Goal: Information Seeking & Learning: Find specific page/section

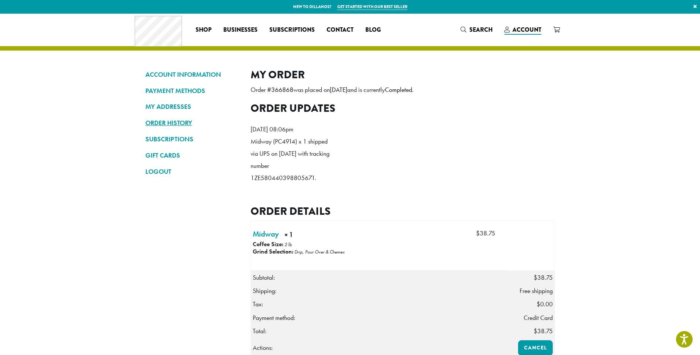
click at [173, 121] on link "ORDER HISTORY" at bounding box center [192, 123] width 94 height 13
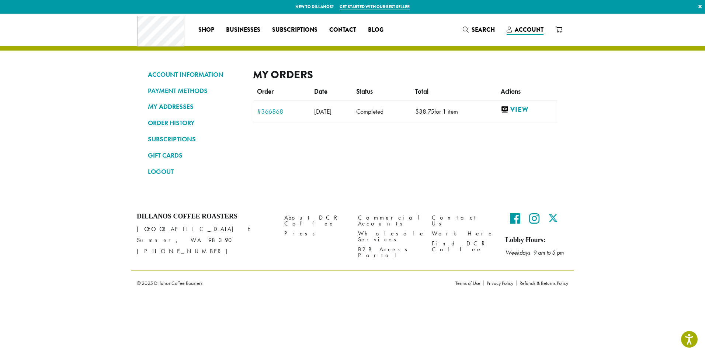
drag, startPoint x: 137, startPoint y: 229, endPoint x: 193, endPoint y: 241, distance: 57.8
click at [193, 241] on p "[STREET_ADDRESS][PERSON_NAME] [PHONE_NUMBER]" at bounding box center [205, 240] width 137 height 33
drag, startPoint x: 193, startPoint y: 241, endPoint x: 169, endPoint y: 240, distance: 24.7
copy p "[STREET_ADDRESS][PERSON_NAME]"
click at [442, 239] on link "Find DCR Coffee" at bounding box center [463, 247] width 63 height 16
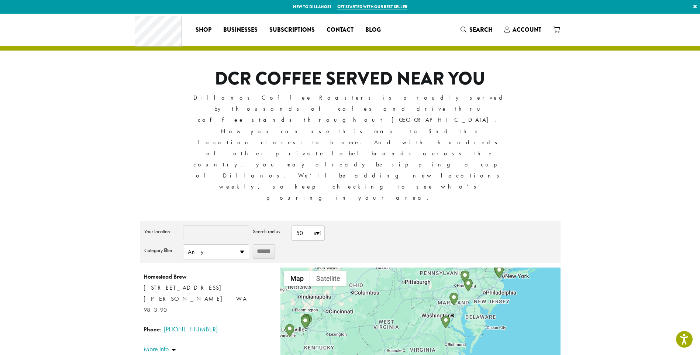
drag, startPoint x: 421, startPoint y: 300, endPoint x: 412, endPoint y: 187, distance: 112.9
click at [412, 221] on div "**********" at bounding box center [350, 309] width 421 height 176
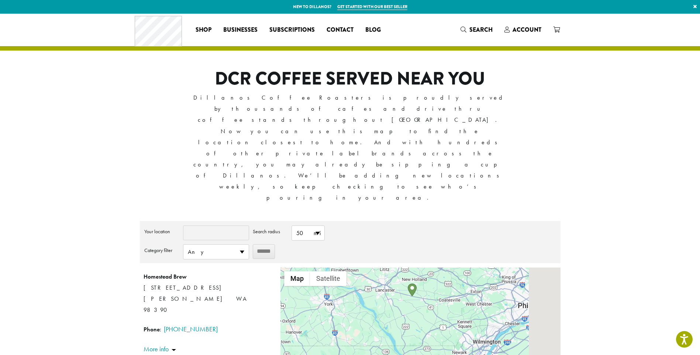
drag, startPoint x: 514, startPoint y: 230, endPoint x: 390, endPoint y: 284, distance: 135.3
click at [390, 284] on div "Homestead Brew [STREET_ADDRESS] [PERSON_NAME] WA 98390 Phone : [PHONE_NUMBER] D…" at bounding box center [420, 332] width 280 height 129
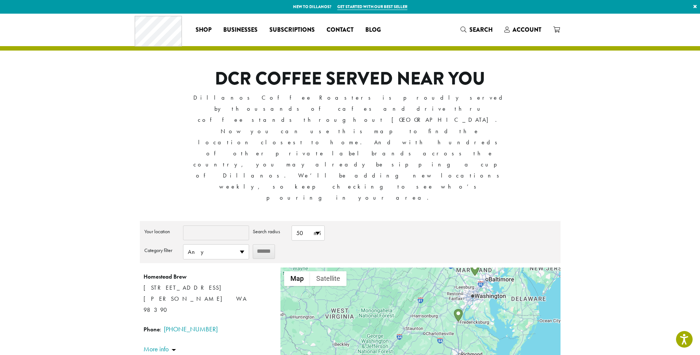
drag, startPoint x: 484, startPoint y: 286, endPoint x: 514, endPoint y: 218, distance: 74.2
click at [514, 268] on div "Homestead Brew [STREET_ADDRESS] [PERSON_NAME] WA 98390 Phone : [PHONE_NUMBER] D…" at bounding box center [420, 332] width 280 height 129
click at [197, 225] on input "Your location" at bounding box center [216, 232] width 66 height 15
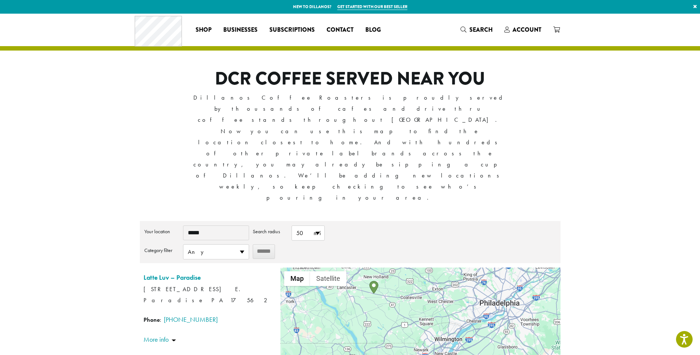
click at [268, 225] on label "Search radius" at bounding box center [270, 231] width 35 height 12
click at [0, 0] on select "***** ***** ***** ****** ****** ******" at bounding box center [0, 0] width 0 height 0
click at [394, 225] on div "**********" at bounding box center [350, 244] width 412 height 38
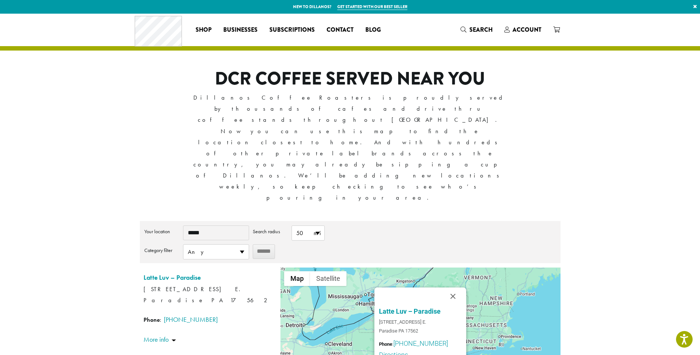
click at [208, 225] on input "*****" at bounding box center [216, 232] width 66 height 15
type input "*"
click at [269, 244] on input "******" at bounding box center [264, 251] width 22 height 14
click at [263, 244] on input "******" at bounding box center [264, 251] width 22 height 14
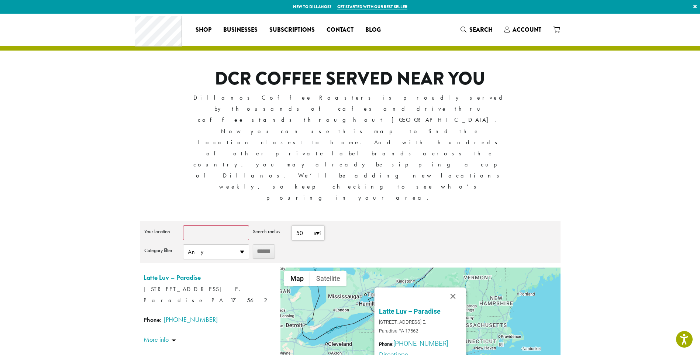
click at [314, 226] on span "50 mi" at bounding box center [308, 233] width 32 height 14
click at [240, 245] on span "Any" at bounding box center [215, 252] width 65 height 14
click at [238, 245] on span "Any" at bounding box center [215, 252] width 65 height 14
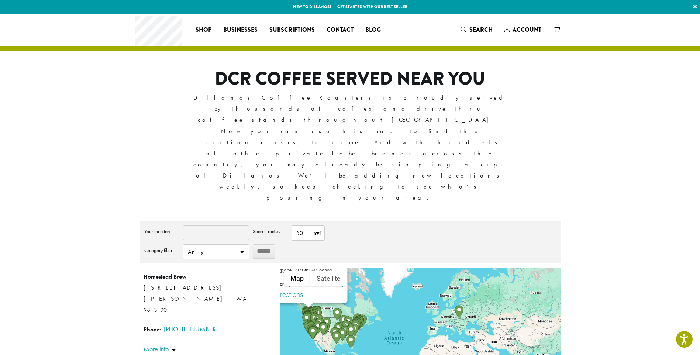
drag, startPoint x: 489, startPoint y: 272, endPoint x: 383, endPoint y: 231, distance: 113.1
click at [383, 268] on div "Homestead Brew [STREET_ADDRESS] [PERSON_NAME] WA 98390 Phone : [PHONE_NUMBER] D…" at bounding box center [420, 332] width 280 height 129
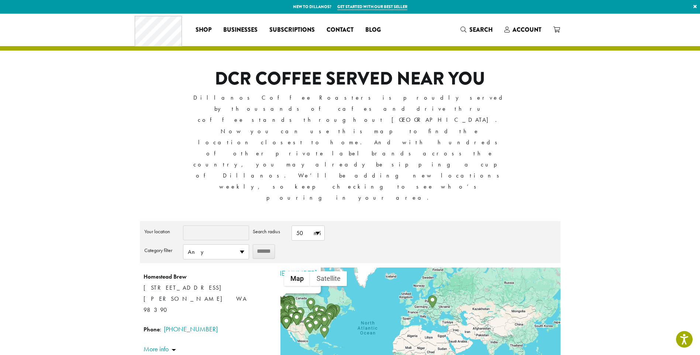
drag, startPoint x: 479, startPoint y: 250, endPoint x: 450, endPoint y: 239, distance: 31.5
click at [452, 268] on div "Homestead Brew [STREET_ADDRESS] [PERSON_NAME] WA 98390 Phone : [PHONE_NUMBER] D…" at bounding box center [420, 332] width 280 height 129
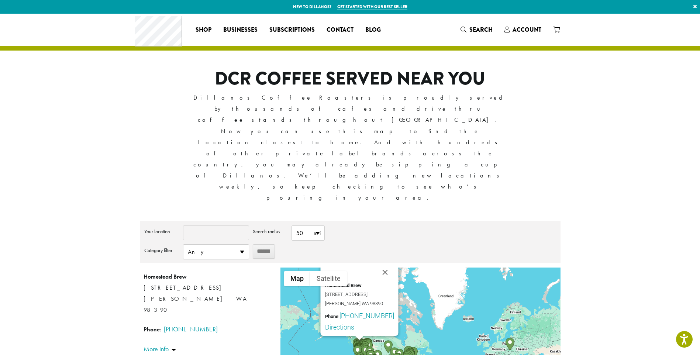
drag, startPoint x: 327, startPoint y: 266, endPoint x: 466, endPoint y: 269, distance: 138.8
click at [466, 269] on div "Homestead Brew [STREET_ADDRESS] [PERSON_NAME] WA 98390 Phone : [PHONE_NUMBER] D…" at bounding box center [420, 332] width 280 height 129
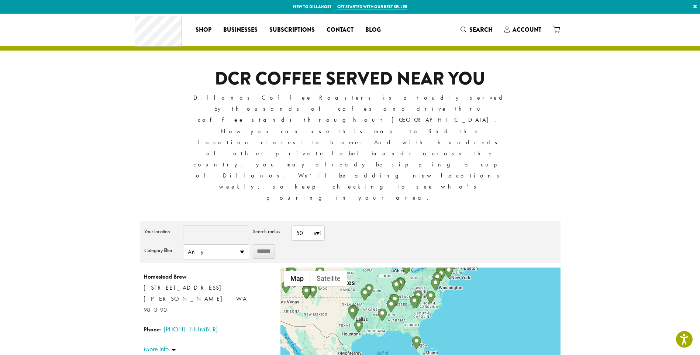
drag, startPoint x: 413, startPoint y: 297, endPoint x: 411, endPoint y: 228, distance: 69.4
click at [411, 296] on img "Spill the Beans – Greenville" at bounding box center [414, 302] width 9 height 13
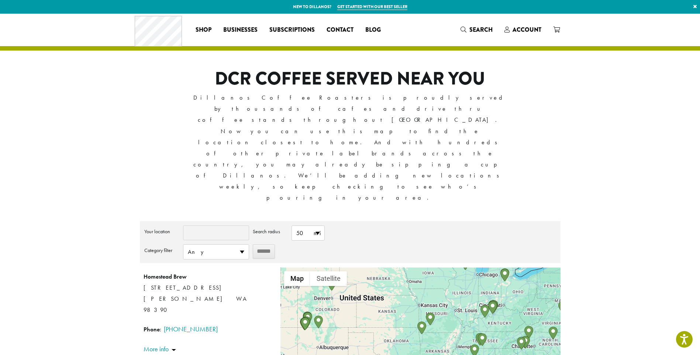
drag, startPoint x: 374, startPoint y: 210, endPoint x: 428, endPoint y: 267, distance: 78.3
click at [428, 268] on div "Homestead Brew [STREET_ADDRESS] [PERSON_NAME] WA 98390 Phone : [PHONE_NUMBER] D…" at bounding box center [420, 332] width 280 height 129
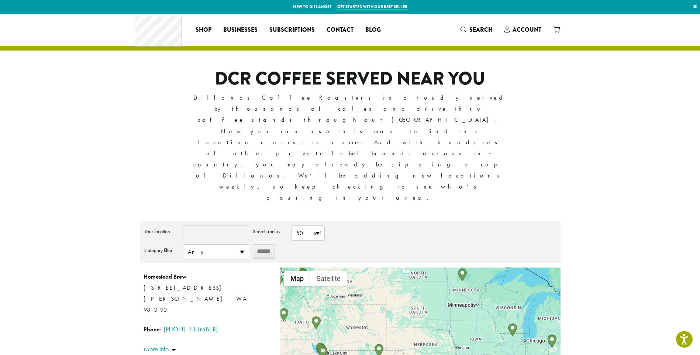
drag, startPoint x: 338, startPoint y: 223, endPoint x: 389, endPoint y: 293, distance: 86.1
click at [389, 293] on div "Homestead Brew [STREET_ADDRESS] [PERSON_NAME] WA 98390 Phone : [PHONE_NUMBER] D…" at bounding box center [420, 332] width 280 height 129
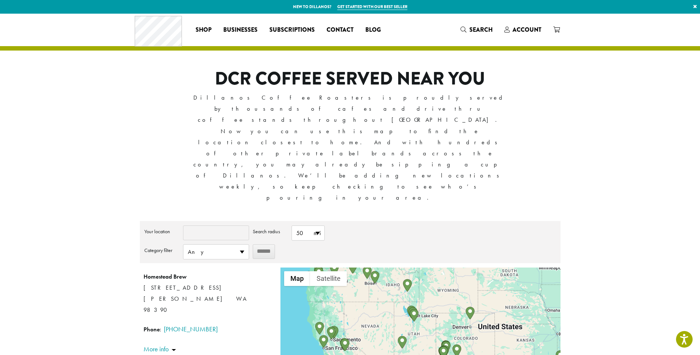
drag, startPoint x: 346, startPoint y: 265, endPoint x: 434, endPoint y: 224, distance: 96.6
click at [434, 268] on div "Homestead Brew [STREET_ADDRESS] [PERSON_NAME] WA 98390 Phone : [PHONE_NUMBER] D…" at bounding box center [420, 332] width 280 height 129
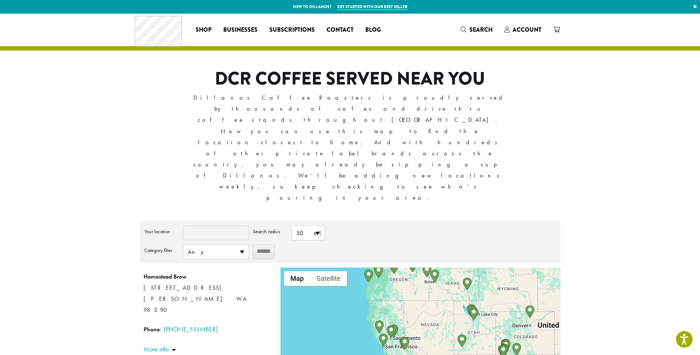
drag, startPoint x: 343, startPoint y: 247, endPoint x: 404, endPoint y: 245, distance: 60.9
click at [404, 268] on div "Homestead Brew [STREET_ADDRESS] [PERSON_NAME] WA 98390 Phone : [PHONE_NUMBER] D…" at bounding box center [420, 332] width 280 height 129
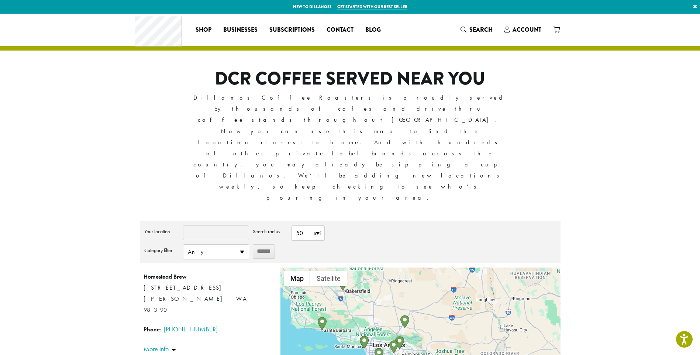
drag, startPoint x: 413, startPoint y: 266, endPoint x: 396, endPoint y: 197, distance: 71.3
click at [396, 268] on div "Homestead Brew [STREET_ADDRESS] [PERSON_NAME] WA 98390 Phone : [PHONE_NUMBER] D…" at bounding box center [420, 332] width 280 height 129
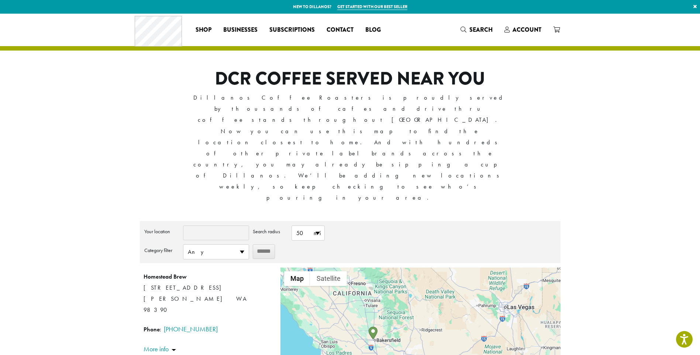
drag, startPoint x: 351, startPoint y: 221, endPoint x: 381, endPoint y: 270, distance: 58.1
click at [381, 270] on div "Homestead Brew [STREET_ADDRESS] [PERSON_NAME] WA 98390 Phone : [PHONE_NUMBER] D…" at bounding box center [420, 332] width 280 height 129
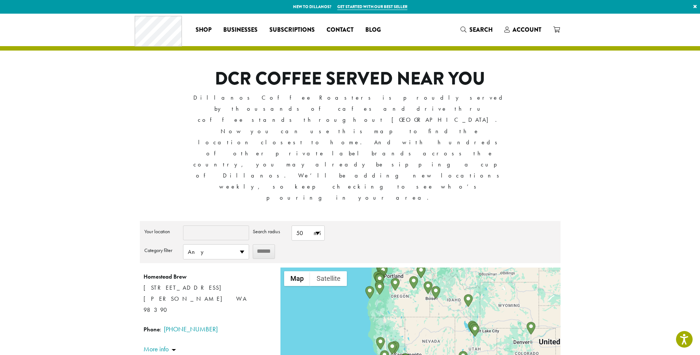
drag, startPoint x: 325, startPoint y: 226, endPoint x: 395, endPoint y: 288, distance: 93.6
click at [395, 288] on div "Homestead Brew [STREET_ADDRESS] [PERSON_NAME] WA 98390 Phone : [PHONE_NUMBER] D…" at bounding box center [420, 332] width 280 height 129
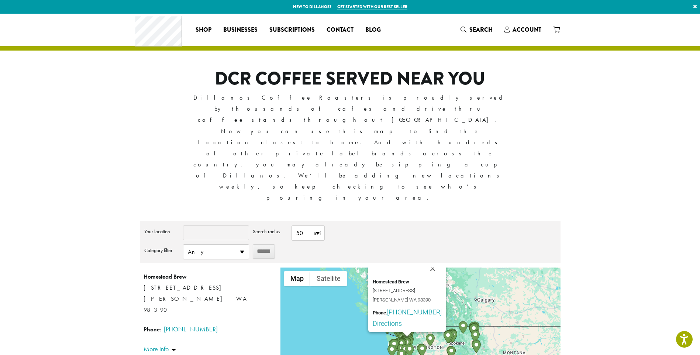
drag, startPoint x: 376, startPoint y: 220, endPoint x: 395, endPoint y: 313, distance: 95.7
click at [395, 313] on div "Homestead Brew [STREET_ADDRESS] [PERSON_NAME] WA 98390 Phone : [PHONE_NUMBER] D…" at bounding box center [420, 332] width 280 height 129
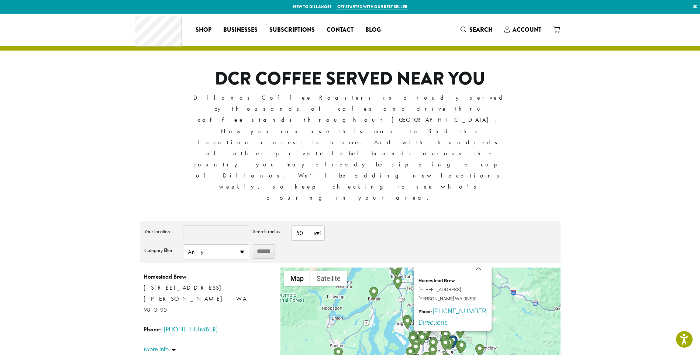
drag, startPoint x: 386, startPoint y: 284, endPoint x: 302, endPoint y: 211, distance: 110.9
click at [302, 268] on div "Homestead Brew [STREET_ADDRESS] [PERSON_NAME] WA 98390 Phone : [PHONE_NUMBER] D…" at bounding box center [420, 332] width 280 height 129
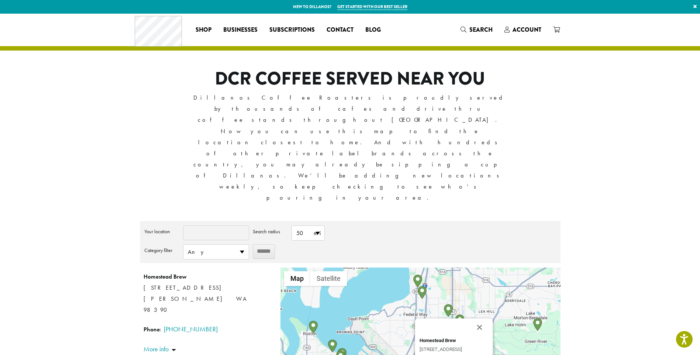
drag, startPoint x: 461, startPoint y: 227, endPoint x: 364, endPoint y: 322, distance: 135.7
click at [364, 322] on div "**********" at bounding box center [350, 321] width 421 height 200
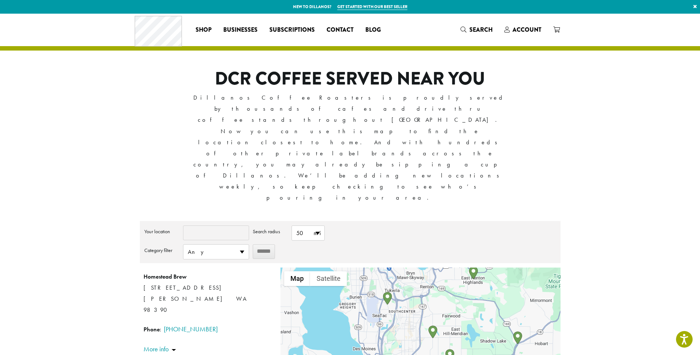
drag, startPoint x: 447, startPoint y: 218, endPoint x: 403, endPoint y: 320, distance: 111.1
click at [403, 320] on div "**********" at bounding box center [350, 321] width 421 height 200
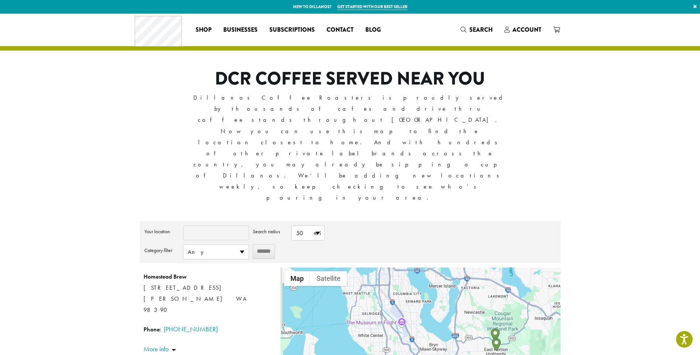
drag, startPoint x: 373, startPoint y: 227, endPoint x: 393, endPoint y: 293, distance: 69.3
click at [393, 293] on div "Homestead Brew [STREET_ADDRESS] [PERSON_NAME] WA 98390 Phone : [PHONE_NUMBER] D…" at bounding box center [420, 332] width 280 height 129
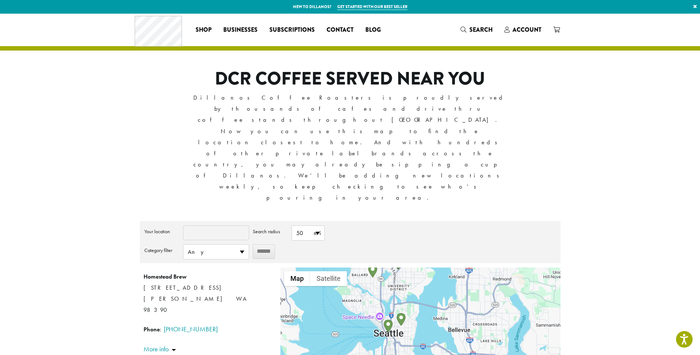
drag, startPoint x: 410, startPoint y: 236, endPoint x: 415, endPoint y: 313, distance: 77.0
click at [415, 313] on div "Homestead Brew [STREET_ADDRESS] [PERSON_NAME] WA 98390 Phone : [PHONE_NUMBER] D…" at bounding box center [420, 332] width 280 height 129
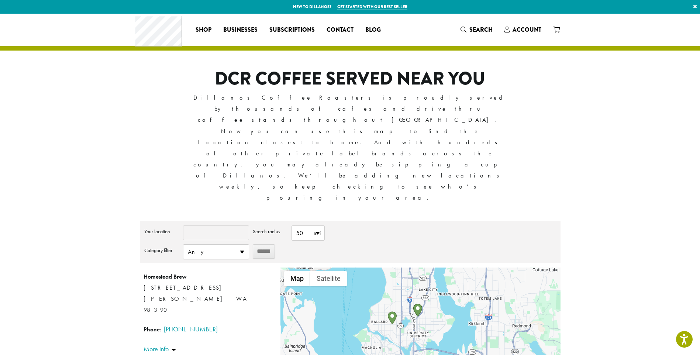
drag, startPoint x: 382, startPoint y: 213, endPoint x: 402, endPoint y: 262, distance: 53.3
click at [402, 268] on div "Homestead Brew [STREET_ADDRESS] [PERSON_NAME] WA 98390 Phone : [PHONE_NUMBER] D…" at bounding box center [420, 332] width 280 height 129
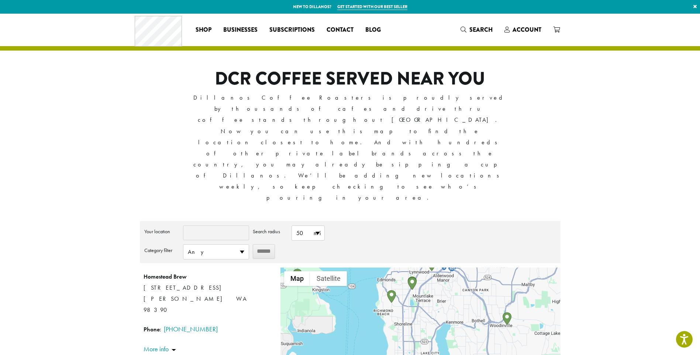
drag, startPoint x: 396, startPoint y: 217, endPoint x: 397, endPoint y: 282, distance: 64.6
click at [397, 282] on div "Homestead Brew [STREET_ADDRESS] [PERSON_NAME] WA 98390 Phone : [PHONE_NUMBER] D…" at bounding box center [420, 332] width 280 height 129
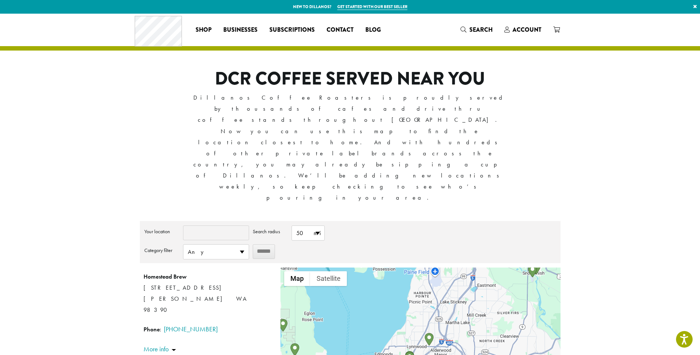
drag, startPoint x: 451, startPoint y: 202, endPoint x: 448, endPoint y: 277, distance: 75.3
click at [448, 277] on div "Homestead Brew [STREET_ADDRESS] [PERSON_NAME] WA 98390 Phone : [PHONE_NUMBER] D…" at bounding box center [420, 332] width 280 height 129
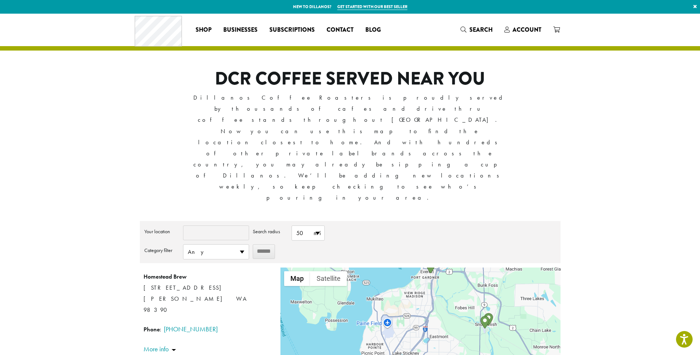
drag, startPoint x: 457, startPoint y: 216, endPoint x: 408, endPoint y: 270, distance: 72.9
click at [408, 270] on div "Homestead Brew [STREET_ADDRESS] [PERSON_NAME] WA 98390 Phone : [PHONE_NUMBER] D…" at bounding box center [420, 332] width 280 height 129
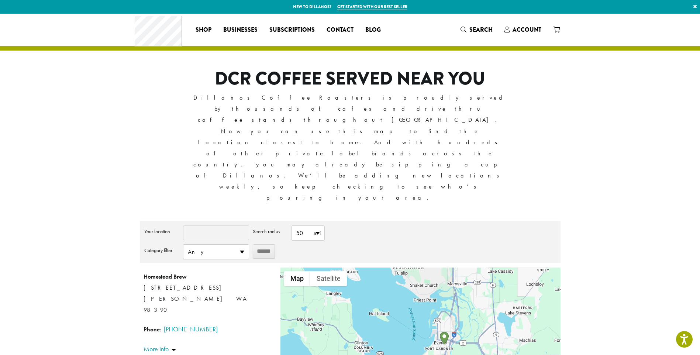
drag, startPoint x: 426, startPoint y: 229, endPoint x: 440, endPoint y: 296, distance: 68.2
click at [440, 301] on div "Homestead Brew [STREET_ADDRESS] [PERSON_NAME] WA 98390 Phone : [PHONE_NUMBER] D…" at bounding box center [420, 332] width 280 height 129
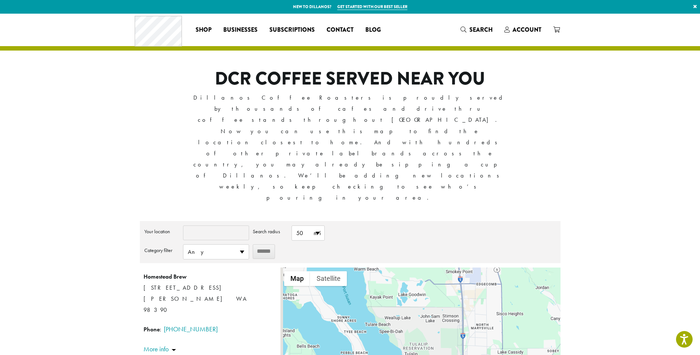
drag, startPoint x: 447, startPoint y: 209, endPoint x: 456, endPoint y: 291, distance: 82.1
click at [456, 291] on div "Homestead Brew [STREET_ADDRESS] [PERSON_NAME] WA 98390 Phone : [PHONE_NUMBER] D…" at bounding box center [420, 332] width 280 height 129
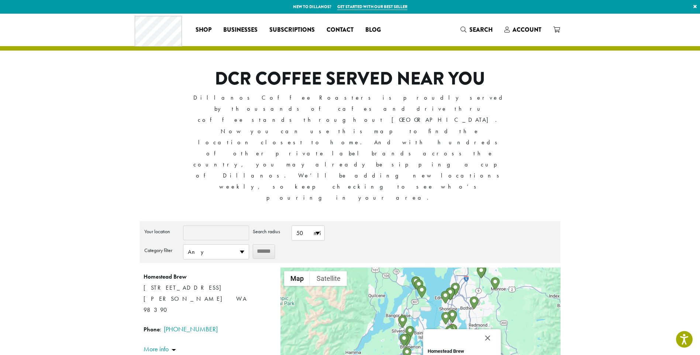
drag, startPoint x: 407, startPoint y: 230, endPoint x: 429, endPoint y: 169, distance: 64.5
click at [429, 221] on div "**********" at bounding box center [350, 309] width 421 height 176
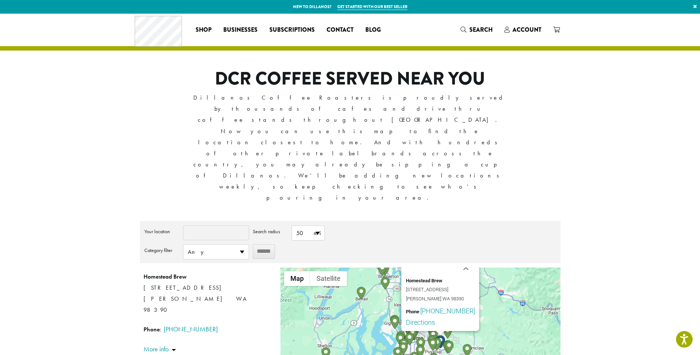
drag, startPoint x: 433, startPoint y: 219, endPoint x: 416, endPoint y: 170, distance: 52.2
click at [416, 221] on div "**********" at bounding box center [350, 309] width 421 height 176
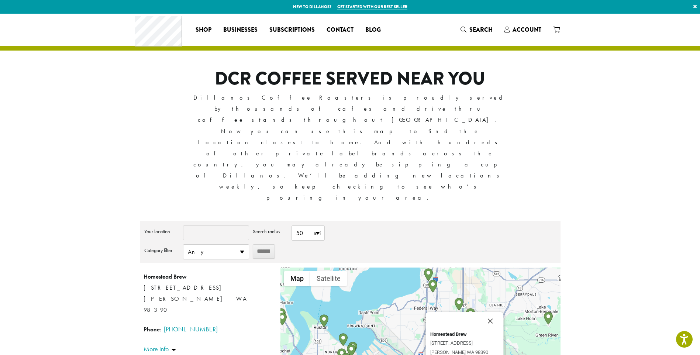
drag, startPoint x: 444, startPoint y: 234, endPoint x: 415, endPoint y: 305, distance: 76.4
click at [415, 305] on div "Homestead Brew [STREET_ADDRESS] [PERSON_NAME] WA 98390 Phone : [PHONE_NUMBER] D…" at bounding box center [420, 332] width 280 height 129
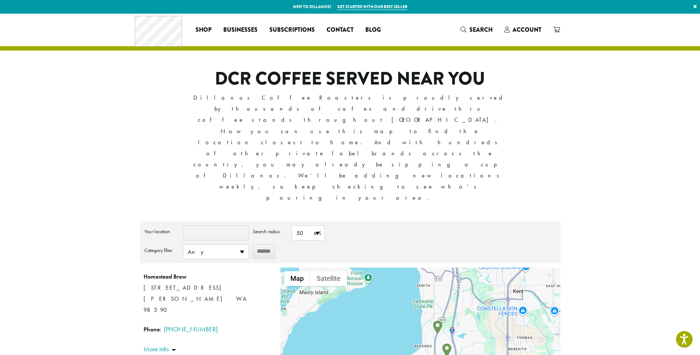
drag, startPoint x: 429, startPoint y: 218, endPoint x: 422, endPoint y: 291, distance: 72.7
click at [422, 291] on div "Homestead Brew [STREET_ADDRESS] [PERSON_NAME] WA 98390 Phone : [PHONE_NUMBER] D…" at bounding box center [420, 332] width 280 height 129
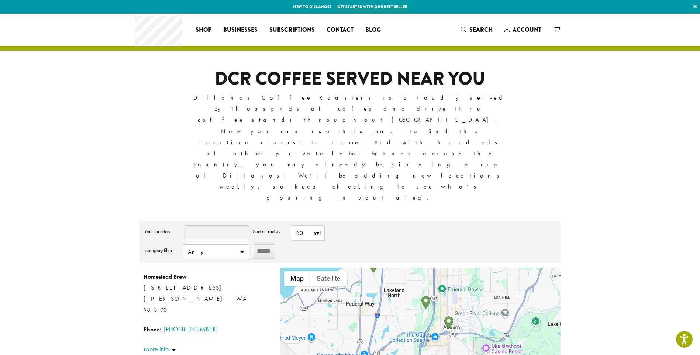
drag, startPoint x: 473, startPoint y: 249, endPoint x: 415, endPoint y: 187, distance: 84.8
click at [415, 221] on div "**********" at bounding box center [350, 309] width 421 height 176
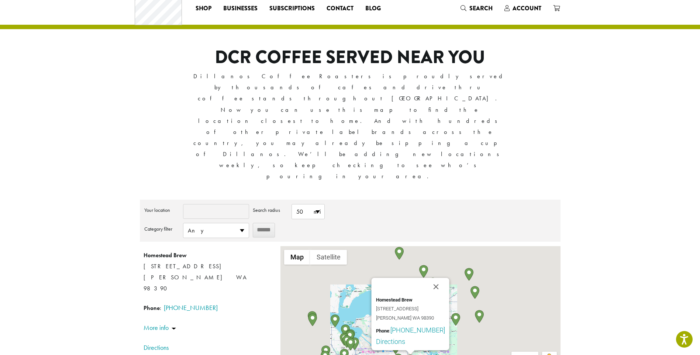
scroll to position [25, 0]
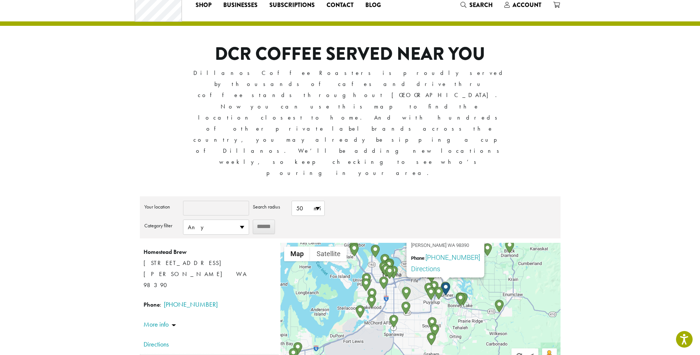
drag, startPoint x: 447, startPoint y: 275, endPoint x: 483, endPoint y: 207, distance: 76.4
click at [483, 243] on div "Homestead Brew [STREET_ADDRESS] [PERSON_NAME] WA 98390 Phone : [PHONE_NUMBER] D…" at bounding box center [420, 307] width 280 height 129
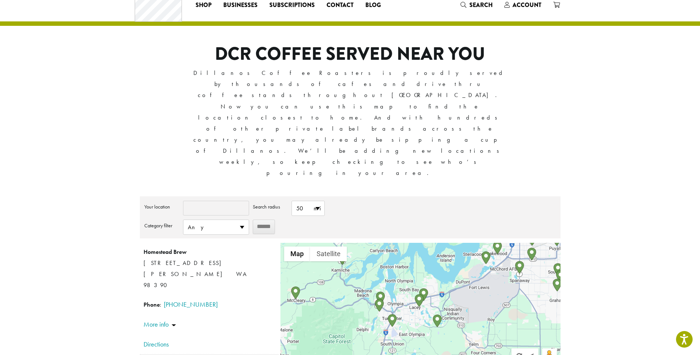
drag, startPoint x: 355, startPoint y: 249, endPoint x: 483, endPoint y: 194, distance: 139.4
click at [483, 243] on div "Homestead Brew [STREET_ADDRESS] [PERSON_NAME] WA 98390 Phone : [PHONE_NUMBER] D…" at bounding box center [420, 307] width 280 height 129
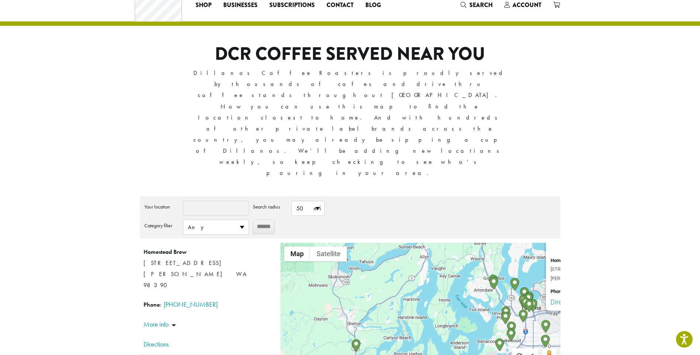
drag, startPoint x: 392, startPoint y: 190, endPoint x: 405, endPoint y: 278, distance: 89.2
click at [405, 278] on div "Homestead Brew [STREET_ADDRESS] [PERSON_NAME] WA 98390 Phone : [PHONE_NUMBER] D…" at bounding box center [420, 307] width 280 height 129
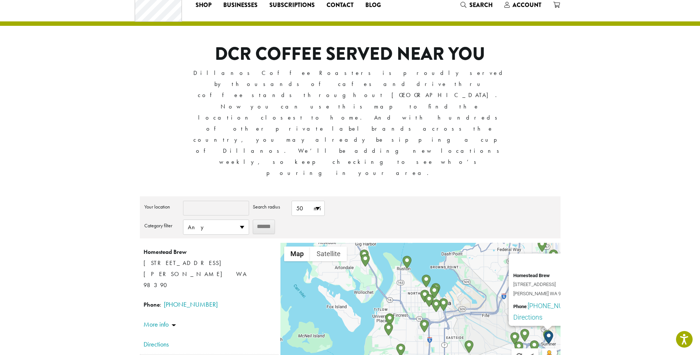
drag, startPoint x: 524, startPoint y: 235, endPoint x: 410, endPoint y: 210, distance: 116.4
click at [410, 243] on div "Homestead Brew [STREET_ADDRESS] [PERSON_NAME] WA 98390 Phone : [PHONE_NUMBER] D…" at bounding box center [420, 307] width 280 height 129
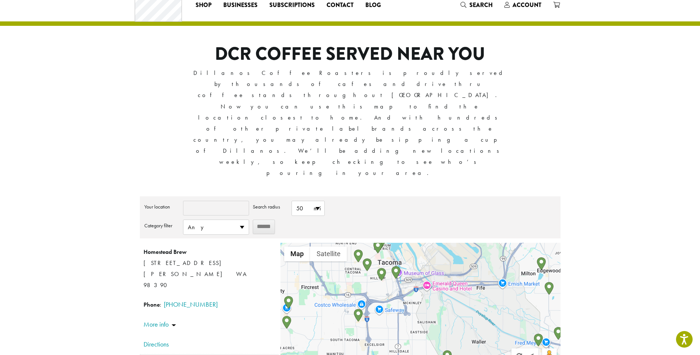
drag, startPoint x: 491, startPoint y: 221, endPoint x: 415, endPoint y: 183, distance: 85.3
click at [415, 243] on div "Homestead Brew [STREET_ADDRESS] [PERSON_NAME] WA 98390 Phone : [PHONE_NUMBER] D…" at bounding box center [420, 307] width 280 height 129
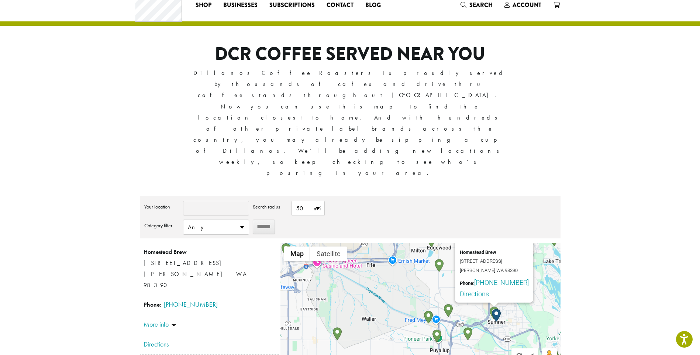
drag, startPoint x: 490, startPoint y: 245, endPoint x: 380, endPoint y: 222, distance: 113.0
click at [380, 243] on div "Homestead Brew [STREET_ADDRESS] [PERSON_NAME] WA 98390 Phone : [PHONE_NUMBER] D…" at bounding box center [420, 307] width 280 height 129
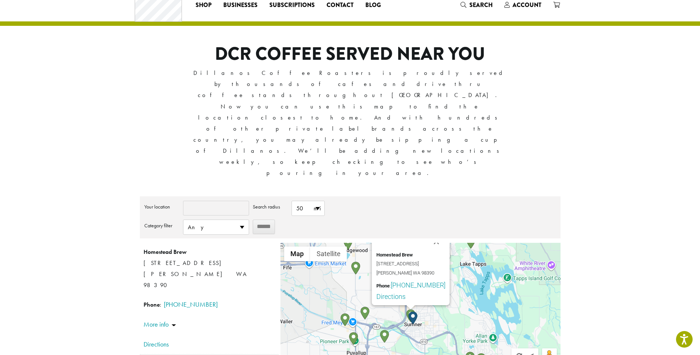
drag, startPoint x: 485, startPoint y: 246, endPoint x: 400, endPoint y: 249, distance: 84.9
click at [400, 249] on div "Homestead Brew [STREET_ADDRESS] [PERSON_NAME] WA 98390 Phone : [PHONE_NUMBER] D…" at bounding box center [420, 307] width 280 height 129
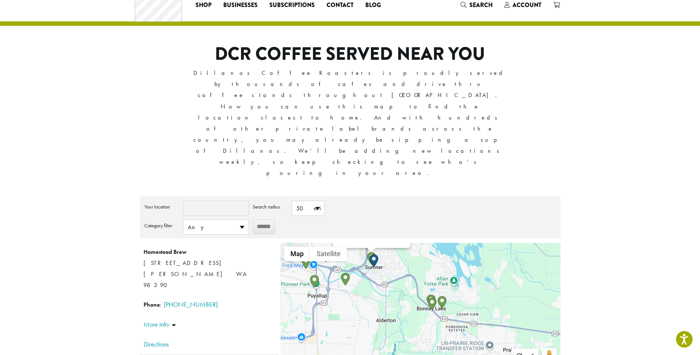
drag, startPoint x: 464, startPoint y: 256, endPoint x: 393, endPoint y: 195, distance: 93.6
click at [393, 243] on div "Homestead Brew [STREET_ADDRESS] [PERSON_NAME] WA 98390 Phone : [PHONE_NUMBER] D…" at bounding box center [420, 307] width 280 height 129
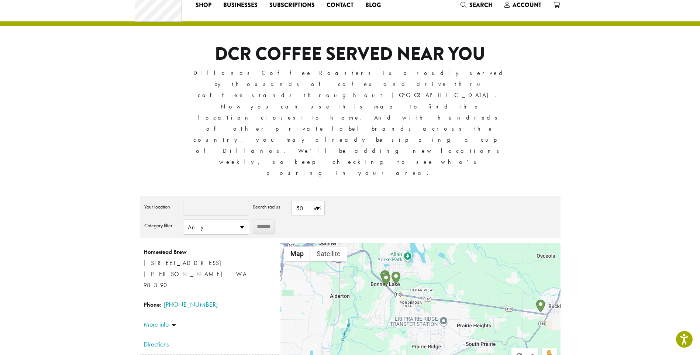
drag, startPoint x: 504, startPoint y: 232, endPoint x: 428, endPoint y: 203, distance: 82.2
click at [428, 243] on div "Homestead Brew [STREET_ADDRESS] [PERSON_NAME] WA 98390 Phone : [PHONE_NUMBER] D…" at bounding box center [420, 307] width 280 height 129
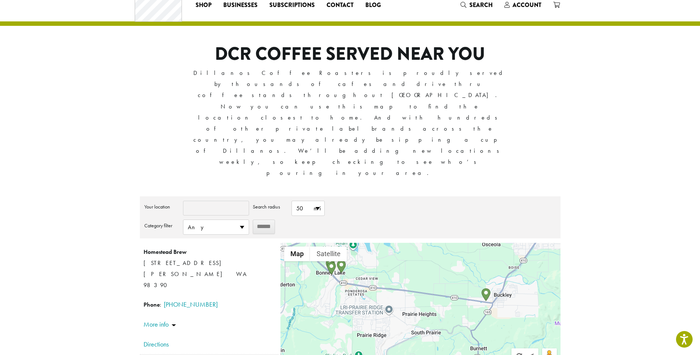
drag, startPoint x: 490, startPoint y: 221, endPoint x: 435, endPoint y: 209, distance: 56.6
click at [435, 243] on div "Homestead Brew [STREET_ADDRESS] [PERSON_NAME] WA 98390 Phone : [PHONE_NUMBER] D…" at bounding box center [420, 307] width 280 height 129
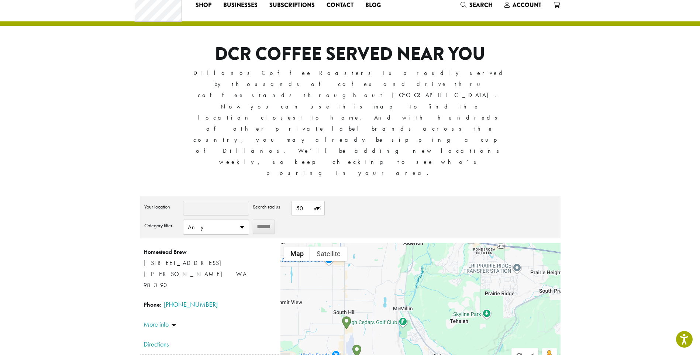
drag, startPoint x: 360, startPoint y: 249, endPoint x: 491, endPoint y: 206, distance: 138.0
click at [491, 243] on div "Homestead Brew [STREET_ADDRESS] [PERSON_NAME] WA 98390 Phone : [PHONE_NUMBER] D…" at bounding box center [420, 307] width 280 height 129
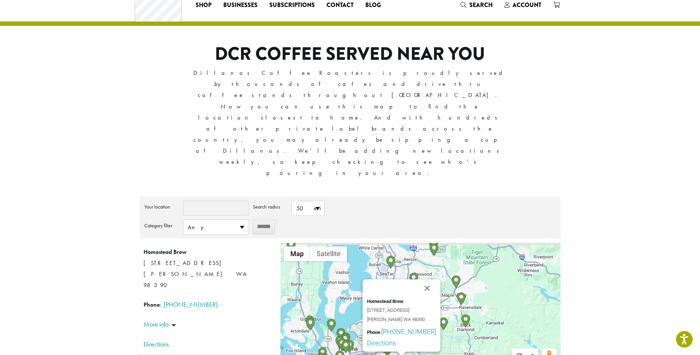
drag, startPoint x: 453, startPoint y: 226, endPoint x: 437, endPoint y: 304, distance: 80.1
click at [437, 304] on div "**********" at bounding box center [350, 296] width 421 height 200
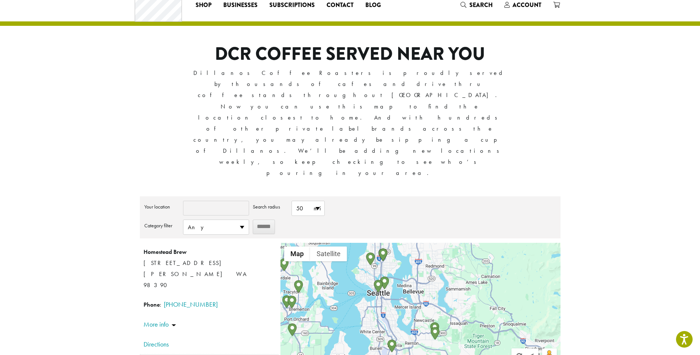
drag, startPoint x: 488, startPoint y: 203, endPoint x: 489, endPoint y: 288, distance: 84.9
click at [489, 288] on div "Homestead Brew [STREET_ADDRESS] [PERSON_NAME] WA 98390 Phone : [PHONE_NUMBER] D…" at bounding box center [420, 307] width 280 height 129
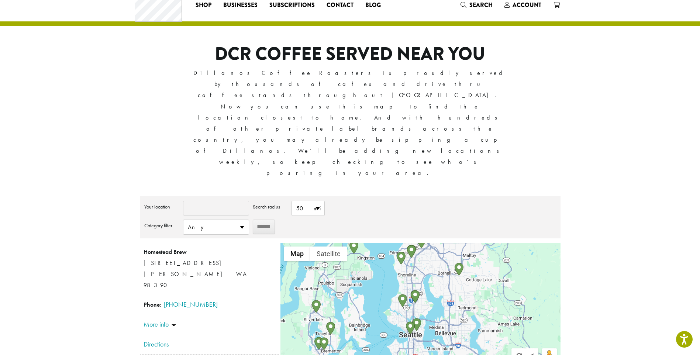
drag, startPoint x: 407, startPoint y: 188, endPoint x: 439, endPoint y: 230, distance: 53.2
click at [439, 243] on div "Homestead Brew [STREET_ADDRESS] [PERSON_NAME] WA 98390 Phone : [PHONE_NUMBER] D…" at bounding box center [420, 307] width 280 height 129
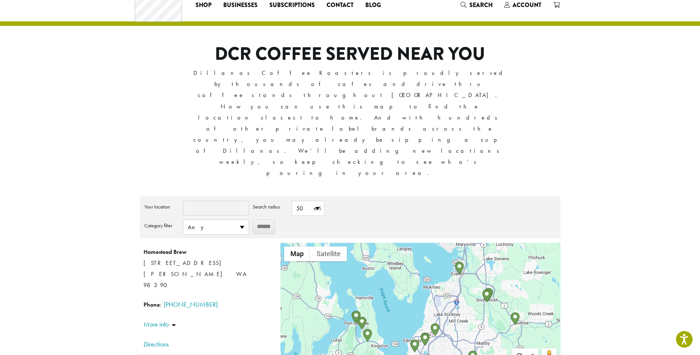
drag, startPoint x: 430, startPoint y: 189, endPoint x: 445, endPoint y: 278, distance: 90.2
click at [445, 278] on div "Homestead Brew [STREET_ADDRESS] [PERSON_NAME] WA 98390 Phone : [PHONE_NUMBER] D…" at bounding box center [420, 307] width 280 height 129
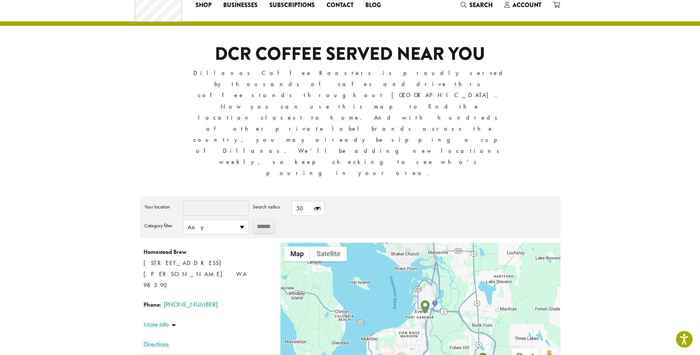
drag, startPoint x: 427, startPoint y: 185, endPoint x: 423, endPoint y: 243, distance: 57.7
click at [423, 243] on div "Homestead Brew [STREET_ADDRESS] [PERSON_NAME] WA 98390 Phone : [PHONE_NUMBER] D…" at bounding box center [420, 307] width 280 height 129
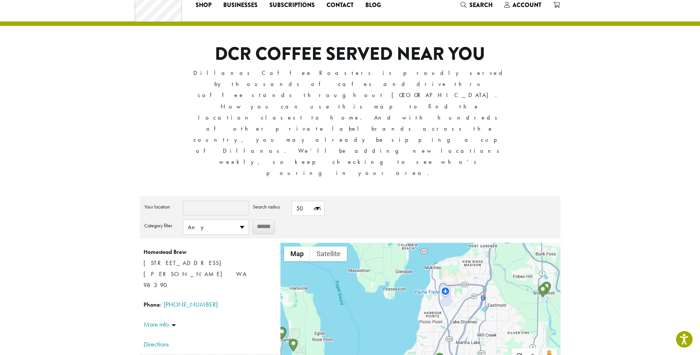
drag, startPoint x: 412, startPoint y: 261, endPoint x: 465, endPoint y: 200, distance: 81.1
click at [465, 243] on div "Homestead Brew [STREET_ADDRESS] [PERSON_NAME] WA 98390 Phone : [PHONE_NUMBER] D…" at bounding box center [420, 307] width 280 height 129
click at [329, 246] on button "Satellite" at bounding box center [328, 253] width 37 height 15
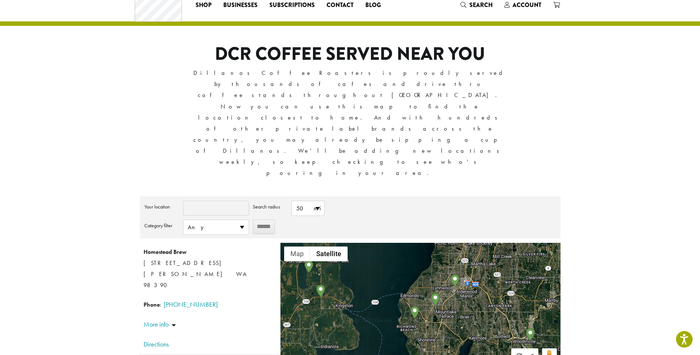
drag, startPoint x: 436, startPoint y: 259, endPoint x: 452, endPoint y: 181, distance: 80.1
click at [452, 243] on div "Homestead Brew [STREET_ADDRESS] [PERSON_NAME] WA 98390 Phone : [PHONE_NUMBER] D…" at bounding box center [420, 307] width 280 height 129
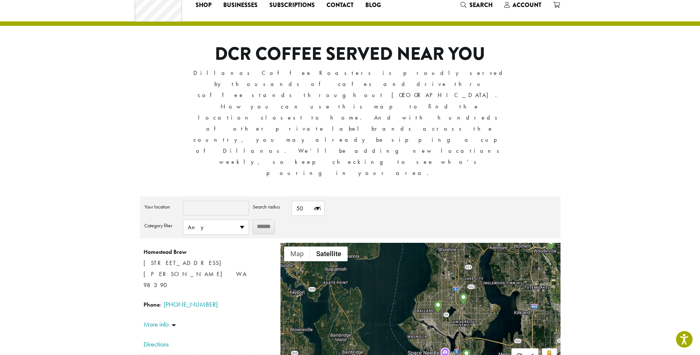
drag, startPoint x: 428, startPoint y: 262, endPoint x: 449, endPoint y: 170, distance: 94.2
click at [449, 243] on div "Homestead Brew [STREET_ADDRESS] [PERSON_NAME] WA 98390 Phone : [PHONE_NUMBER] D…" at bounding box center [420, 307] width 280 height 129
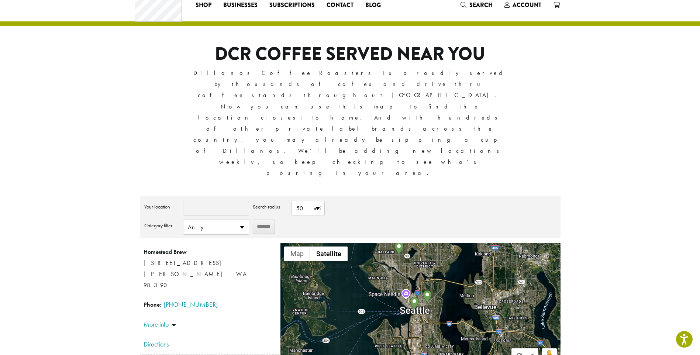
drag, startPoint x: 425, startPoint y: 258, endPoint x: 386, endPoint y: 199, distance: 70.8
click at [386, 243] on div "Homestead Brew [STREET_ADDRESS] [PERSON_NAME] WA 98390 Phone : [PHONE_NUMBER] D…" at bounding box center [420, 307] width 280 height 129
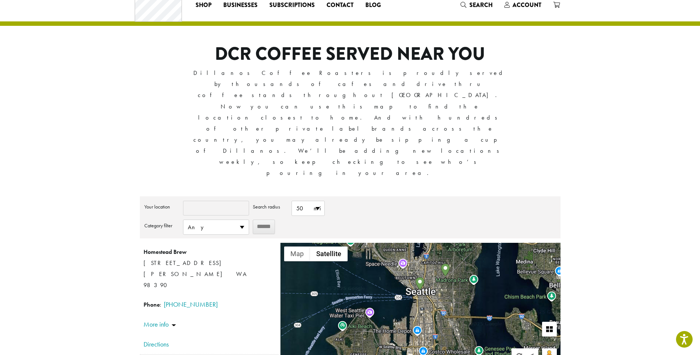
drag, startPoint x: 453, startPoint y: 212, endPoint x: 463, endPoint y: 172, distance: 41.3
click at [463, 243] on div "Homestead Brew [STREET_ADDRESS] [PERSON_NAME] WA 98390 Phone : [PHONE_NUMBER] D…" at bounding box center [420, 307] width 280 height 129
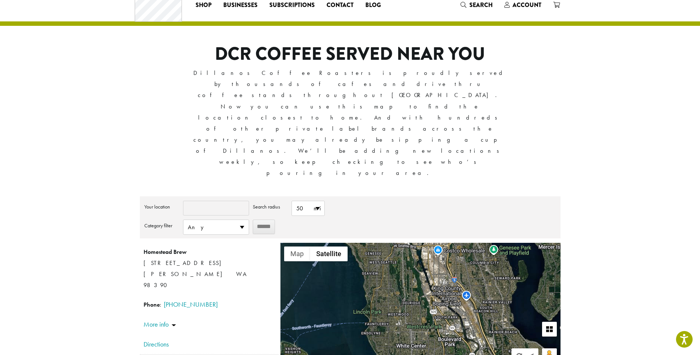
drag, startPoint x: 390, startPoint y: 269, endPoint x: 403, endPoint y: 170, distance: 100.1
click at [403, 243] on div "Homestead Brew [STREET_ADDRESS] [PERSON_NAME] WA 98390 Phone : [PHONE_NUMBER] D…" at bounding box center [420, 307] width 280 height 129
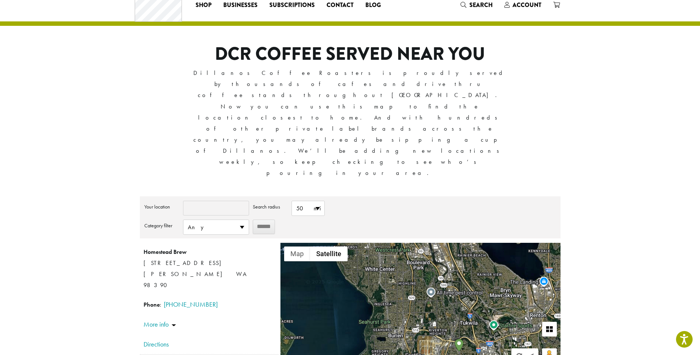
drag, startPoint x: 455, startPoint y: 265, endPoint x: 424, endPoint y: 188, distance: 83.6
click at [424, 243] on div "Homestead Brew [STREET_ADDRESS] [PERSON_NAME] WA 98390 Phone : [PHONE_NUMBER] D…" at bounding box center [420, 307] width 280 height 129
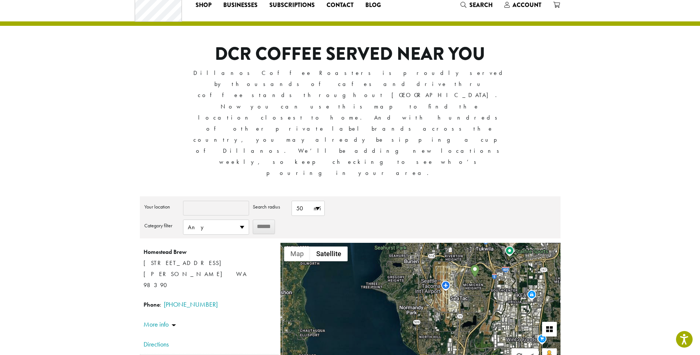
drag, startPoint x: 391, startPoint y: 250, endPoint x: 408, endPoint y: 175, distance: 77.7
click at [408, 243] on div "Homestead Brew [STREET_ADDRESS] [PERSON_NAME] WA 98390 Phone : [PHONE_NUMBER] D…" at bounding box center [420, 307] width 280 height 129
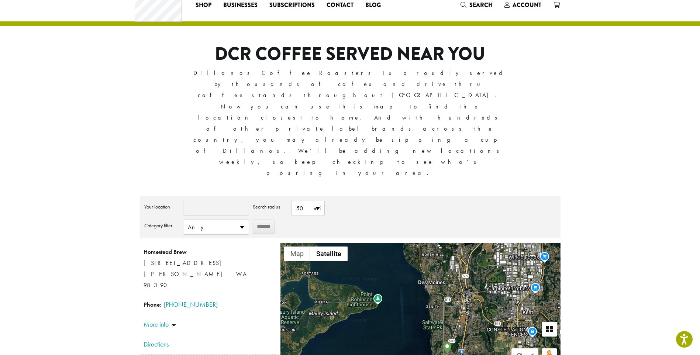
drag, startPoint x: 419, startPoint y: 241, endPoint x: 422, endPoint y: 152, distance: 88.6
click at [422, 196] on div "**********" at bounding box center [350, 284] width 421 height 176
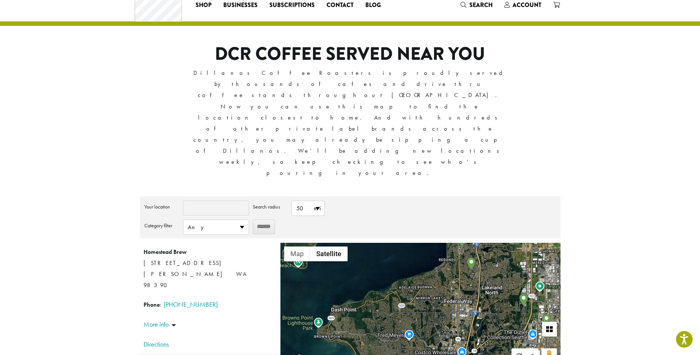
drag, startPoint x: 443, startPoint y: 263, endPoint x: 464, endPoint y: 164, distance: 101.8
click at [464, 196] on div "**********" at bounding box center [350, 284] width 421 height 176
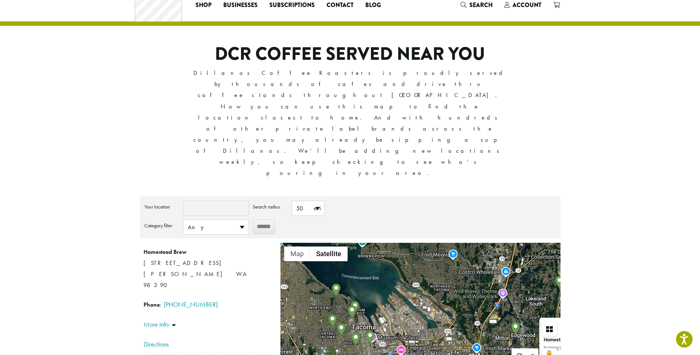
drag, startPoint x: 386, startPoint y: 245, endPoint x: 423, endPoint y: 166, distance: 87.0
click at [423, 243] on div "Homestead Brew [STREET_ADDRESS] [PERSON_NAME] WA 98390 Phone : [PHONE_NUMBER] D…" at bounding box center [420, 307] width 280 height 129
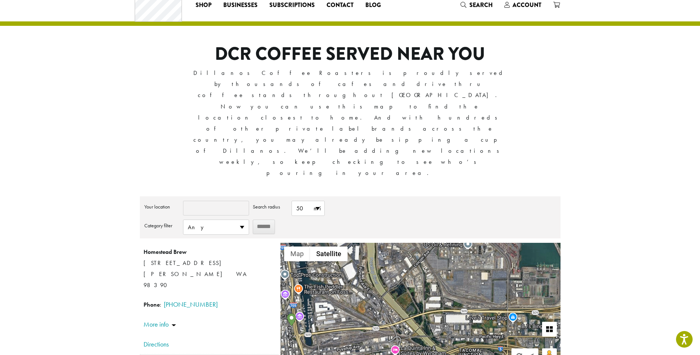
drag, startPoint x: 453, startPoint y: 242, endPoint x: 391, endPoint y: 152, distance: 109.2
click at [391, 196] on div "**********" at bounding box center [350, 284] width 421 height 176
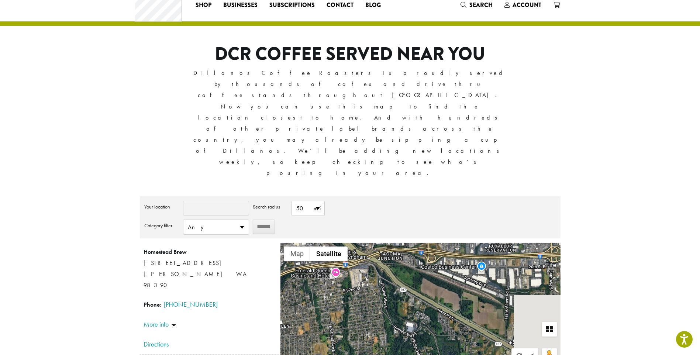
drag, startPoint x: 441, startPoint y: 243, endPoint x: 357, endPoint y: 142, distance: 131.3
click at [357, 196] on div "**********" at bounding box center [350, 284] width 421 height 176
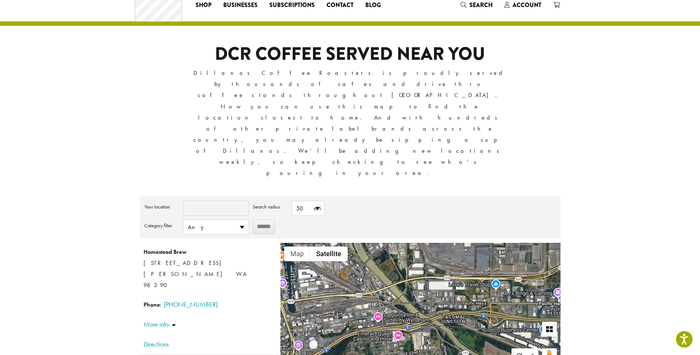
drag, startPoint x: 396, startPoint y: 181, endPoint x: 473, endPoint y: 257, distance: 108.0
click at [472, 257] on div "Homestead Brew [STREET_ADDRESS] [PERSON_NAME] WA 98390 Phone : [PHONE_NUMBER] D…" at bounding box center [420, 307] width 280 height 129
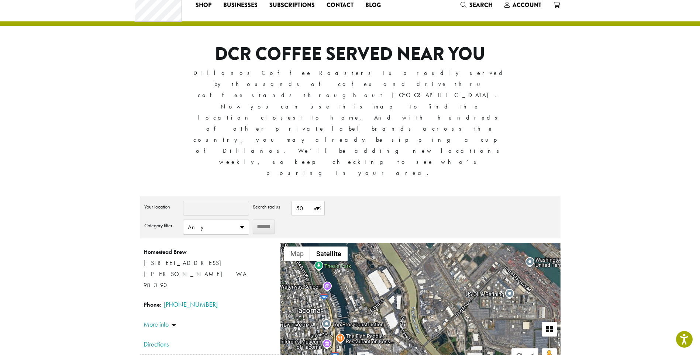
drag, startPoint x: 385, startPoint y: 211, endPoint x: 429, endPoint y: 286, distance: 87.2
click at [429, 286] on div "Homestead Brew [STREET_ADDRESS] [PERSON_NAME] WA 98390 Phone : [PHONE_NUMBER] D…" at bounding box center [420, 307] width 280 height 129
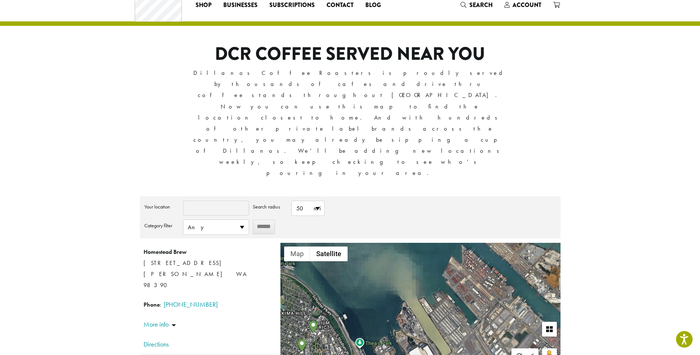
drag, startPoint x: 373, startPoint y: 197, endPoint x: 416, endPoint y: 279, distance: 92.2
click at [416, 279] on div "Homestead Brew [STREET_ADDRESS] [PERSON_NAME] WA 98390 Phone : [PHONE_NUMBER] D…" at bounding box center [420, 307] width 280 height 129
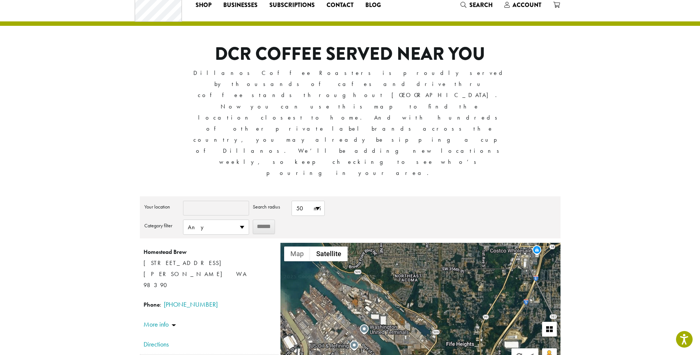
drag, startPoint x: 473, startPoint y: 195, endPoint x: 397, endPoint y: 274, distance: 109.6
click at [397, 274] on div "Homestead Brew [STREET_ADDRESS] [PERSON_NAME] WA 98390 Phone : [PHONE_NUMBER] D…" at bounding box center [420, 307] width 280 height 129
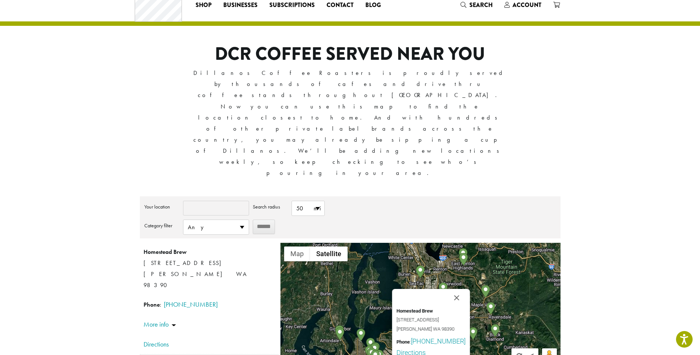
drag, startPoint x: 366, startPoint y: 282, endPoint x: 370, endPoint y: 285, distance: 5.3
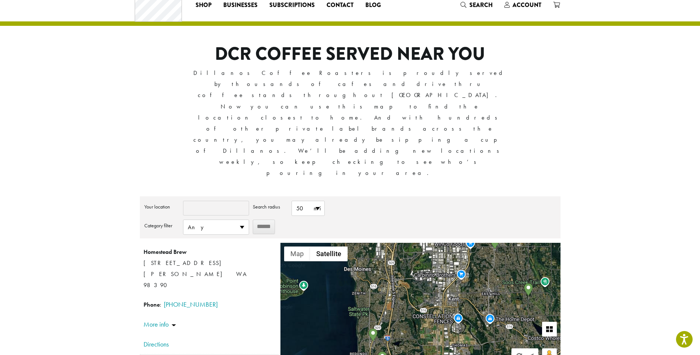
drag, startPoint x: 421, startPoint y: 263, endPoint x: 366, endPoint y: 171, distance: 106.9
click at [364, 243] on div "Homestead Brew [STREET_ADDRESS] [PERSON_NAME] WA 98390 Phone : [PHONE_NUMBER] D…" at bounding box center [420, 307] width 280 height 129
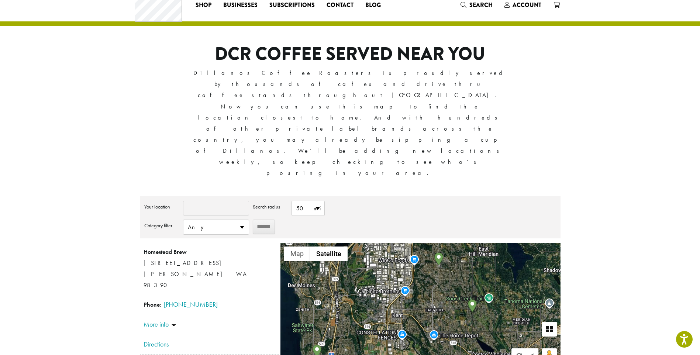
drag, startPoint x: 437, startPoint y: 216, endPoint x: 380, endPoint y: 233, distance: 59.2
click at [380, 243] on div "Homestead Brew [STREET_ADDRESS] [PERSON_NAME] WA 98390 Phone : [PHONE_NUMBER] D…" at bounding box center [420, 307] width 280 height 129
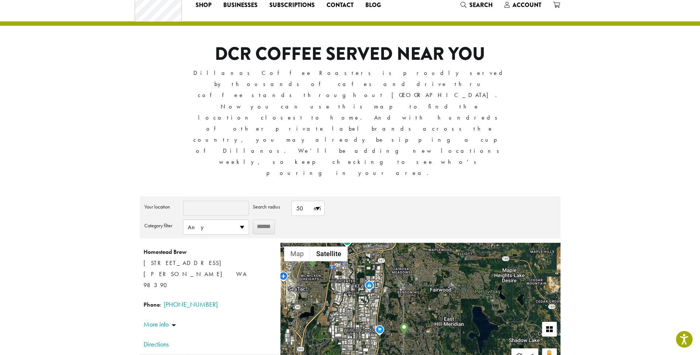
drag, startPoint x: 433, startPoint y: 199, endPoint x: 397, endPoint y: 270, distance: 79.2
click at [397, 270] on div "Homestead Brew [STREET_ADDRESS] [PERSON_NAME] WA 98390 Phone : [PHONE_NUMBER] D…" at bounding box center [420, 307] width 280 height 129
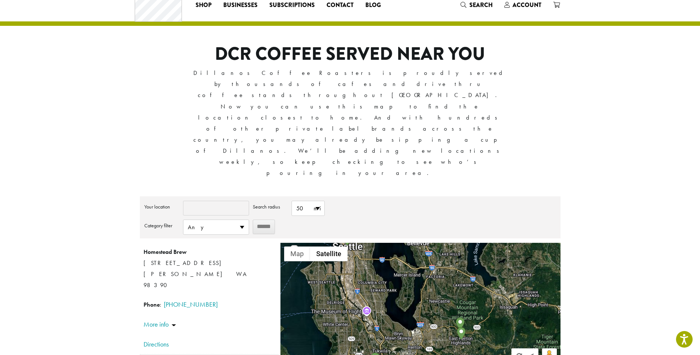
drag, startPoint x: 395, startPoint y: 183, endPoint x: 408, endPoint y: 274, distance: 92.2
click at [408, 274] on div "Homestead Brew [STREET_ADDRESS] [PERSON_NAME] WA 98390 Phone : [PHONE_NUMBER] D…" at bounding box center [420, 307] width 280 height 129
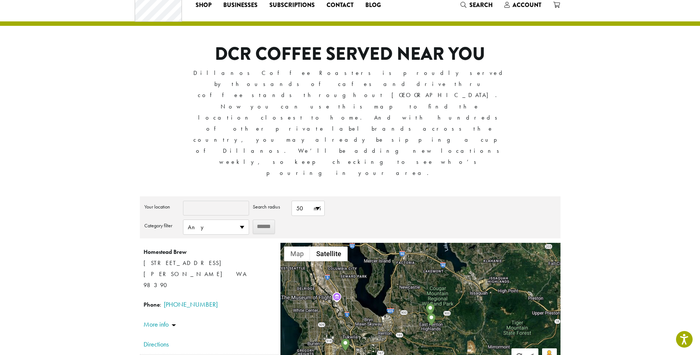
drag, startPoint x: 375, startPoint y: 215, endPoint x: 345, endPoint y: 200, distance: 33.2
click at [345, 243] on div "Homestead Brew [STREET_ADDRESS] [PERSON_NAME] WA 98390 Phone : [PHONE_NUMBER] D…" at bounding box center [420, 307] width 280 height 129
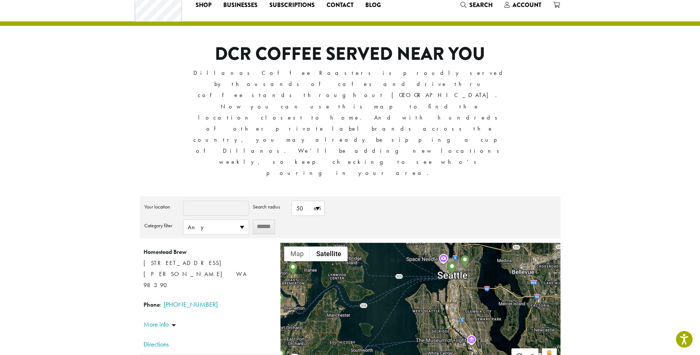
drag, startPoint x: 377, startPoint y: 188, endPoint x: 512, endPoint y: 231, distance: 141.9
click at [512, 243] on div "Homestead Brew [STREET_ADDRESS] [PERSON_NAME] WA 98390 Phone : [PHONE_NUMBER] D…" at bounding box center [420, 307] width 280 height 129
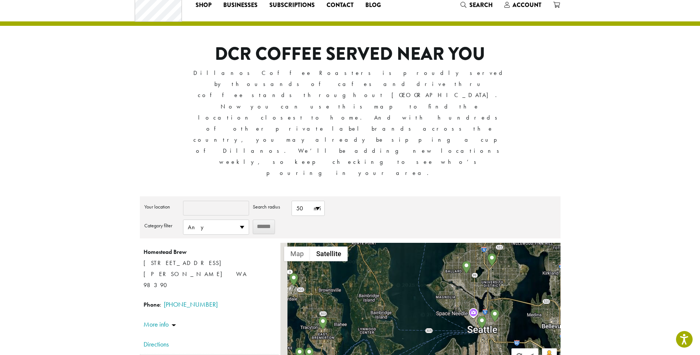
drag, startPoint x: 392, startPoint y: 243, endPoint x: 423, endPoint y: 300, distance: 64.7
click at [423, 300] on div "**********" at bounding box center [350, 296] width 421 height 200
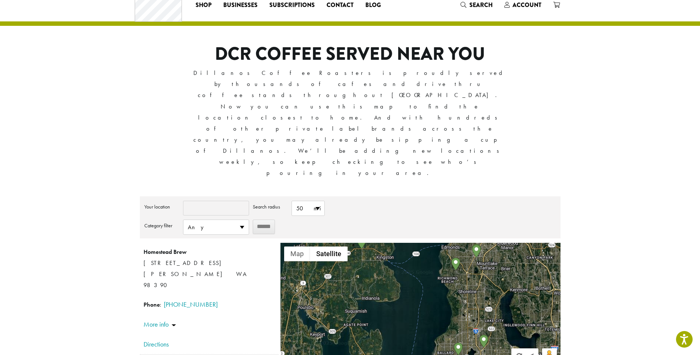
drag, startPoint x: 437, startPoint y: 197, endPoint x: 427, endPoint y: 276, distance: 79.7
click at [427, 276] on div "Homestead Brew [STREET_ADDRESS] [PERSON_NAME] WA 98390 Phone : [PHONE_NUMBER] D…" at bounding box center [420, 307] width 280 height 129
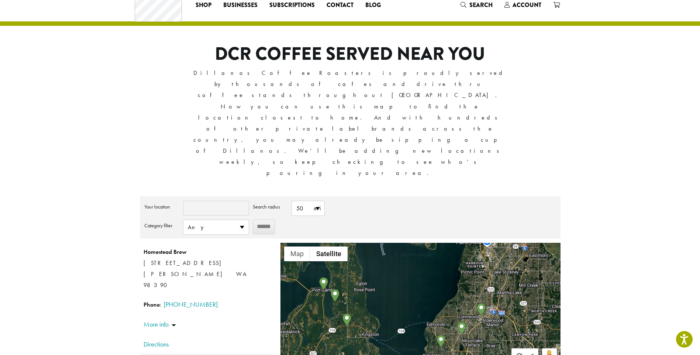
drag, startPoint x: 427, startPoint y: 199, endPoint x: 408, endPoint y: 281, distance: 84.0
click at [408, 281] on div "Homestead Brew [STREET_ADDRESS] [PERSON_NAME] WA 98390 Phone : [PHONE_NUMBER] D…" at bounding box center [420, 307] width 280 height 129
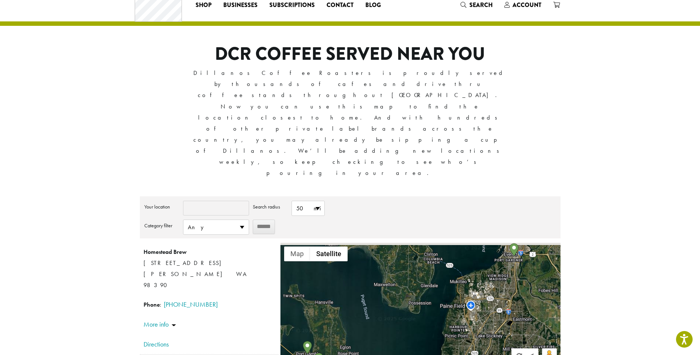
drag, startPoint x: 434, startPoint y: 208, endPoint x: 420, endPoint y: 268, distance: 62.0
click at [420, 268] on div "Homestead Brew [STREET_ADDRESS] [PERSON_NAME] WA 98390 Phone : [PHONE_NUMBER] D…" at bounding box center [420, 307] width 280 height 129
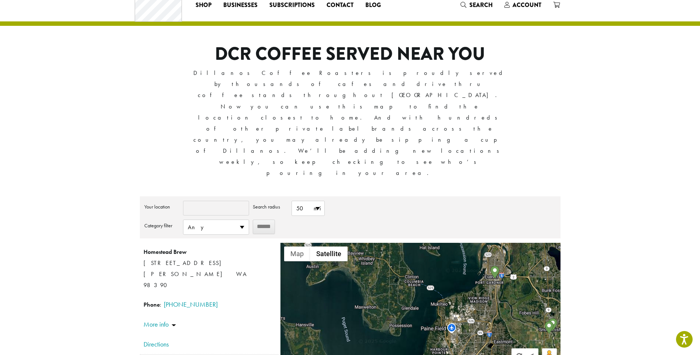
drag, startPoint x: 459, startPoint y: 182, endPoint x: 438, endPoint y: 206, distance: 31.4
click at [438, 243] on div "Homestead Brew [STREET_ADDRESS] [PERSON_NAME] WA 98390 Phone : [PHONE_NUMBER] D…" at bounding box center [420, 307] width 280 height 129
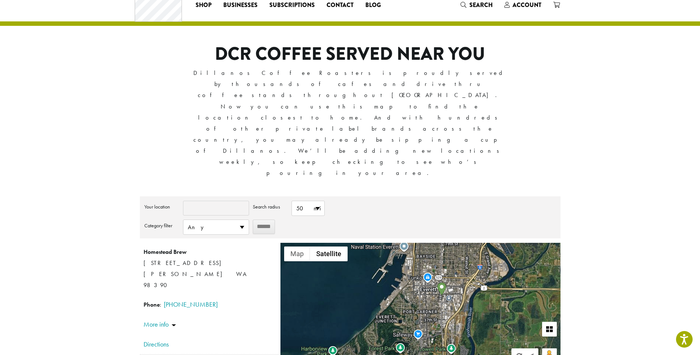
drag, startPoint x: 516, startPoint y: 212, endPoint x: 368, endPoint y: 208, distance: 148.4
click at [368, 243] on div "Homestead Brew [STREET_ADDRESS] [PERSON_NAME] WA 98390 Phone : [PHONE_NUMBER] D…" at bounding box center [420, 307] width 280 height 129
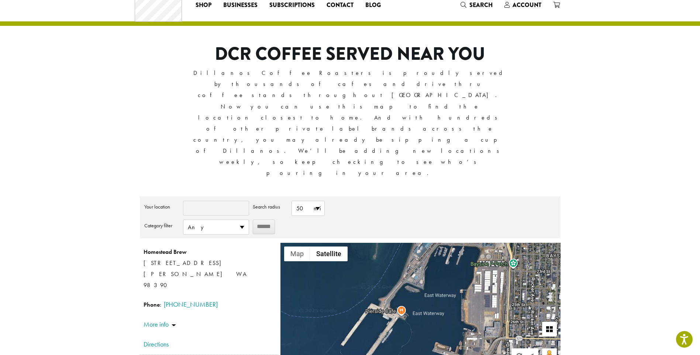
drag, startPoint x: 412, startPoint y: 192, endPoint x: 418, endPoint y: 285, distance: 92.8
click at [418, 285] on div "Homestead Brew [STREET_ADDRESS] [PERSON_NAME] WA 98390 Phone : [PHONE_NUMBER] D…" at bounding box center [420, 307] width 280 height 129
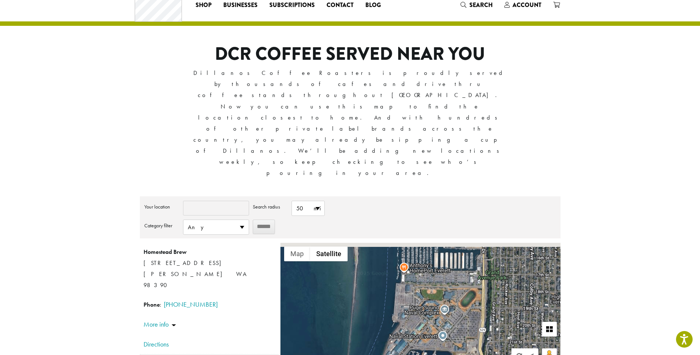
drag, startPoint x: 428, startPoint y: 187, endPoint x: 404, endPoint y: 297, distance: 113.2
click at [404, 297] on div "**********" at bounding box center [350, 296] width 421 height 200
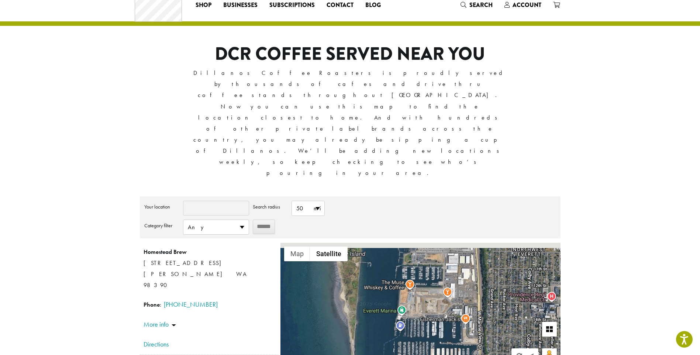
drag, startPoint x: 429, startPoint y: 202, endPoint x: 419, endPoint y: 293, distance: 91.7
click at [419, 293] on div "Homestead Brew 1111 Fryer Ave Sumner WA 98390 Phone : (253) 891-3998 Directions…" at bounding box center [420, 307] width 280 height 129
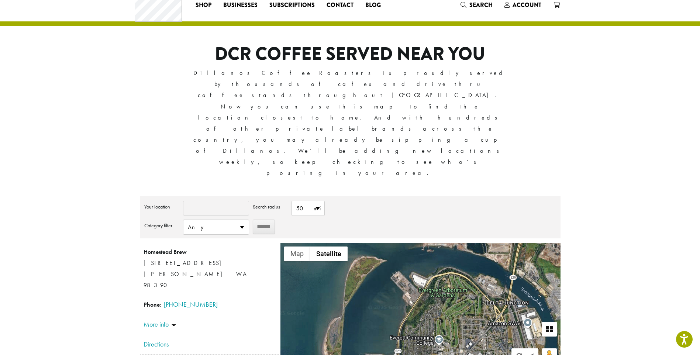
drag, startPoint x: 495, startPoint y: 187, endPoint x: 418, endPoint y: 275, distance: 116.4
click at [418, 275] on div "Homestead Brew [STREET_ADDRESS] [PERSON_NAME] WA 98390 Phone : [PHONE_NUMBER] D…" at bounding box center [420, 307] width 280 height 129
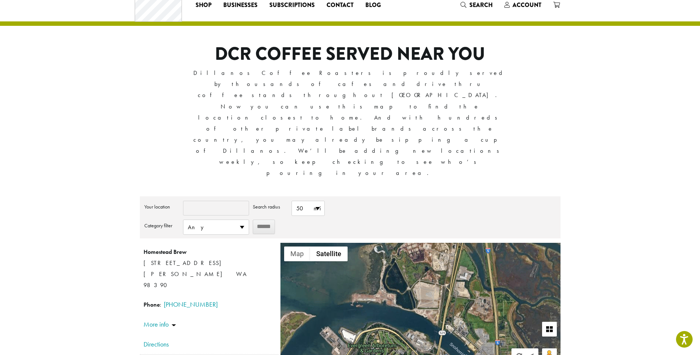
drag, startPoint x: 456, startPoint y: 211, endPoint x: 382, endPoint y: 265, distance: 91.4
click at [384, 265] on div "Homestead Brew [STREET_ADDRESS] [PERSON_NAME] WA 98390 Phone : [PHONE_NUMBER] D…" at bounding box center [420, 307] width 280 height 129
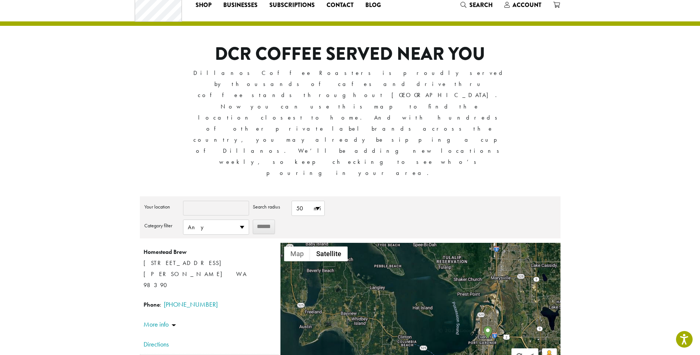
drag, startPoint x: 367, startPoint y: 195, endPoint x: 476, endPoint y: 197, distance: 108.1
click at [476, 243] on div "Homestead Brew [STREET_ADDRESS] [PERSON_NAME] WA 98390 Phone : [PHONE_NUMBER] D…" at bounding box center [420, 307] width 280 height 129
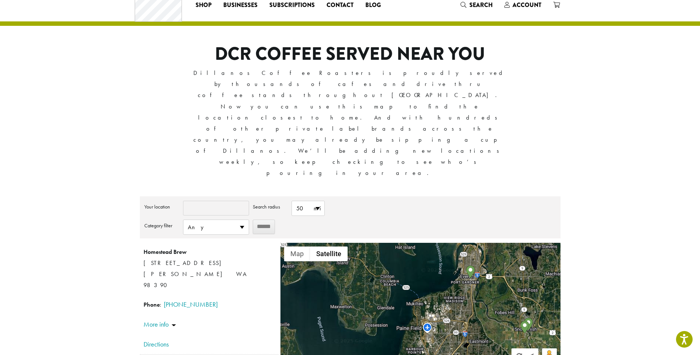
drag, startPoint x: 439, startPoint y: 271, endPoint x: 422, endPoint y: 210, distance: 63.7
click at [422, 243] on div "Homestead Brew [STREET_ADDRESS] [PERSON_NAME] WA 98390 Phone : [PHONE_NUMBER] D…" at bounding box center [420, 307] width 280 height 129
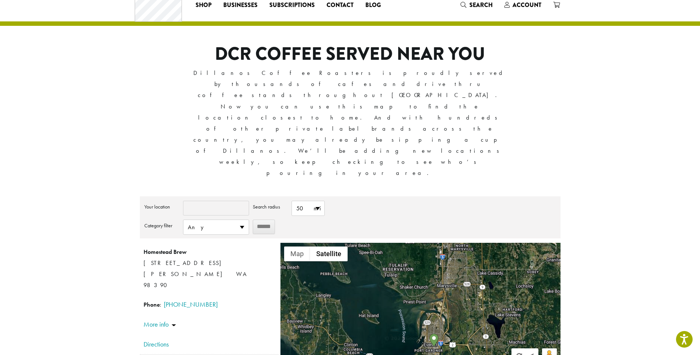
drag, startPoint x: 434, startPoint y: 200, endPoint x: 389, endPoint y: 279, distance: 91.5
click at [389, 279] on div "Homestead Brew [STREET_ADDRESS] [PERSON_NAME] WA 98390 Phone : [PHONE_NUMBER] D…" at bounding box center [420, 307] width 280 height 129
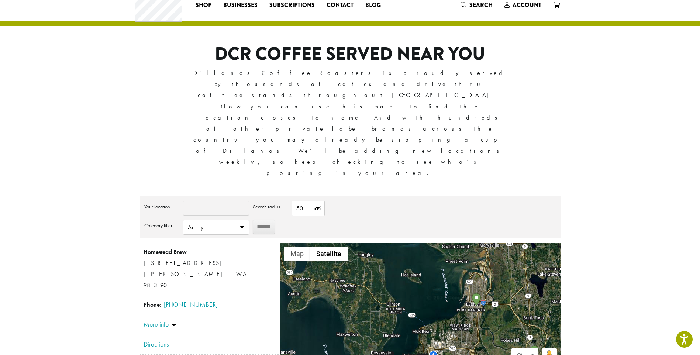
drag, startPoint x: 397, startPoint y: 269, endPoint x: 449, endPoint y: 217, distance: 72.8
click at [448, 243] on div "Homestead Brew [STREET_ADDRESS] [PERSON_NAME] WA 98390 Phone : [PHONE_NUMBER] D…" at bounding box center [420, 307] width 280 height 129
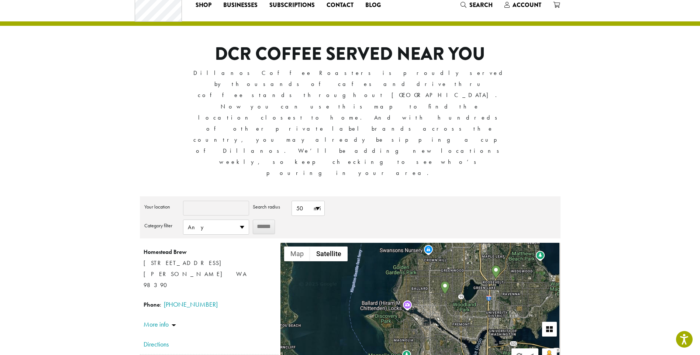
drag, startPoint x: 485, startPoint y: 181, endPoint x: 442, endPoint y: 282, distance: 109.3
click at [442, 282] on div "Homestead Brew [STREET_ADDRESS] [PERSON_NAME] WA 98390 Phone : [PHONE_NUMBER] D…" at bounding box center [420, 307] width 280 height 129
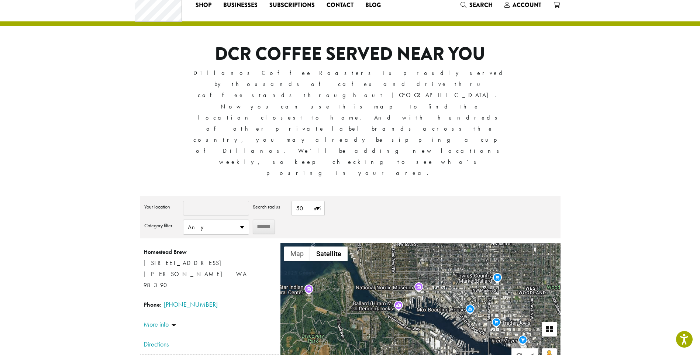
drag, startPoint x: 366, startPoint y: 204, endPoint x: 430, endPoint y: 240, distance: 73.4
click at [430, 243] on div "Homestead Brew [STREET_ADDRESS] [PERSON_NAME] WA 98390 Phone : [PHONE_NUMBER] D…" at bounding box center [420, 307] width 280 height 129
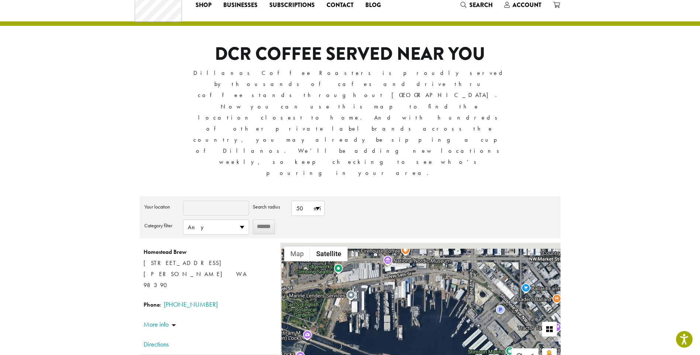
drag, startPoint x: 463, startPoint y: 198, endPoint x: 477, endPoint y: 248, distance: 51.7
click at [477, 248] on div "Homestead Brew [STREET_ADDRESS] [PERSON_NAME] WA 98390 Phone : [PHONE_NUMBER] D…" at bounding box center [420, 307] width 280 height 129
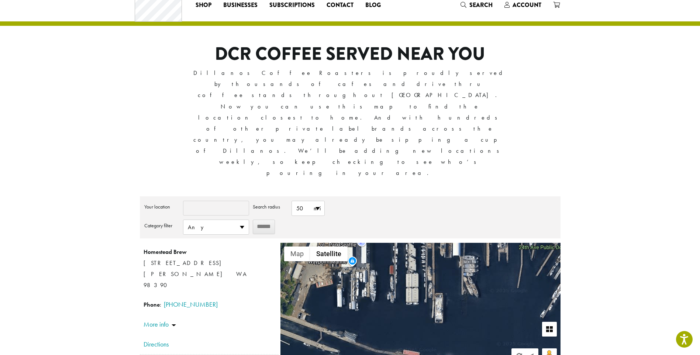
drag, startPoint x: 381, startPoint y: 246, endPoint x: 418, endPoint y: 205, distance: 55.7
click at [418, 243] on div "Homestead Brew [STREET_ADDRESS] [PERSON_NAME] WA 98390 Phone : [PHONE_NUMBER] D…" at bounding box center [420, 307] width 280 height 129
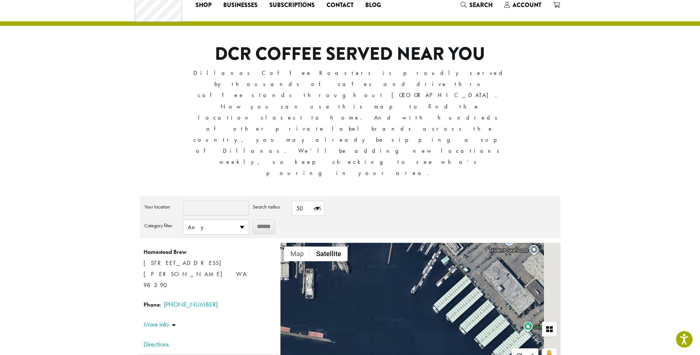
drag, startPoint x: 463, startPoint y: 242, endPoint x: 327, endPoint y: 217, distance: 138.4
click at [327, 243] on div "Homestead Brew [STREET_ADDRESS] [PERSON_NAME] WA 98390 Phone : [PHONE_NUMBER] D…" at bounding box center [420, 307] width 280 height 129
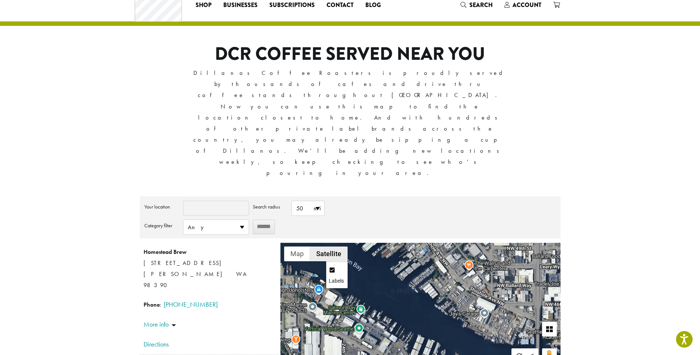
drag, startPoint x: 406, startPoint y: 257, endPoint x: 341, endPoint y: 175, distance: 104.5
click at [341, 243] on div "Homestead Brew [STREET_ADDRESS] [PERSON_NAME] WA 98390 Phone : [PHONE_NUMBER] D…" at bounding box center [420, 307] width 280 height 129
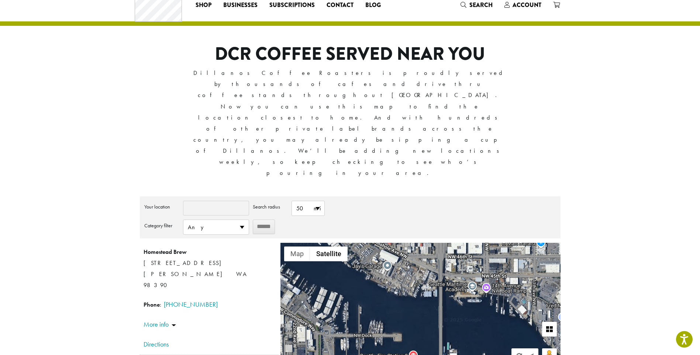
drag, startPoint x: 442, startPoint y: 245, endPoint x: 342, endPoint y: 196, distance: 111.7
click at [342, 243] on div "Homestead Brew [STREET_ADDRESS] [PERSON_NAME] WA 98390 Phone : [PHONE_NUMBER] D…" at bounding box center [420, 307] width 280 height 129
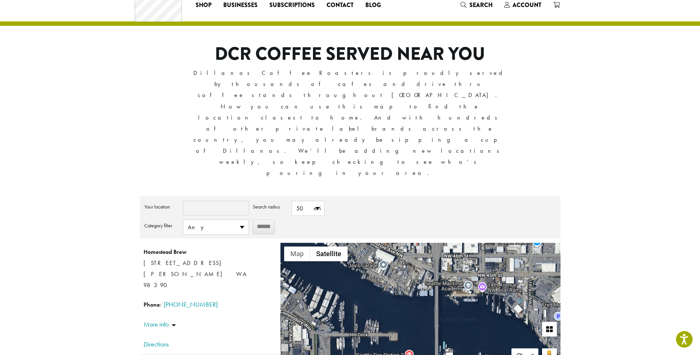
click at [450, 243] on div "Homestead Brew [STREET_ADDRESS] [PERSON_NAME] WA 98390 Phone : [PHONE_NUMBER] D…" at bounding box center [420, 307] width 280 height 129
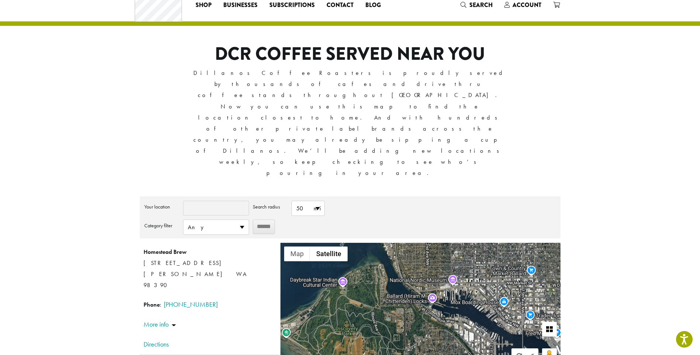
drag, startPoint x: 327, startPoint y: 244, endPoint x: 448, endPoint y: 262, distance: 122.1
click at [448, 262] on div "Homestead Brew [STREET_ADDRESS] [PERSON_NAME] WA 98390 Phone : [PHONE_NUMBER] D…" at bounding box center [420, 307] width 280 height 129
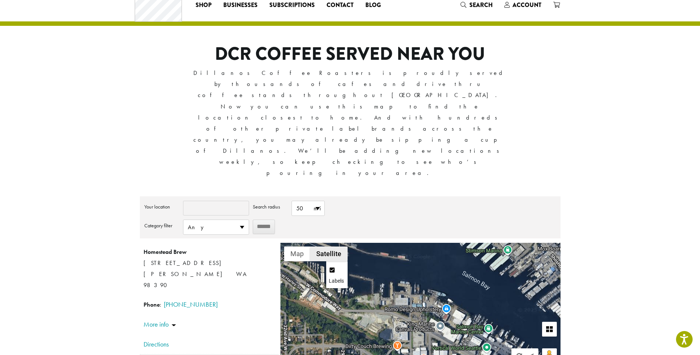
drag, startPoint x: 458, startPoint y: 250, endPoint x: 343, endPoint y: 182, distance: 134.0
click at [343, 243] on div "Homestead Brew [STREET_ADDRESS] [PERSON_NAME] WA 98390 Phone : [PHONE_NUMBER] D…" at bounding box center [420, 307] width 280 height 129
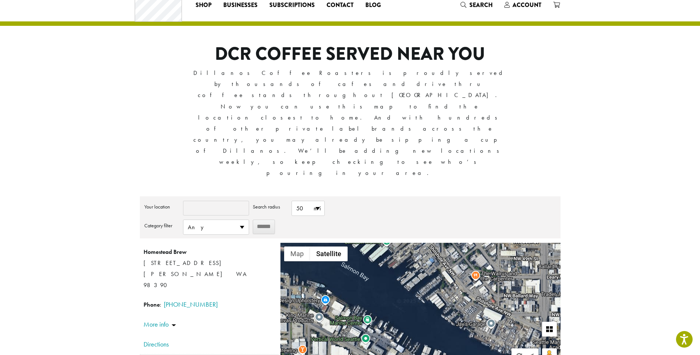
drag, startPoint x: 482, startPoint y: 208, endPoint x: 360, endPoint y: 200, distance: 122.4
click at [360, 243] on div "Homestead Brew [STREET_ADDRESS] [PERSON_NAME] WA 98390 Phone : [PHONE_NUMBER] D…" at bounding box center [420, 307] width 280 height 129
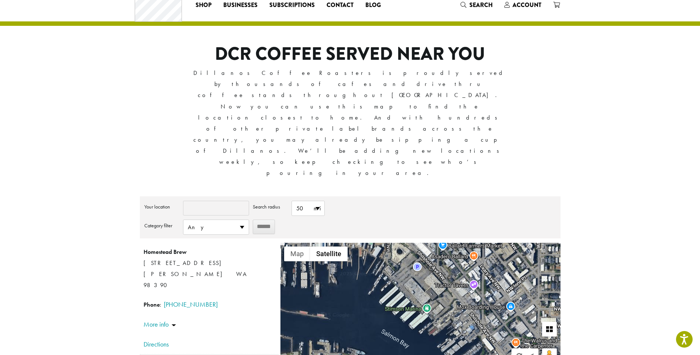
drag, startPoint x: 386, startPoint y: 189, endPoint x: 427, endPoint y: 256, distance: 79.0
click at [427, 256] on div "Homestead Brew [STREET_ADDRESS] [PERSON_NAME] WA 98390 Phone : [PHONE_NUMBER] D…" at bounding box center [420, 307] width 280 height 129
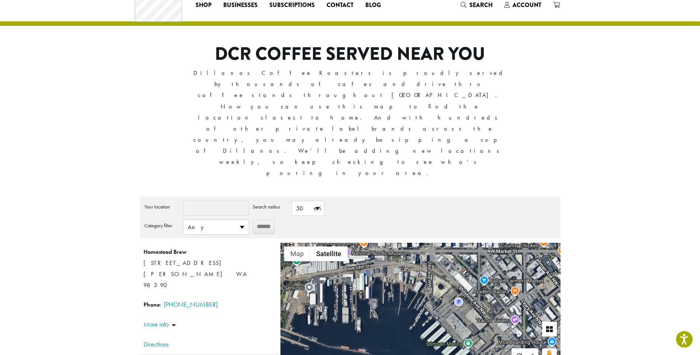
drag, startPoint x: 397, startPoint y: 206, endPoint x: 440, endPoint y: 243, distance: 56.8
click at [440, 243] on div "Homestead Brew [STREET_ADDRESS] [PERSON_NAME] WA 98390 Phone : [PHONE_NUMBER] D…" at bounding box center [420, 307] width 280 height 129
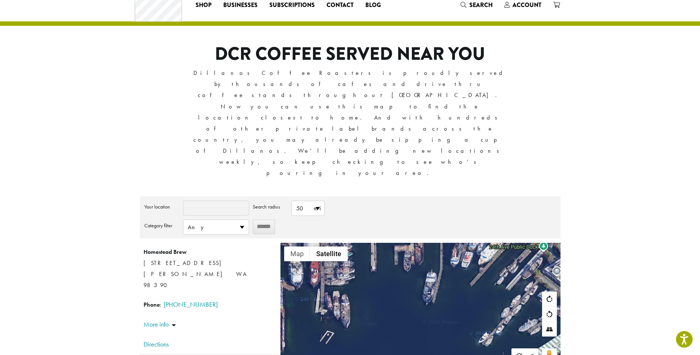
drag, startPoint x: 376, startPoint y: 200, endPoint x: 334, endPoint y: 193, distance: 42.3
click at [334, 243] on div "Homestead Brew [STREET_ADDRESS] [PERSON_NAME] WA 98390 Phone : [PHONE_NUMBER] D…" at bounding box center [420, 307] width 280 height 129
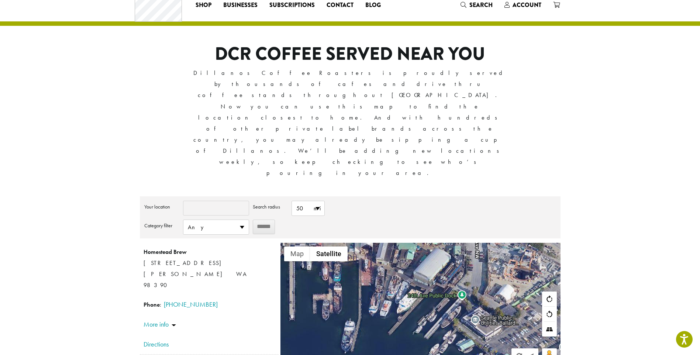
drag, startPoint x: 424, startPoint y: 224, endPoint x: 341, endPoint y: 273, distance: 95.6
click at [341, 273] on div "Homestead Brew [STREET_ADDRESS] [PERSON_NAME] WA 98390 Phone : [PHONE_NUMBER] D…" at bounding box center [420, 307] width 280 height 129
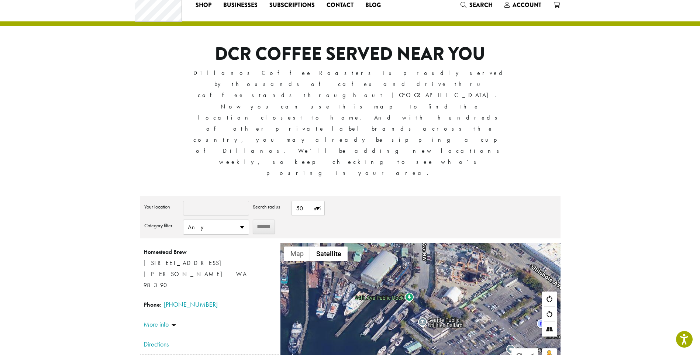
drag, startPoint x: 489, startPoint y: 213, endPoint x: 436, endPoint y: 216, distance: 52.8
click at [436, 243] on div "Homestead Brew [STREET_ADDRESS] [PERSON_NAME] WA 98390 Phone : [PHONE_NUMBER] D…" at bounding box center [420, 307] width 280 height 129
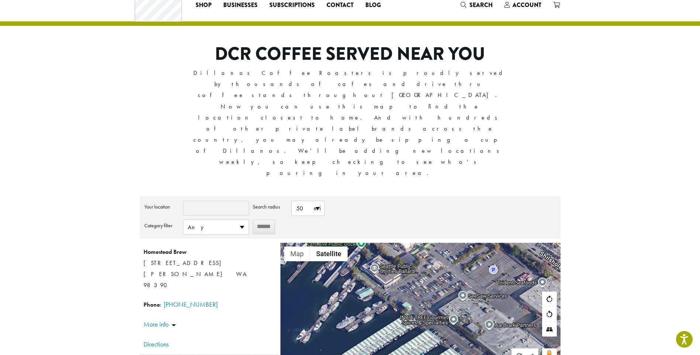
drag, startPoint x: 443, startPoint y: 242, endPoint x: 395, endPoint y: 187, distance: 72.9
click at [395, 243] on div "Homestead Brew [STREET_ADDRESS] [PERSON_NAME] WA 98390 Phone : [PHONE_NUMBER] D…" at bounding box center [420, 307] width 280 height 129
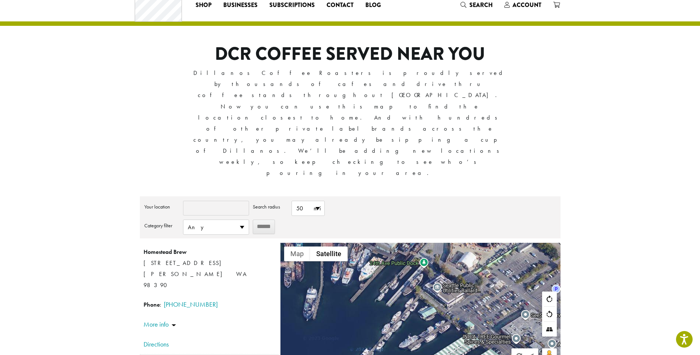
drag, startPoint x: 323, startPoint y: 215, endPoint x: 398, endPoint y: 238, distance: 78.6
click at [398, 243] on div "Homestead Brew [STREET_ADDRESS] [PERSON_NAME] WA 98390 Phone : [PHONE_NUMBER] D…" at bounding box center [420, 307] width 280 height 129
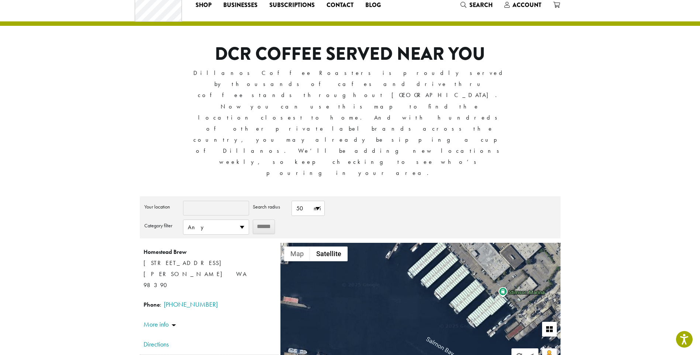
drag, startPoint x: 406, startPoint y: 231, endPoint x: 413, endPoint y: 166, distance: 65.6
click at [413, 243] on div "Homestead Brew [STREET_ADDRESS] [PERSON_NAME] WA 98390 Phone : [PHONE_NUMBER] D…" at bounding box center [420, 307] width 280 height 129
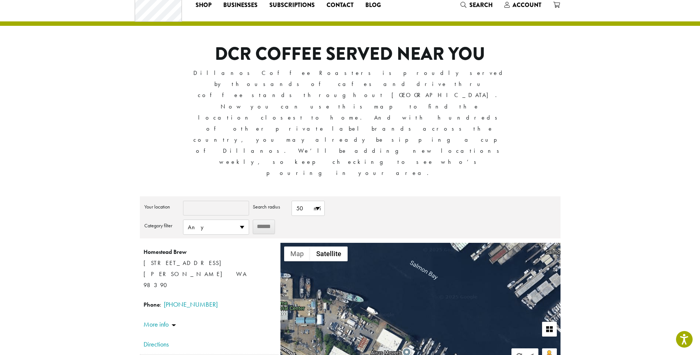
drag, startPoint x: 398, startPoint y: 227, endPoint x: 392, endPoint y: 178, distance: 49.5
click at [392, 243] on div "Homestead Brew [STREET_ADDRESS] [PERSON_NAME] WA 98390 Phone : [PHONE_NUMBER] D…" at bounding box center [420, 307] width 280 height 129
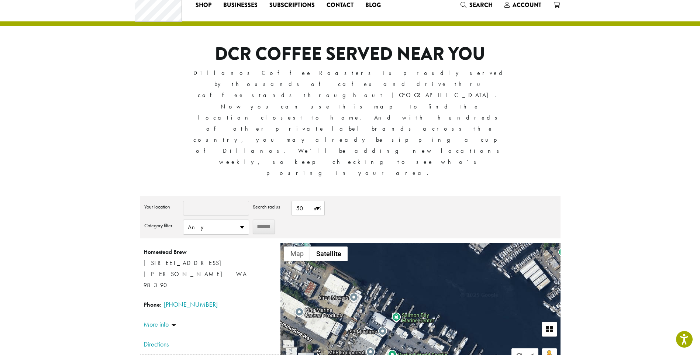
drag, startPoint x: 418, startPoint y: 233, endPoint x: 366, endPoint y: 179, distance: 74.9
click at [366, 243] on div "Homestead Brew [STREET_ADDRESS] [PERSON_NAME] WA 98390 Phone : [PHONE_NUMBER] D…" at bounding box center [420, 307] width 280 height 129
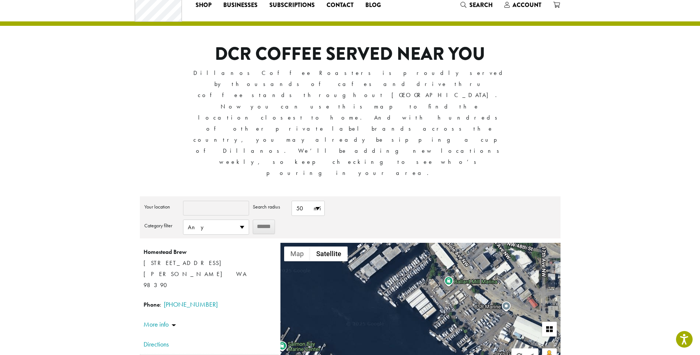
drag, startPoint x: 462, startPoint y: 220, endPoint x: 348, endPoint y: 249, distance: 117.6
click at [348, 249] on div "Homestead Brew [STREET_ADDRESS] [PERSON_NAME] WA 98390 Phone : [PHONE_NUMBER] D…" at bounding box center [420, 307] width 280 height 129
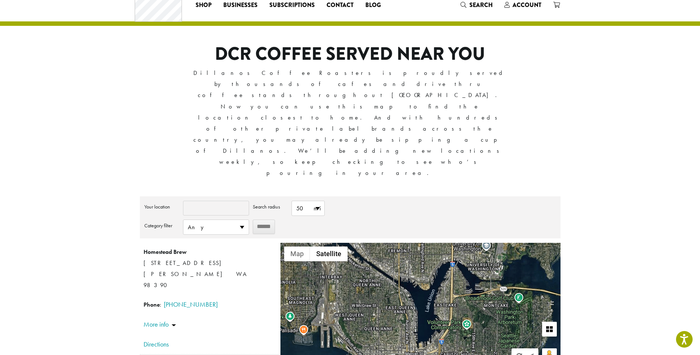
drag, startPoint x: 449, startPoint y: 242, endPoint x: 389, endPoint y: 180, distance: 86.4
click at [389, 243] on div "Homestead Brew [STREET_ADDRESS] [PERSON_NAME] WA 98390 Phone : [PHONE_NUMBER] D…" at bounding box center [420, 307] width 280 height 129
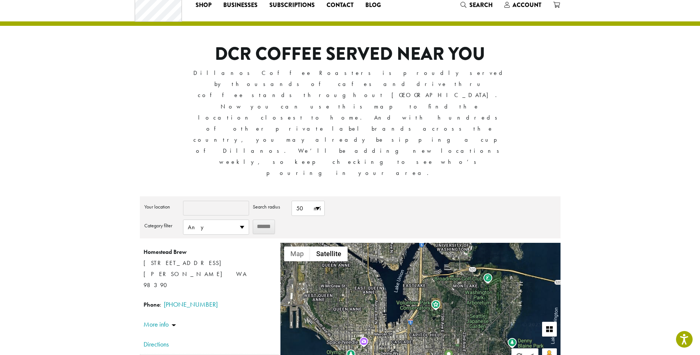
drag, startPoint x: 403, startPoint y: 238, endPoint x: 372, endPoint y: 218, distance: 37.6
click at [372, 243] on div "Homestead Brew [STREET_ADDRESS] [PERSON_NAME] WA 98390 Phone : [PHONE_NUMBER] D…" at bounding box center [420, 307] width 280 height 129
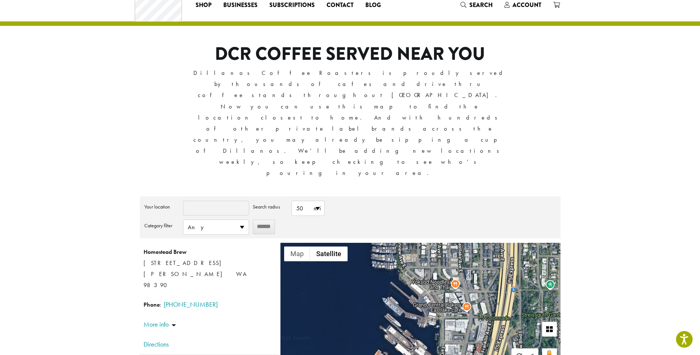
drag, startPoint x: 442, startPoint y: 198, endPoint x: 392, endPoint y: 290, distance: 105.3
click at [392, 290] on div "Homestead Brew 1111 Fryer Ave Sumner WA 98390 Phone : (253) 891-3998 Directions…" at bounding box center [420, 307] width 280 height 129
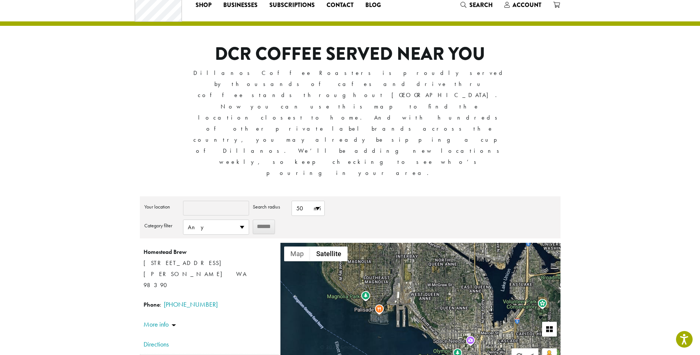
drag, startPoint x: 334, startPoint y: 245, endPoint x: 477, endPoint y: 220, distance: 145.3
click at [477, 243] on div "Homestead Brew [STREET_ADDRESS] [PERSON_NAME] WA 98390 Phone : [PHONE_NUMBER] D…" at bounding box center [420, 307] width 280 height 129
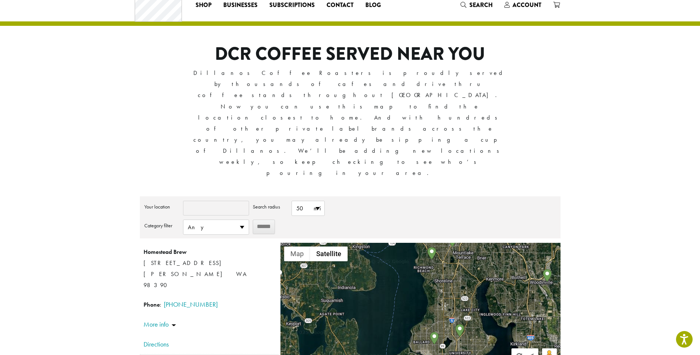
drag, startPoint x: 375, startPoint y: 210, endPoint x: 411, endPoint y: 271, distance: 70.1
click at [411, 271] on div "Homestead Brew [STREET_ADDRESS] [PERSON_NAME] WA 98390 Phone : [PHONE_NUMBER] D…" at bounding box center [420, 307] width 280 height 129
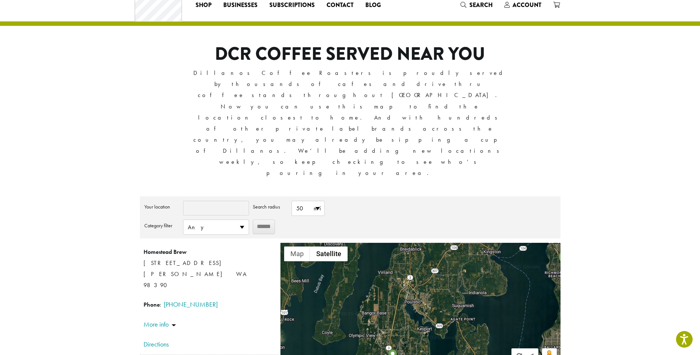
drag, startPoint x: 343, startPoint y: 225, endPoint x: 475, endPoint y: 230, distance: 131.8
click at [475, 243] on div "Homestead Brew [STREET_ADDRESS] [PERSON_NAME] WA 98390 Phone : [PHONE_NUMBER] D…" at bounding box center [420, 307] width 280 height 129
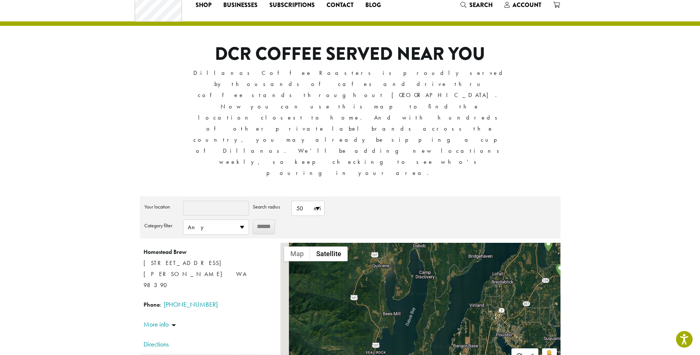
drag, startPoint x: 382, startPoint y: 211, endPoint x: 474, endPoint y: 245, distance: 98.5
click at [474, 245] on div "Homestead Brew [STREET_ADDRESS] [PERSON_NAME] WA 98390 Phone : [PHONE_NUMBER] D…" at bounding box center [420, 307] width 280 height 129
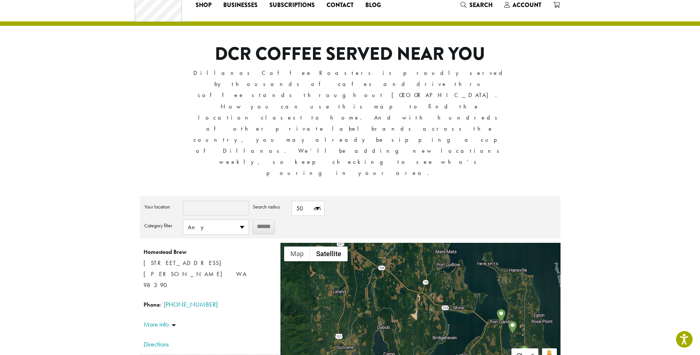
drag, startPoint x: 448, startPoint y: 197, endPoint x: 411, endPoint y: 280, distance: 91.5
click at [411, 280] on div "Homestead Brew [STREET_ADDRESS] [PERSON_NAME] WA 98390 Phone : [PHONE_NUMBER] D…" at bounding box center [420, 307] width 280 height 129
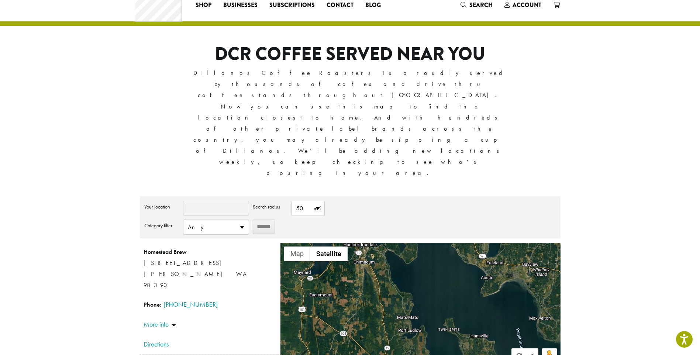
drag, startPoint x: 454, startPoint y: 207, endPoint x: 415, endPoint y: 272, distance: 76.1
click at [415, 272] on div "Homestead Brew [STREET_ADDRESS] [PERSON_NAME] WA 98390 Phone : [PHONE_NUMBER] D…" at bounding box center [420, 307] width 280 height 129
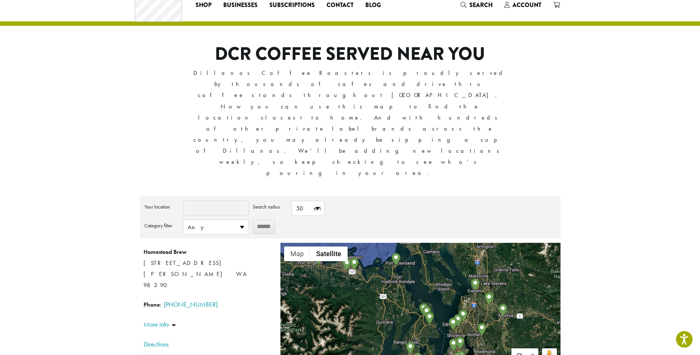
drag, startPoint x: 492, startPoint y: 231, endPoint x: 453, endPoint y: 224, distance: 39.5
click at [453, 243] on div "Homestead Brew [STREET_ADDRESS] [PERSON_NAME] WA 98390 Phone : [PHONE_NUMBER] D…" at bounding box center [420, 307] width 280 height 129
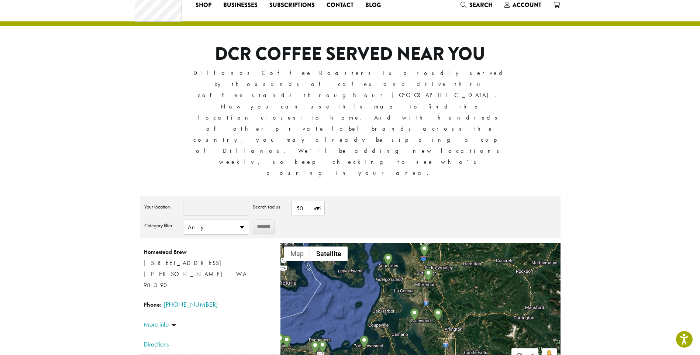
drag, startPoint x: 454, startPoint y: 184, endPoint x: 422, endPoint y: 268, distance: 90.2
click at [422, 268] on div "Homestead Brew [STREET_ADDRESS] [PERSON_NAME] WA 98390 Phone : [PHONE_NUMBER] D…" at bounding box center [420, 307] width 280 height 129
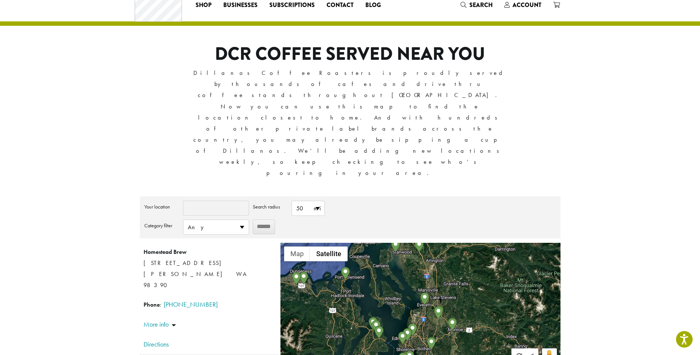
drag, startPoint x: 408, startPoint y: 262, endPoint x: 389, endPoint y: 193, distance: 71.9
click at [389, 243] on div "Homestead Brew [STREET_ADDRESS] [PERSON_NAME] WA 98390 Phone : [PHONE_NUMBER] D…" at bounding box center [420, 307] width 280 height 129
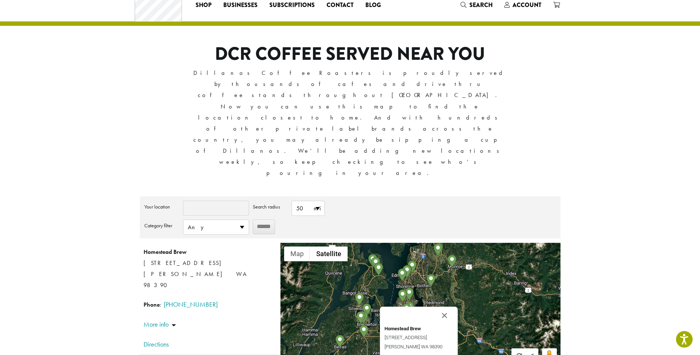
drag, startPoint x: 400, startPoint y: 234, endPoint x: 400, endPoint y: 170, distance: 64.2
click at [400, 243] on div "Homestead Brew [STREET_ADDRESS] [PERSON_NAME] WA 98390 Phone : [PHONE_NUMBER] D…" at bounding box center [420, 307] width 280 height 129
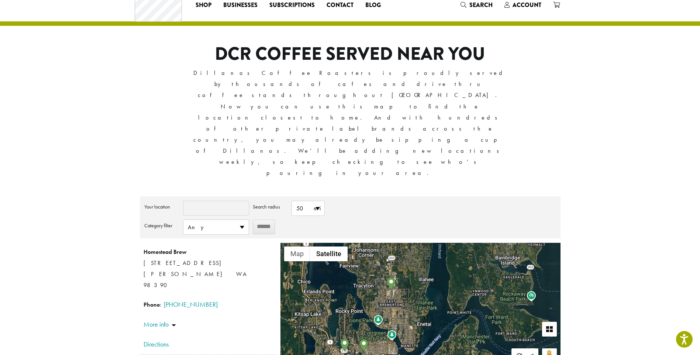
drag, startPoint x: 352, startPoint y: 242, endPoint x: 426, endPoint y: 260, distance: 75.8
click at [426, 260] on div "Homestead Brew [STREET_ADDRESS] [PERSON_NAME] WA 98390 Phone : [PHONE_NUMBER] D…" at bounding box center [420, 307] width 280 height 129
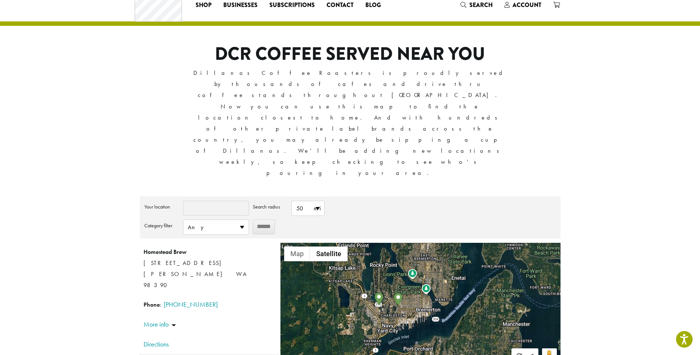
drag, startPoint x: 390, startPoint y: 266, endPoint x: 433, endPoint y: 207, distance: 72.9
click at [433, 243] on div "Homestead Brew [STREET_ADDRESS] [PERSON_NAME] WA 98390 Phone : [PHONE_NUMBER] D…" at bounding box center [420, 307] width 280 height 129
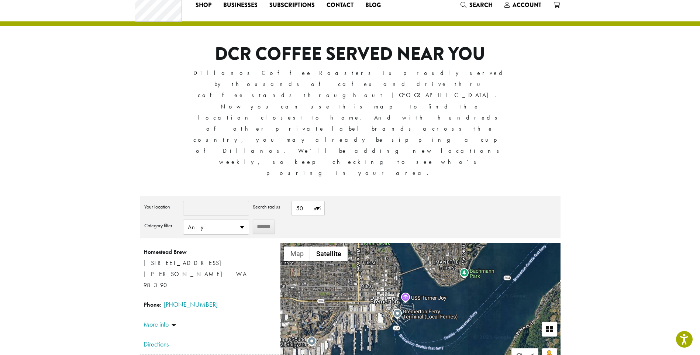
drag, startPoint x: 450, startPoint y: 193, endPoint x: 382, endPoint y: 221, distance: 73.7
click at [382, 243] on div "Homestead Brew [STREET_ADDRESS] [PERSON_NAME] WA 98390 Phone : [PHONE_NUMBER] D…" at bounding box center [420, 307] width 280 height 129
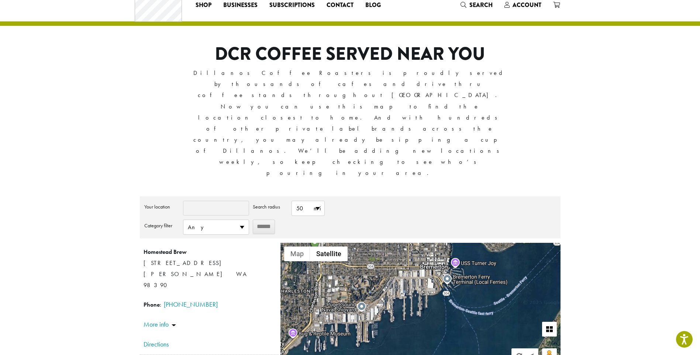
drag, startPoint x: 410, startPoint y: 256, endPoint x: 466, endPoint y: 201, distance: 78.5
click at [466, 243] on div "Homestead Brew [STREET_ADDRESS] [PERSON_NAME] WA 98390 Phone : [PHONE_NUMBER] D…" at bounding box center [420, 307] width 280 height 129
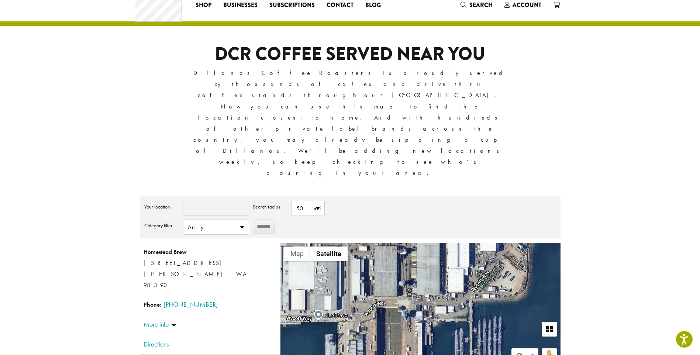
drag, startPoint x: 394, startPoint y: 200, endPoint x: 405, endPoint y: 288, distance: 88.9
click at [405, 288] on div "Homestead Brew [STREET_ADDRESS] [PERSON_NAME] WA 98390 Phone : [PHONE_NUMBER] D…" at bounding box center [420, 307] width 280 height 129
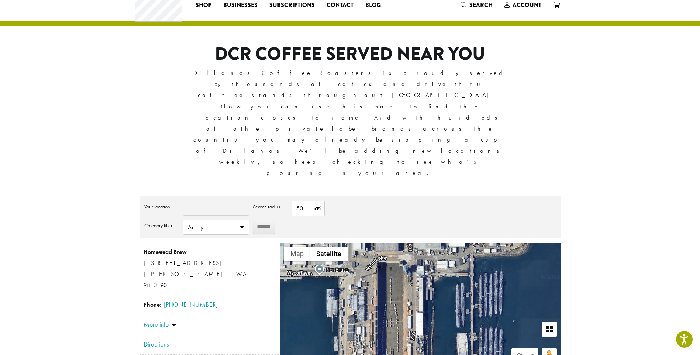
drag, startPoint x: 373, startPoint y: 244, endPoint x: 378, endPoint y: 187, distance: 56.3
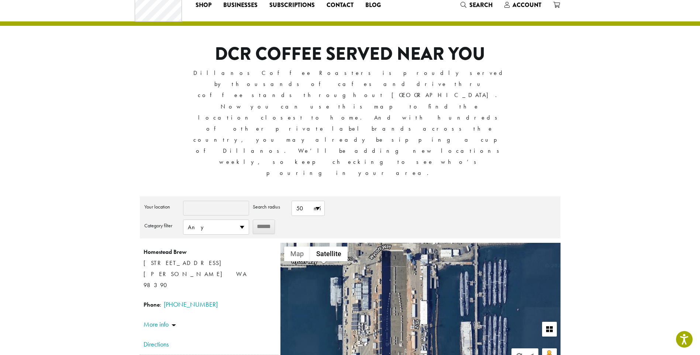
click at [378, 243] on div "Homestead Brew [STREET_ADDRESS] [PERSON_NAME] WA 98390 Phone : [PHONE_NUMBER] D…" at bounding box center [420, 307] width 280 height 129
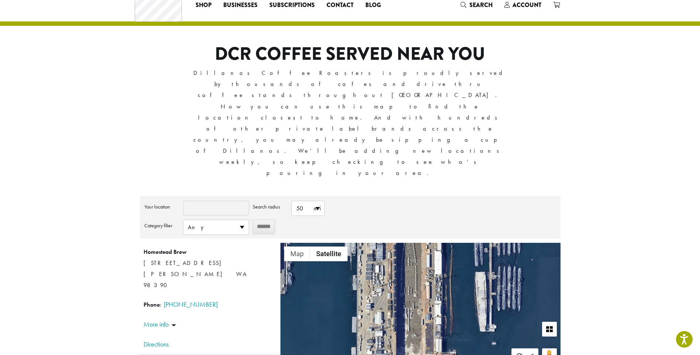
drag, startPoint x: 392, startPoint y: 257, endPoint x: 407, endPoint y: 208, distance: 51.2
click at [407, 243] on div "Homestead Brew [STREET_ADDRESS] [PERSON_NAME] WA 98390 Phone : [PHONE_NUMBER] D…" at bounding box center [420, 307] width 280 height 129
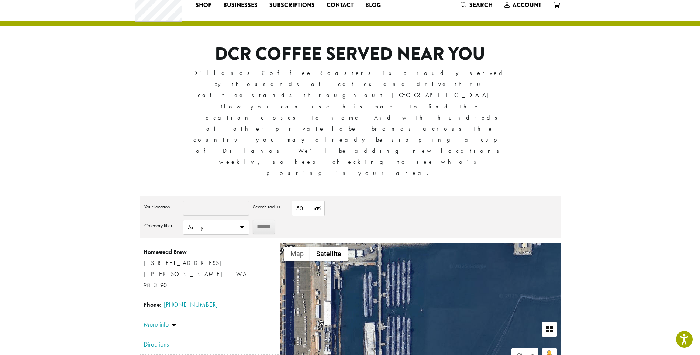
drag, startPoint x: 520, startPoint y: 206, endPoint x: 407, endPoint y: 257, distance: 123.5
click at [407, 257] on div "Homestead Brew [STREET_ADDRESS] [PERSON_NAME] WA 98390 Phone : [PHONE_NUMBER] D…" at bounding box center [420, 307] width 280 height 129
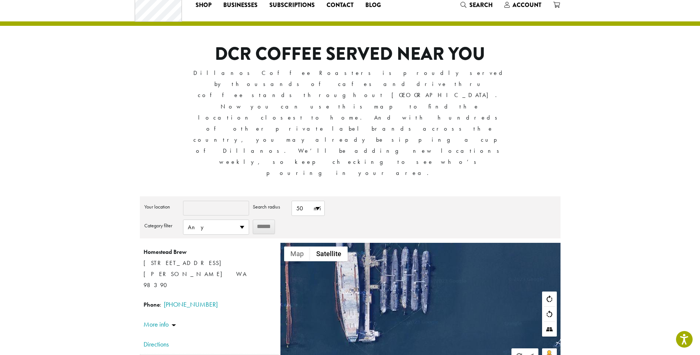
drag, startPoint x: 407, startPoint y: 265, endPoint x: 400, endPoint y: 186, distance: 78.5
click at [400, 243] on div "Homestead Brew [STREET_ADDRESS] [PERSON_NAME] WA 98390 Phone : [PHONE_NUMBER] D…" at bounding box center [420, 307] width 280 height 129
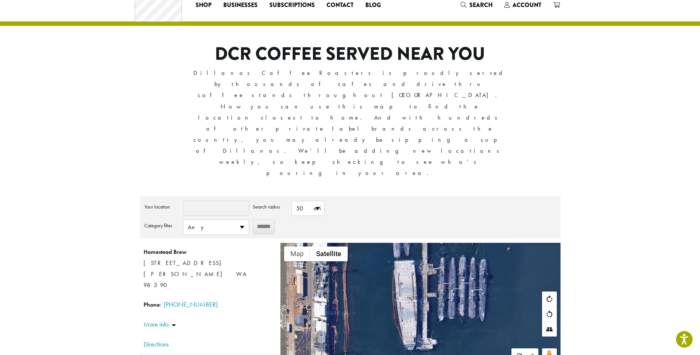
drag, startPoint x: 375, startPoint y: 219, endPoint x: 434, endPoint y: 228, distance: 59.3
click at [434, 243] on div "Homestead Brew [STREET_ADDRESS] [PERSON_NAME] WA 98390 Phone : [PHONE_NUMBER] D…" at bounding box center [420, 307] width 280 height 129
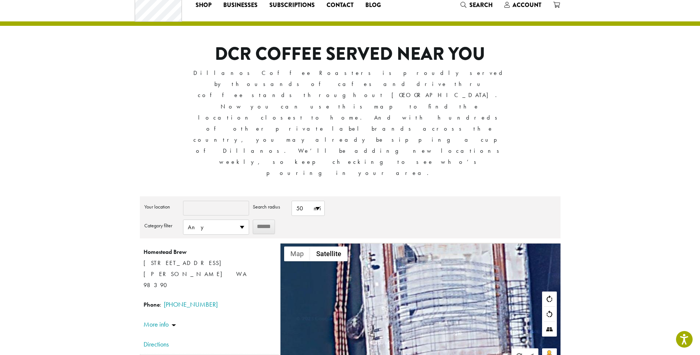
drag, startPoint x: 424, startPoint y: 210, endPoint x: 441, endPoint y: 312, distance: 103.7
click at [441, 312] on div "**********" at bounding box center [350, 296] width 421 height 200
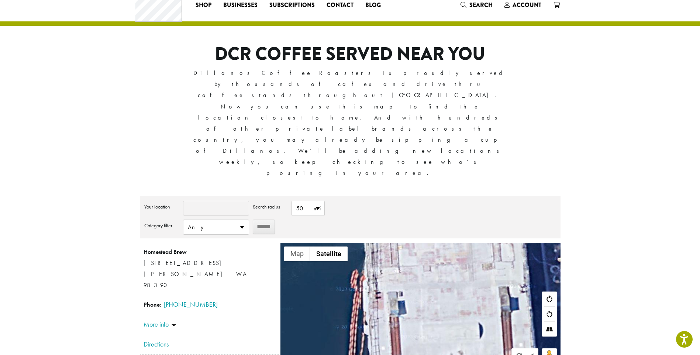
drag, startPoint x: 430, startPoint y: 205, endPoint x: 438, endPoint y: 324, distance: 118.7
click at [438, 324] on div "**********" at bounding box center [350, 201] width 443 height 425
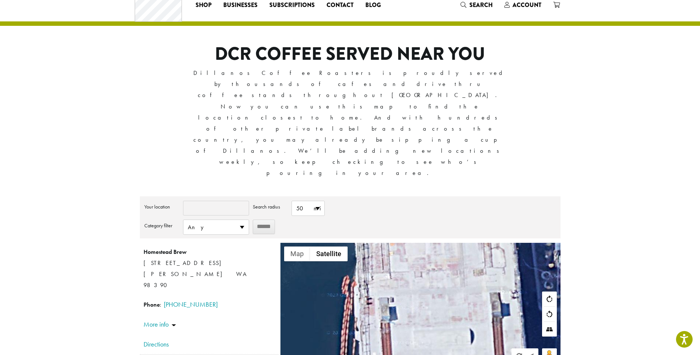
drag, startPoint x: 425, startPoint y: 201, endPoint x: 415, endPoint y: 207, distance: 12.0
click at [415, 243] on div "Homestead Brew [STREET_ADDRESS] [PERSON_NAME] WA 98390 Phone : [PHONE_NUMBER] D…" at bounding box center [420, 307] width 280 height 129
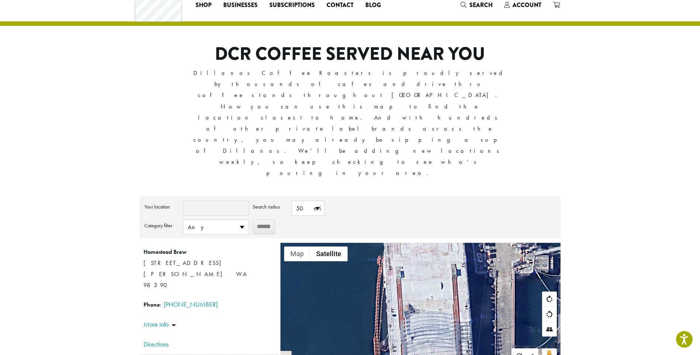
drag, startPoint x: 430, startPoint y: 252, endPoint x: 419, endPoint y: 184, distance: 68.1
click at [419, 243] on div "Homestead Brew [STREET_ADDRESS] [PERSON_NAME] WA 98390 Phone : [PHONE_NUMBER] D…" at bounding box center [420, 307] width 280 height 129
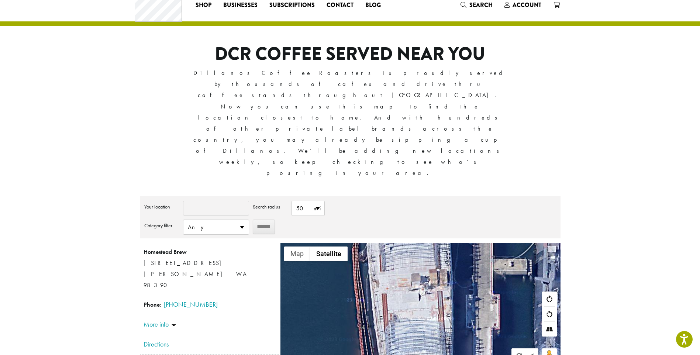
drag, startPoint x: 432, startPoint y: 253, endPoint x: 415, endPoint y: 182, distance: 73.0
click at [415, 243] on div "Homestead Brew [STREET_ADDRESS] [PERSON_NAME] WA 98390 Phone : [PHONE_NUMBER] D…" at bounding box center [420, 307] width 280 height 129
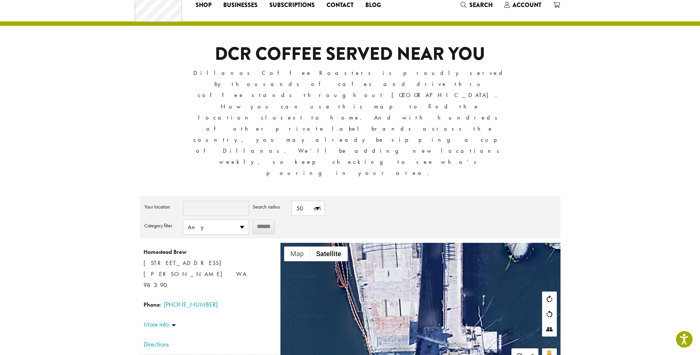
drag, startPoint x: 428, startPoint y: 238, endPoint x: 402, endPoint y: 156, distance: 85.4
click at [402, 196] on div "**********" at bounding box center [350, 284] width 421 height 176
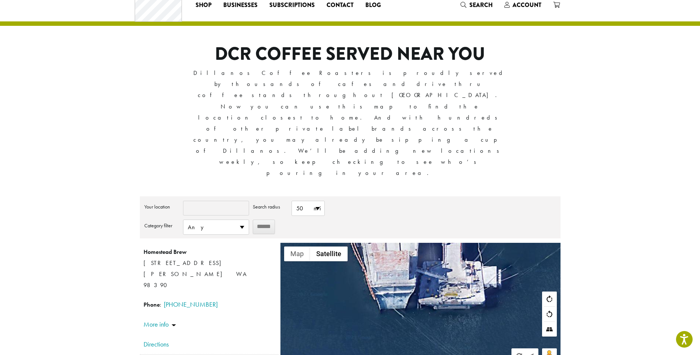
drag, startPoint x: 398, startPoint y: 231, endPoint x: 398, endPoint y: 170, distance: 61.6
click at [398, 243] on div "Homestead Brew [STREET_ADDRESS] [PERSON_NAME] WA 98390 Phone : [PHONE_NUMBER] D…" at bounding box center [420, 307] width 280 height 129
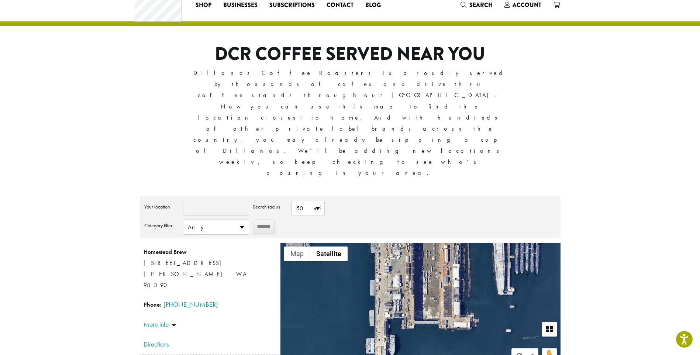
drag, startPoint x: 338, startPoint y: 239, endPoint x: 450, endPoint y: 222, distance: 113.4
click at [450, 243] on div "Homestead Brew [STREET_ADDRESS] [PERSON_NAME] WA 98390 Phone : [PHONE_NUMBER] D…" at bounding box center [420, 307] width 280 height 129
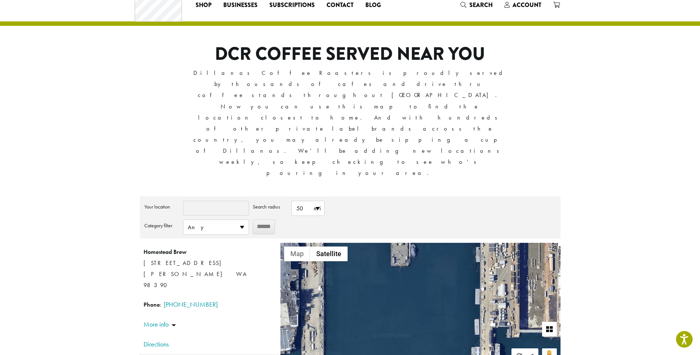
drag, startPoint x: 377, startPoint y: 220, endPoint x: 479, endPoint y: 231, distance: 101.6
click at [486, 243] on div "Homestead Brew [STREET_ADDRESS] [PERSON_NAME] WA 98390 Phone : [PHONE_NUMBER] D…" at bounding box center [420, 307] width 280 height 129
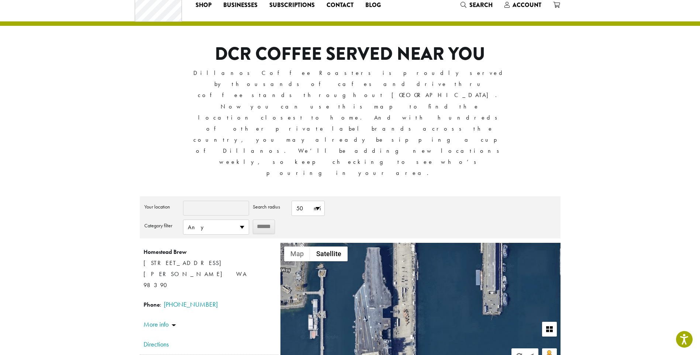
drag, startPoint x: 390, startPoint y: 201, endPoint x: 477, endPoint y: 249, distance: 99.9
click at [477, 249] on div "Homestead Brew [STREET_ADDRESS] [PERSON_NAME] WA 98390 Phone : [PHONE_NUMBER] D…" at bounding box center [420, 307] width 280 height 129
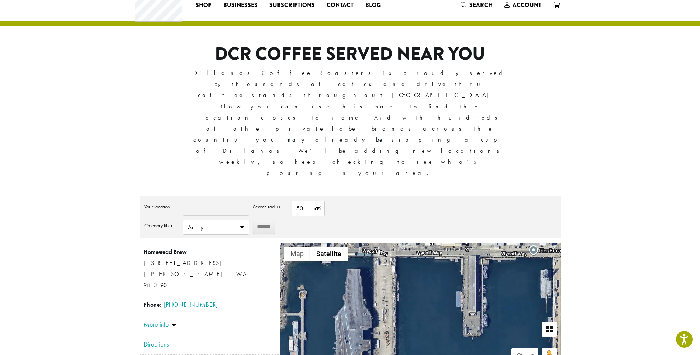
drag, startPoint x: 491, startPoint y: 200, endPoint x: 481, endPoint y: 217, distance: 20.1
click at [481, 243] on div "Homestead Brew [STREET_ADDRESS] [PERSON_NAME] WA 98390 Phone : [PHONE_NUMBER] D…" at bounding box center [420, 307] width 280 height 129
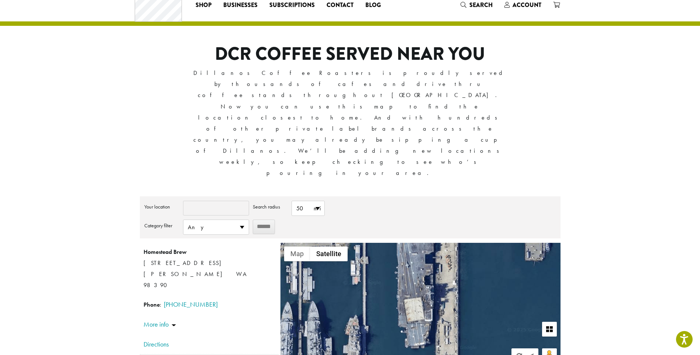
drag, startPoint x: 386, startPoint y: 260, endPoint x: 438, endPoint y: 187, distance: 90.3
click at [438, 243] on div "Homestead Brew [STREET_ADDRESS] [PERSON_NAME] WA 98390 Phone : [PHONE_NUMBER] D…" at bounding box center [420, 307] width 280 height 129
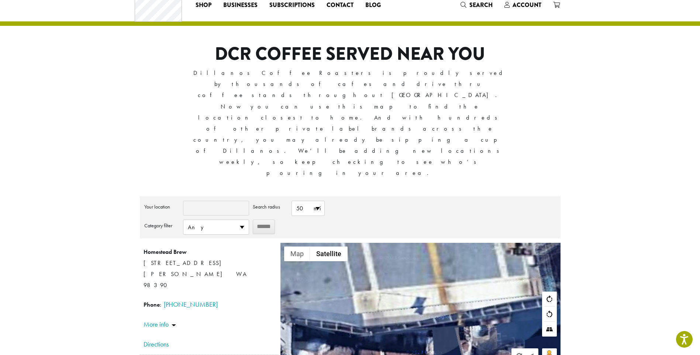
drag, startPoint x: 387, startPoint y: 262, endPoint x: 382, endPoint y: 269, distance: 8.5
click at [382, 269] on div "Homestead Brew [STREET_ADDRESS] [PERSON_NAME] WA 98390 Phone : [PHONE_NUMBER] D…" at bounding box center [420, 307] width 280 height 129
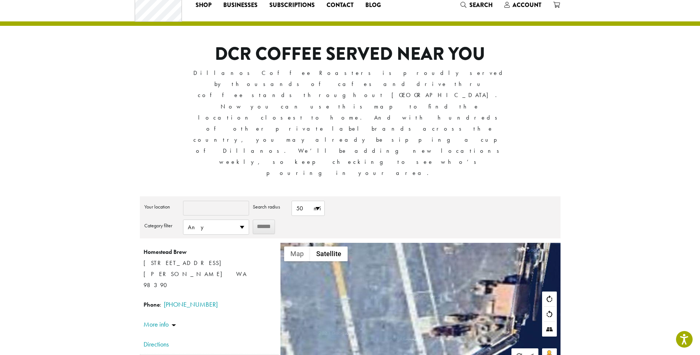
drag, startPoint x: 446, startPoint y: 190, endPoint x: 353, endPoint y: 310, distance: 151.2
click at [354, 313] on div "**********" at bounding box center [350, 296] width 421 height 200
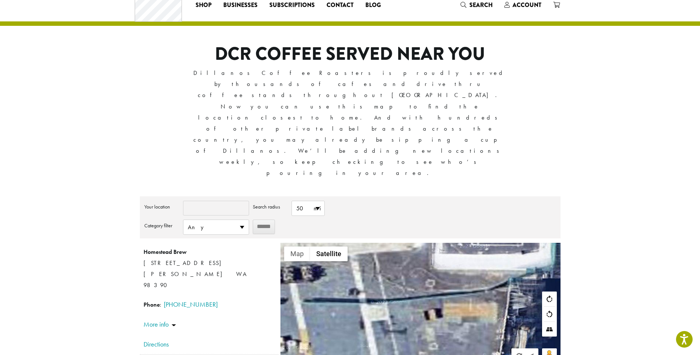
drag, startPoint x: 404, startPoint y: 203, endPoint x: 402, endPoint y: 283, distance: 79.4
click at [402, 283] on div "Homestead Brew [STREET_ADDRESS] [PERSON_NAME] WA 98390 Phone : [PHONE_NUMBER] D…" at bounding box center [420, 307] width 280 height 129
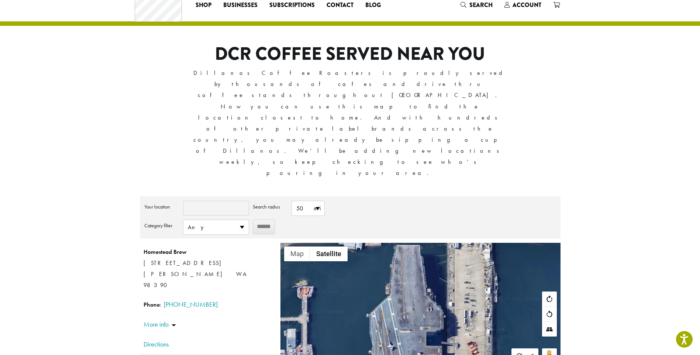
drag, startPoint x: 365, startPoint y: 191, endPoint x: 400, endPoint y: 306, distance: 120.6
click at [400, 306] on div "**********" at bounding box center [350, 296] width 421 height 200
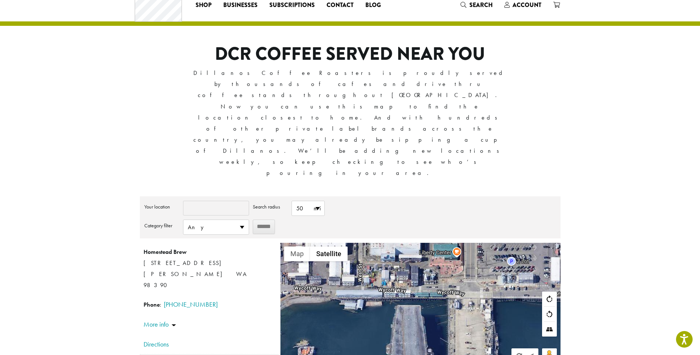
drag, startPoint x: 403, startPoint y: 205, endPoint x: 403, endPoint y: 264, distance: 59.0
click at [403, 264] on div "Homestead Brew [STREET_ADDRESS] [PERSON_NAME] WA 98390 Phone : [PHONE_NUMBER] D…" at bounding box center [420, 307] width 280 height 129
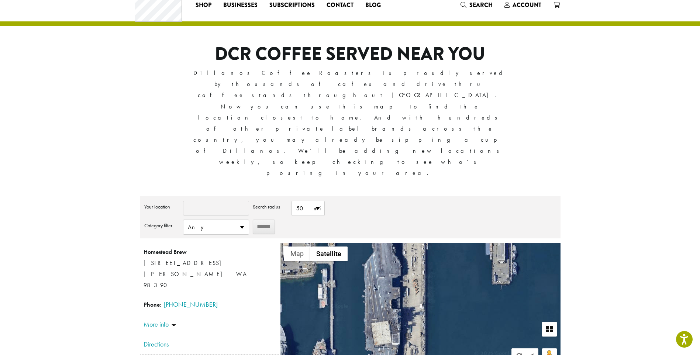
drag, startPoint x: 407, startPoint y: 271, endPoint x: 382, endPoint y: 159, distance: 114.6
click at [382, 196] on div "**********" at bounding box center [350, 284] width 421 height 176
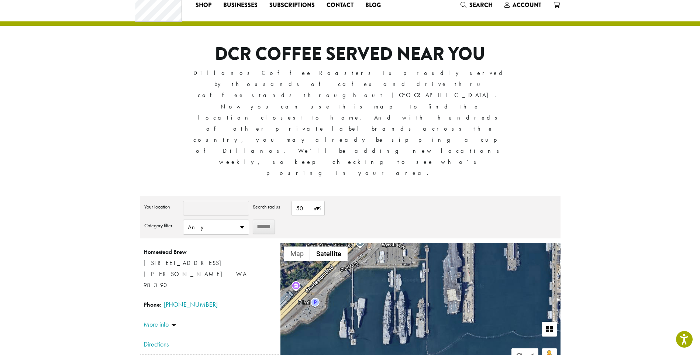
drag, startPoint x: 377, startPoint y: 247, endPoint x: 453, endPoint y: 214, distance: 83.3
click at [453, 243] on div "Homestead Brew [STREET_ADDRESS] [PERSON_NAME] WA 98390 Phone : [PHONE_NUMBER] D…" at bounding box center [420, 307] width 280 height 129
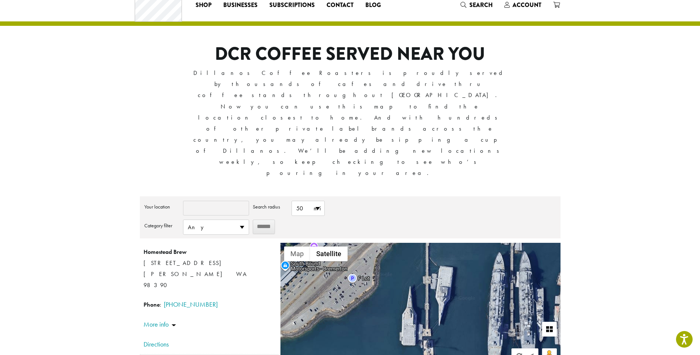
drag, startPoint x: 351, startPoint y: 243, endPoint x: 473, endPoint y: 244, distance: 122.1
click at [473, 244] on div "Homestead Brew [STREET_ADDRESS] [PERSON_NAME] WA 98390 Phone : [PHONE_NUMBER] D…" at bounding box center [420, 307] width 280 height 129
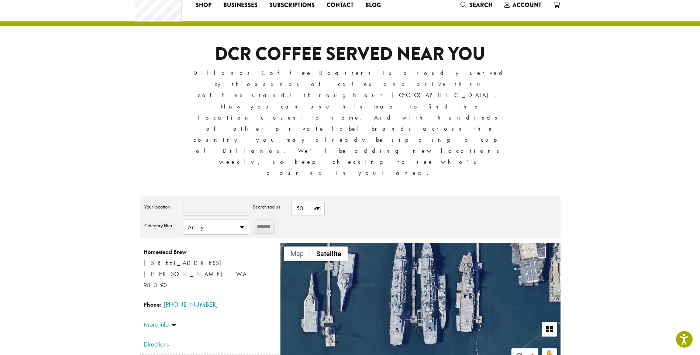
drag, startPoint x: 466, startPoint y: 218, endPoint x: 369, endPoint y: 205, distance: 98.3
click at [369, 243] on div "Homestead Brew [STREET_ADDRESS] [PERSON_NAME] WA 98390 Phone : [PHONE_NUMBER] D…" at bounding box center [420, 307] width 280 height 129
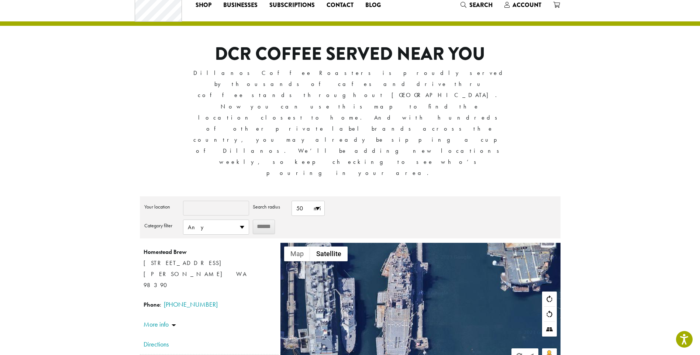
drag, startPoint x: 500, startPoint y: 211, endPoint x: 383, endPoint y: 221, distance: 117.4
click at [383, 243] on div "Homestead Brew [STREET_ADDRESS] [PERSON_NAME] WA 98390 Phone : [PHONE_NUMBER] D…" at bounding box center [420, 307] width 280 height 129
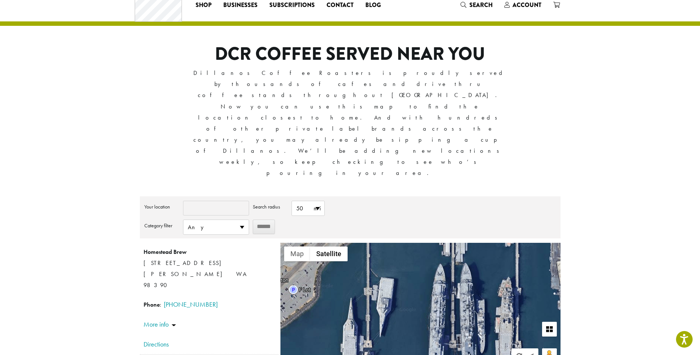
drag, startPoint x: 413, startPoint y: 229, endPoint x: 441, endPoint y: 225, distance: 28.3
click at [441, 243] on div "Homestead Brew [STREET_ADDRESS] [PERSON_NAME] WA 98390 Phone : [PHONE_NUMBER] D…" at bounding box center [420, 307] width 280 height 129
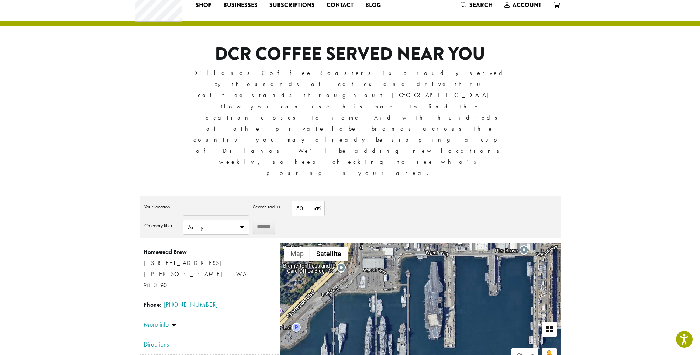
drag, startPoint x: 443, startPoint y: 206, endPoint x: 392, endPoint y: 243, distance: 63.0
click at [392, 243] on div "Homestead Brew [STREET_ADDRESS] [PERSON_NAME] WA 98390 Phone : [PHONE_NUMBER] D…" at bounding box center [420, 307] width 280 height 129
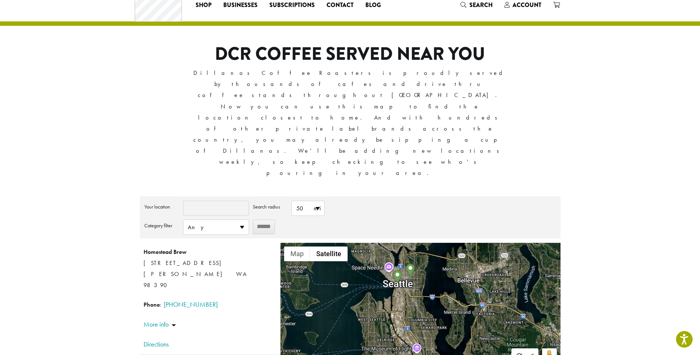
drag, startPoint x: 502, startPoint y: 190, endPoint x: 382, endPoint y: 209, distance: 121.7
click at [382, 243] on div "Homestead Brew [STREET_ADDRESS] [PERSON_NAME] WA 98390 Phone : [PHONE_NUMBER] D…" at bounding box center [420, 307] width 280 height 129
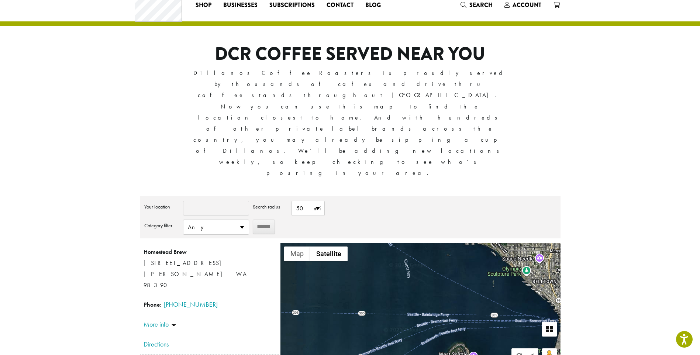
drag, startPoint x: 377, startPoint y: 248, endPoint x: 531, endPoint y: 242, distance: 153.6
click at [531, 243] on div "Homestead Brew [STREET_ADDRESS] [PERSON_NAME] WA 98390 Phone : [PHONE_NUMBER] D…" at bounding box center [420, 307] width 280 height 129
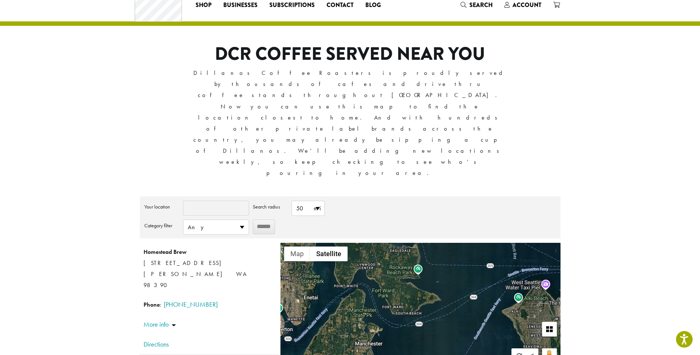
drag, startPoint x: 354, startPoint y: 247, endPoint x: 471, endPoint y: 196, distance: 128.1
click at [471, 243] on div "Homestead Brew [STREET_ADDRESS] [PERSON_NAME] WA 98390 Phone : [PHONE_NUMBER] D…" at bounding box center [420, 307] width 280 height 129
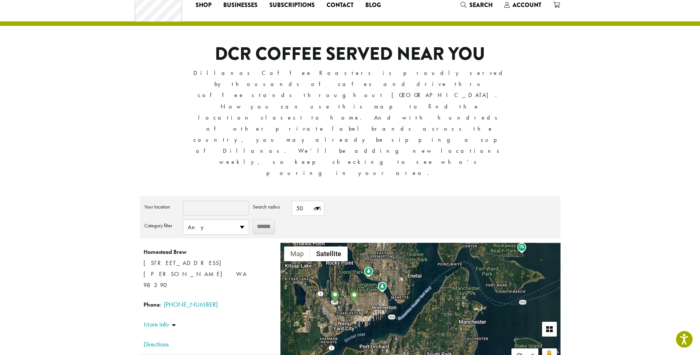
drag, startPoint x: 306, startPoint y: 254, endPoint x: 413, endPoint y: 231, distance: 109.5
click at [413, 243] on div "Homestead Brew [STREET_ADDRESS] [PERSON_NAME] WA 98390 Phone : [PHONE_NUMBER] D…" at bounding box center [420, 307] width 280 height 129
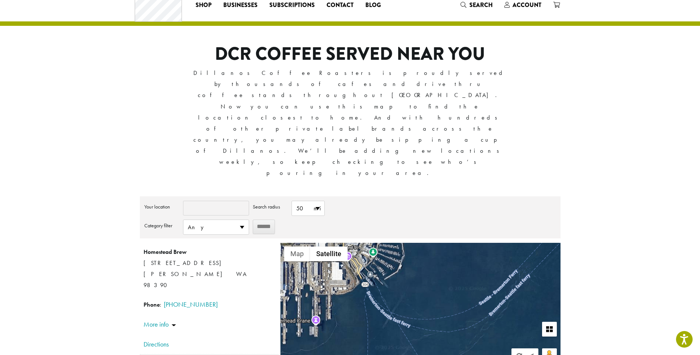
drag, startPoint x: 400, startPoint y: 248, endPoint x: 365, endPoint y: 192, distance: 65.6
click at [365, 243] on div "Homestead Brew [STREET_ADDRESS] [PERSON_NAME] WA 98390 Phone : [PHONE_NUMBER] D…" at bounding box center [420, 307] width 280 height 129
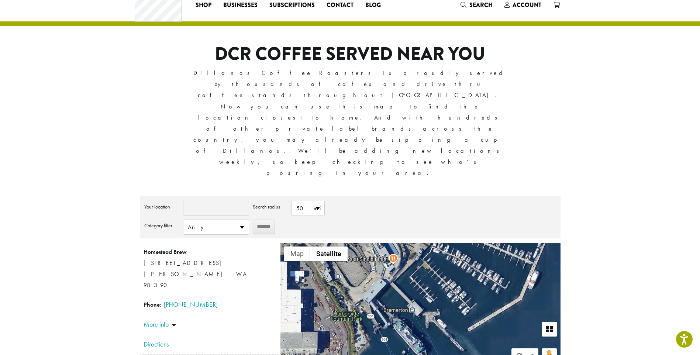
drag, startPoint x: 380, startPoint y: 194, endPoint x: 409, endPoint y: 245, distance: 58.8
click at [409, 245] on div "Homestead Brew [STREET_ADDRESS] [PERSON_NAME] WA 98390 Phone : [PHONE_NUMBER] D…" at bounding box center [420, 307] width 280 height 129
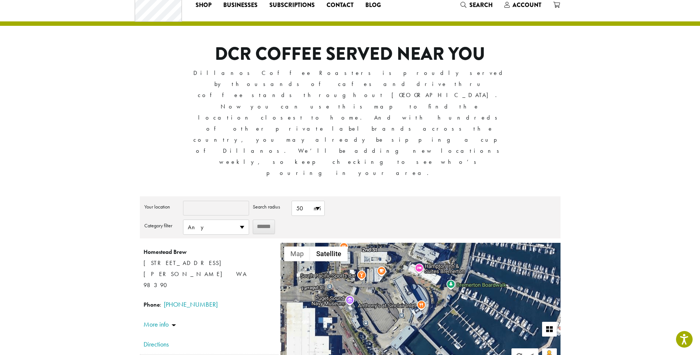
drag, startPoint x: 375, startPoint y: 206, endPoint x: 403, endPoint y: 253, distance: 54.9
click at [403, 253] on div "Homestead Brew [STREET_ADDRESS] [PERSON_NAME] WA 98390 Phone : [PHONE_NUMBER] D…" at bounding box center [420, 307] width 280 height 129
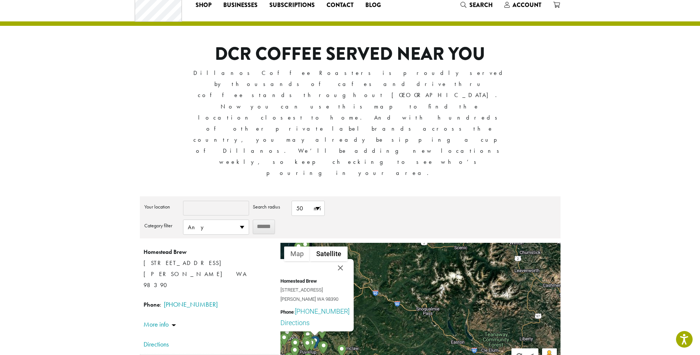
drag, startPoint x: 455, startPoint y: 251, endPoint x: 379, endPoint y: 225, distance: 80.5
click at [379, 243] on div "Homestead Brew [STREET_ADDRESS] [PERSON_NAME] WA 98390 Phone : [PHONE_NUMBER] D…" at bounding box center [420, 307] width 280 height 129
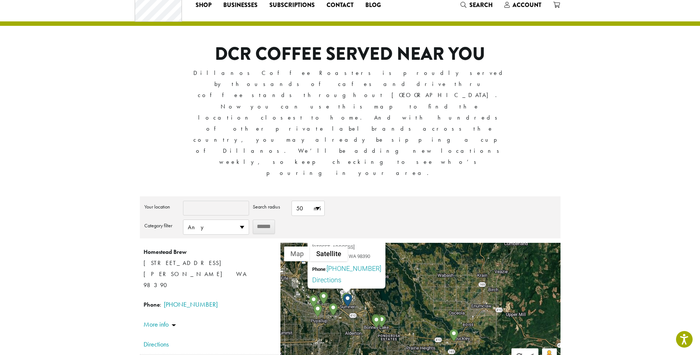
drag, startPoint x: 335, startPoint y: 261, endPoint x: 421, endPoint y: 221, distance: 94.1
click at [421, 243] on div "Homestead Brew [STREET_ADDRESS] [PERSON_NAME] WA 98390 Phone : [PHONE_NUMBER] D…" at bounding box center [420, 307] width 280 height 129
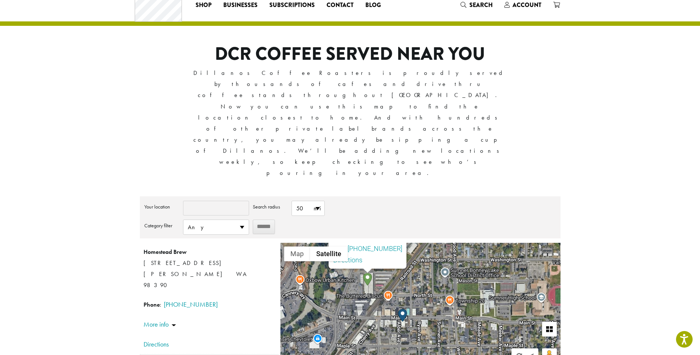
drag, startPoint x: 405, startPoint y: 197, endPoint x: 337, endPoint y: 296, distance: 119.9
click at [337, 296] on div "**********" at bounding box center [350, 296] width 421 height 200
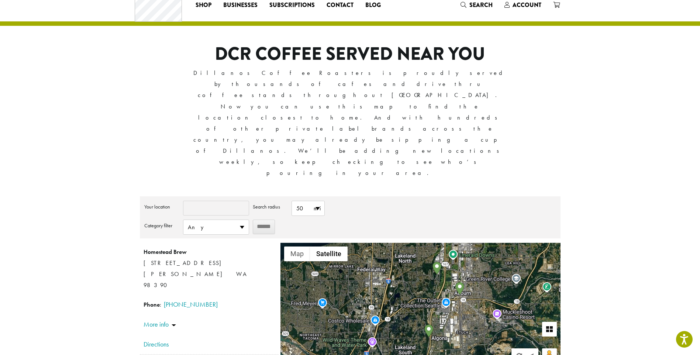
drag, startPoint x: 380, startPoint y: 182, endPoint x: 396, endPoint y: 286, distance: 104.9
click at [398, 289] on div "Homestead Brew [STREET_ADDRESS] [PERSON_NAME] WA 98390 Phone : [PHONE_NUMBER] D…" at bounding box center [420, 307] width 280 height 129
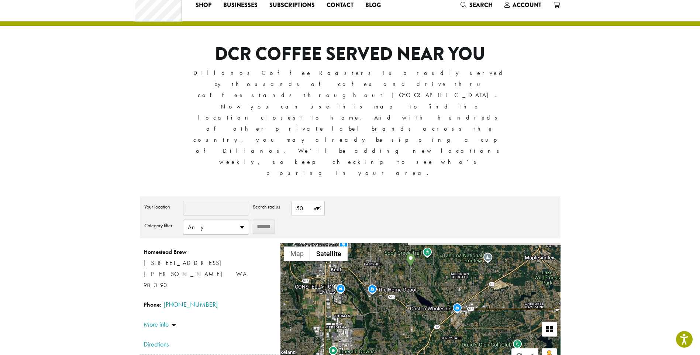
drag, startPoint x: 429, startPoint y: 195, endPoint x: 309, endPoint y: 291, distance: 154.3
click at [309, 291] on div "Homestead Brew [STREET_ADDRESS] [PERSON_NAME] WA 98390 Phone : [PHONE_NUMBER] D…" at bounding box center [420, 307] width 280 height 129
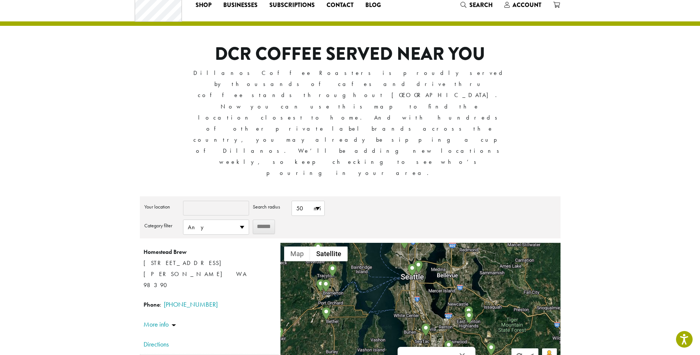
drag, startPoint x: 366, startPoint y: 184, endPoint x: 437, endPoint y: 260, distance: 104.7
click at [437, 260] on div "Homestead Brew [STREET_ADDRESS] [PERSON_NAME] WA 98390 Phone : [PHONE_NUMBER] D…" at bounding box center [420, 307] width 280 height 129
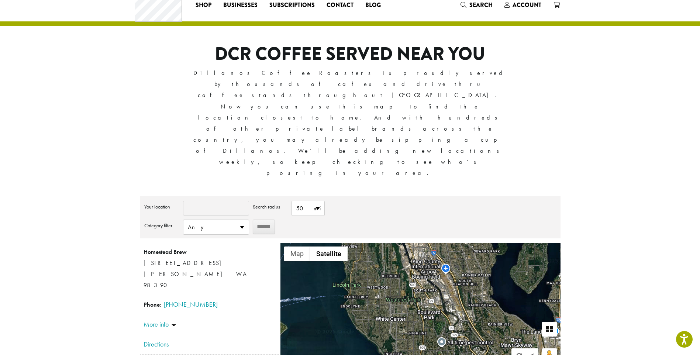
drag, startPoint x: 434, startPoint y: 227, endPoint x: 471, endPoint y: 212, distance: 39.9
click at [471, 243] on div "Homestead Brew [STREET_ADDRESS] [PERSON_NAME] WA 98390 Phone : [PHONE_NUMBER] D…" at bounding box center [420, 307] width 280 height 129
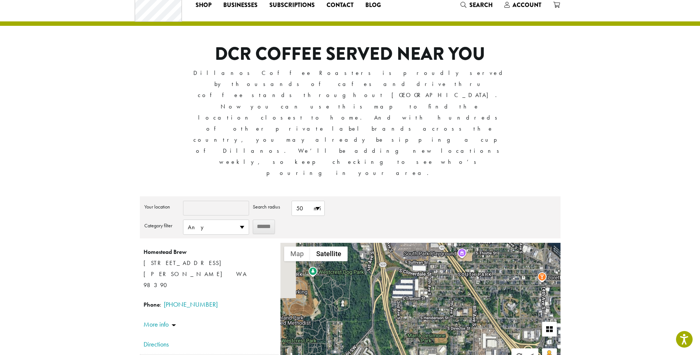
drag, startPoint x: 431, startPoint y: 189, endPoint x: 455, endPoint y: 282, distance: 95.7
click at [455, 282] on div "Homestead Brew [STREET_ADDRESS] [PERSON_NAME] WA 98390 Phone : [PHONE_NUMBER] D…" at bounding box center [420, 307] width 280 height 129
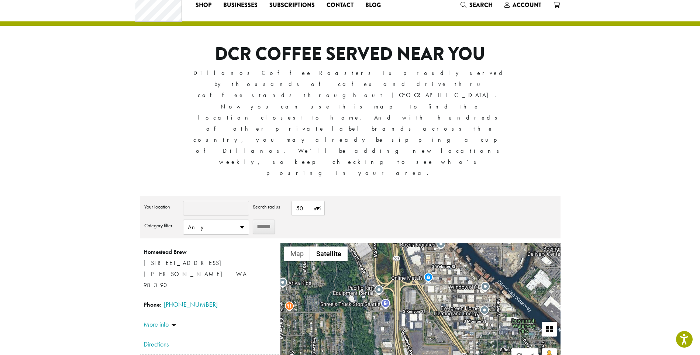
drag, startPoint x: 433, startPoint y: 194, endPoint x: 440, endPoint y: 280, distance: 87.0
click at [440, 280] on div "Homestead Brew [STREET_ADDRESS] [PERSON_NAME] WA 98390 Phone : [PHONE_NUMBER] D…" at bounding box center [420, 307] width 280 height 129
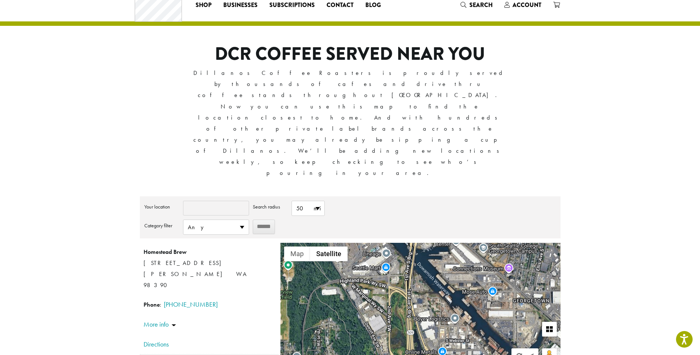
drag, startPoint x: 426, startPoint y: 215, endPoint x: 439, endPoint y: 288, distance: 74.2
click at [439, 288] on div "Homestead Brew [STREET_ADDRESS] [PERSON_NAME] WA 98390 Phone : [PHONE_NUMBER] D…" at bounding box center [420, 307] width 280 height 129
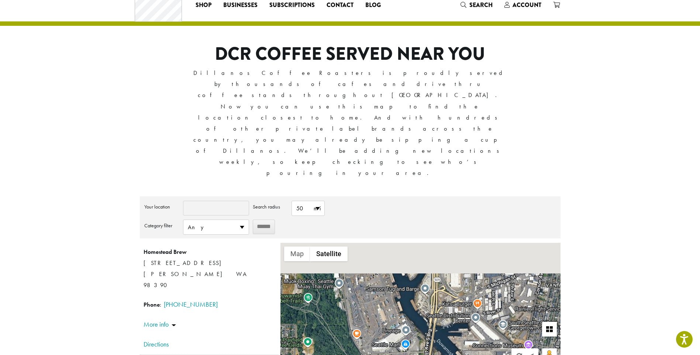
drag, startPoint x: 404, startPoint y: 200, endPoint x: 440, endPoint y: 295, distance: 101.4
click at [439, 295] on div "**********" at bounding box center [350, 296] width 421 height 200
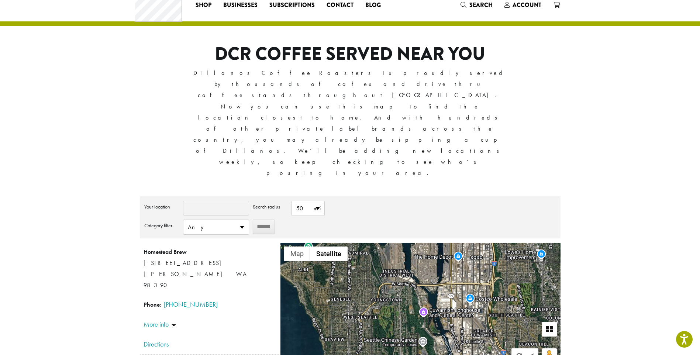
drag, startPoint x: 370, startPoint y: 190, endPoint x: 440, endPoint y: 264, distance: 102.3
click at [440, 264] on div "Homestead Brew [STREET_ADDRESS] [PERSON_NAME] WA 98390 Phone : [PHONE_NUMBER] D…" at bounding box center [420, 307] width 280 height 129
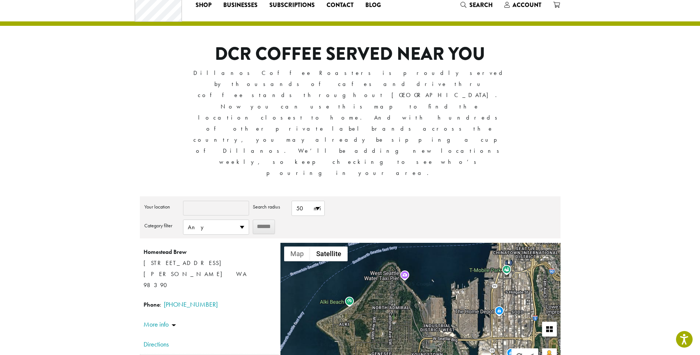
drag, startPoint x: 419, startPoint y: 196, endPoint x: 459, endPoint y: 251, distance: 68.6
click at [459, 251] on div "Homestead Brew [STREET_ADDRESS] [PERSON_NAME] WA 98390 Phone : [PHONE_NUMBER] D…" at bounding box center [420, 307] width 280 height 129
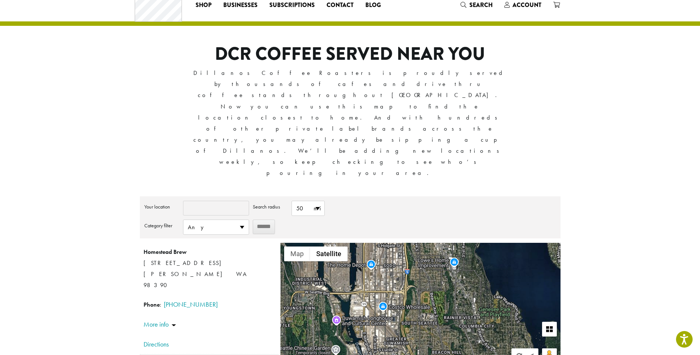
drag, startPoint x: 503, startPoint y: 207, endPoint x: 374, endPoint y: 161, distance: 137.3
click at [374, 196] on div "**********" at bounding box center [350, 284] width 421 height 176
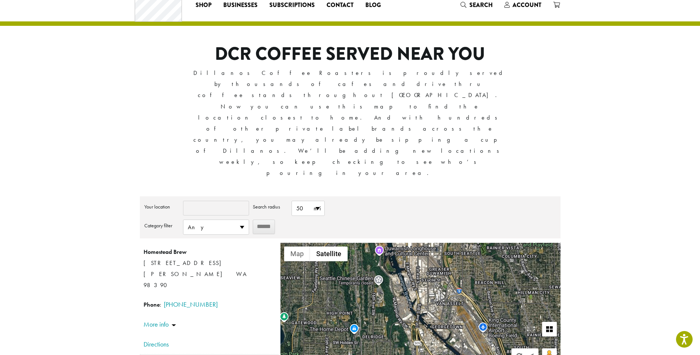
drag, startPoint x: 373, startPoint y: 237, endPoint x: 416, endPoint y: 162, distance: 87.3
click at [416, 196] on div "**********" at bounding box center [350, 284] width 421 height 176
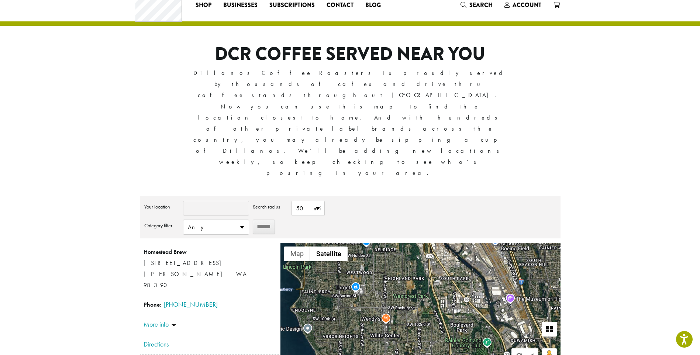
drag, startPoint x: 408, startPoint y: 251, endPoint x: 420, endPoint y: 166, distance: 84.9
click at [420, 243] on div "Homestead Brew [STREET_ADDRESS] [PERSON_NAME] WA 98390 Phone : [PHONE_NUMBER] D…" at bounding box center [420, 307] width 280 height 129
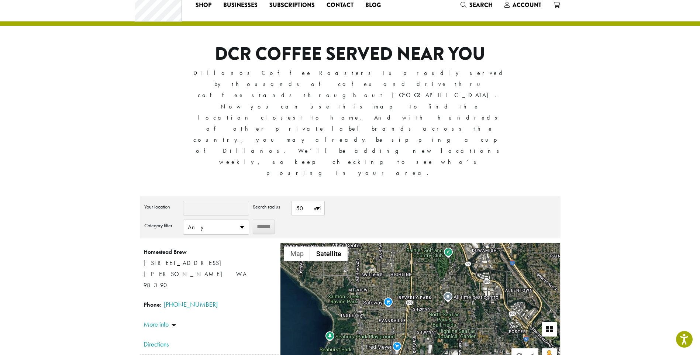
drag, startPoint x: 400, startPoint y: 222, endPoint x: 362, endPoint y: 149, distance: 82.4
click at [362, 196] on div "**********" at bounding box center [350, 284] width 421 height 176
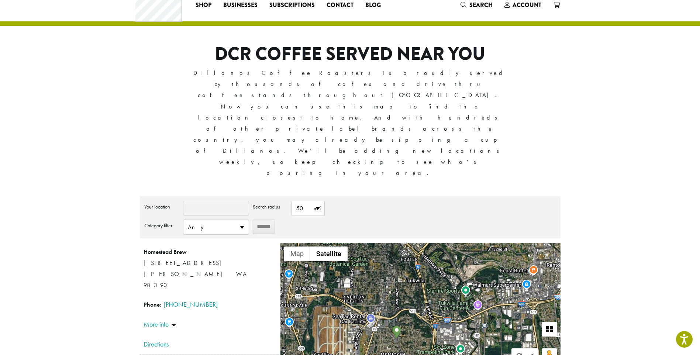
drag, startPoint x: 465, startPoint y: 245, endPoint x: 362, endPoint y: 178, distance: 123.3
click at [362, 243] on div "Homestead Brew [STREET_ADDRESS] [PERSON_NAME] WA 98390 Phone : [PHONE_NUMBER] D…" at bounding box center [420, 307] width 280 height 129
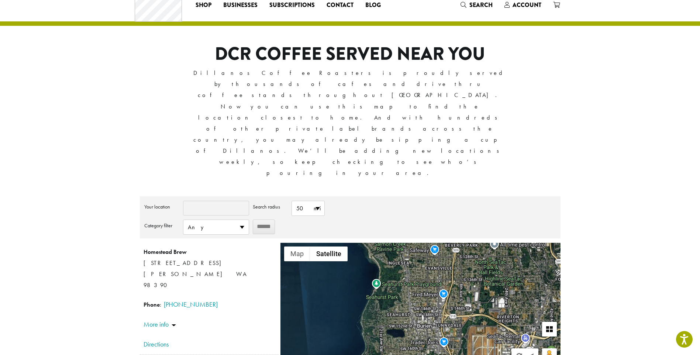
drag, startPoint x: 335, startPoint y: 241, endPoint x: 490, endPoint y: 260, distance: 156.6
click at [490, 260] on div "Homestead Brew [STREET_ADDRESS] [PERSON_NAME] WA 98390 Phone : [PHONE_NUMBER] D…" at bounding box center [420, 307] width 280 height 129
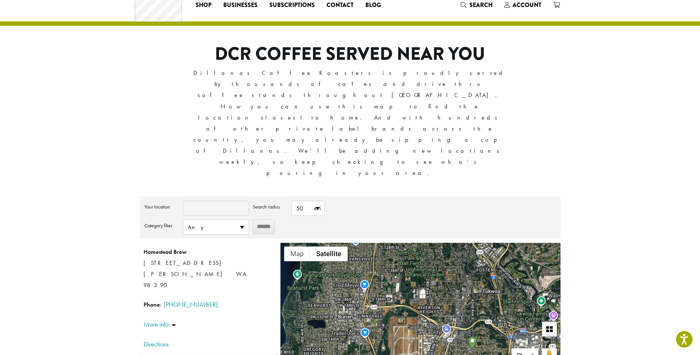
drag, startPoint x: 504, startPoint y: 238, endPoint x: 424, endPoint y: 228, distance: 80.6
click at [424, 243] on div "Homestead Brew [STREET_ADDRESS] [PERSON_NAME] WA 98390 Phone : [PHONE_NUMBER] D…" at bounding box center [420, 307] width 280 height 129
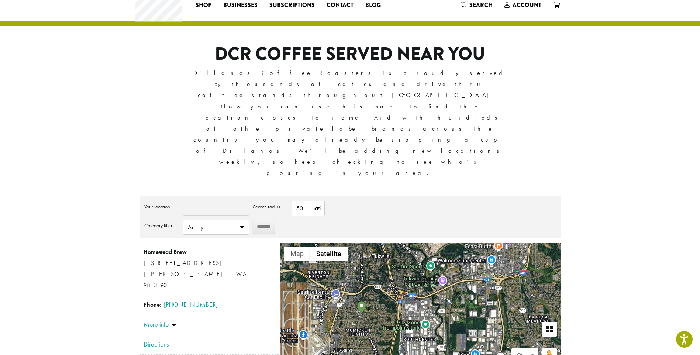
drag, startPoint x: 476, startPoint y: 227, endPoint x: 400, endPoint y: 204, distance: 79.8
click at [400, 243] on div "Homestead Brew [STREET_ADDRESS] [PERSON_NAME] WA 98390 Phone : [PHONE_NUMBER] D…" at bounding box center [420, 307] width 280 height 129
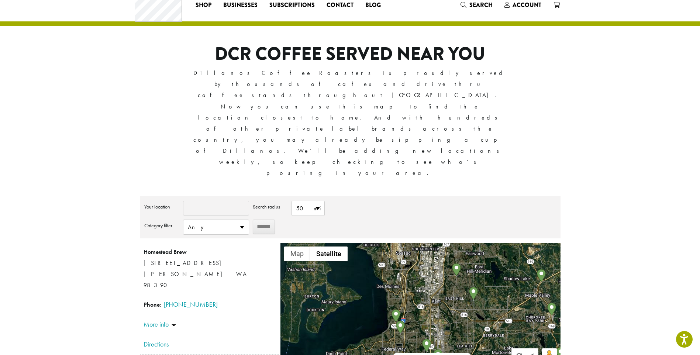
drag, startPoint x: 417, startPoint y: 223, endPoint x: 429, endPoint y: 160, distance: 63.8
click at [429, 196] on div "**********" at bounding box center [350, 284] width 421 height 176
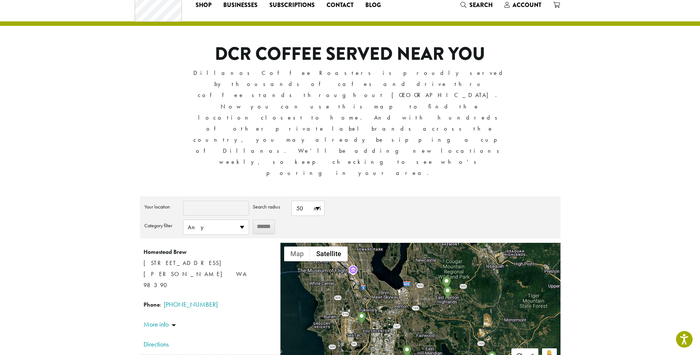
drag, startPoint x: 430, startPoint y: 181, endPoint x: 359, endPoint y: 269, distance: 113.3
click at [359, 269] on div "Homestead Brew [STREET_ADDRESS] [PERSON_NAME] WA 98390 Phone : [PHONE_NUMBER] D…" at bounding box center [420, 307] width 280 height 129
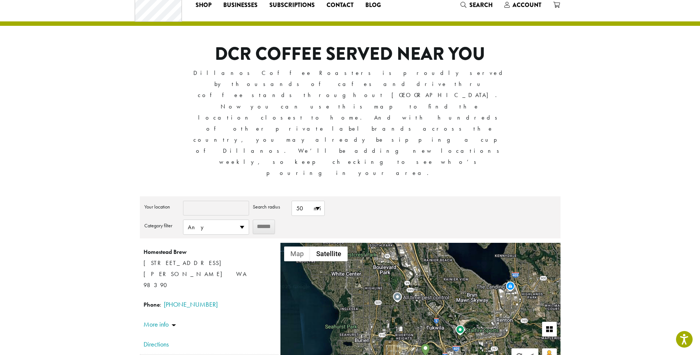
drag, startPoint x: 345, startPoint y: 223, endPoint x: 429, endPoint y: 234, distance: 84.2
click at [429, 243] on div "Homestead Brew [STREET_ADDRESS] [PERSON_NAME] WA 98390 Phone : [PHONE_NUMBER] D…" at bounding box center [420, 307] width 280 height 129
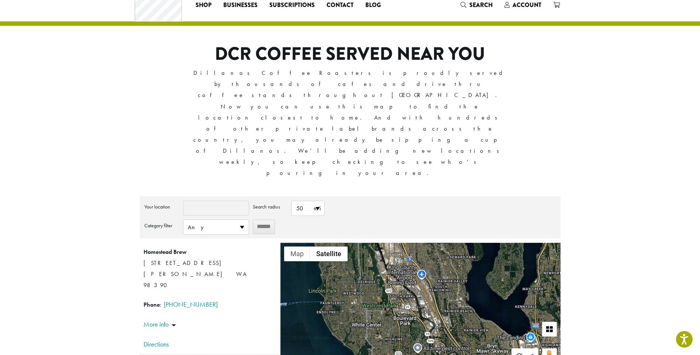
drag, startPoint x: 397, startPoint y: 180, endPoint x: 417, endPoint y: 232, distance: 55.6
click at [417, 243] on div "Homestead Brew [STREET_ADDRESS] [PERSON_NAME] WA 98390 Phone : [PHONE_NUMBER] D…" at bounding box center [420, 307] width 280 height 129
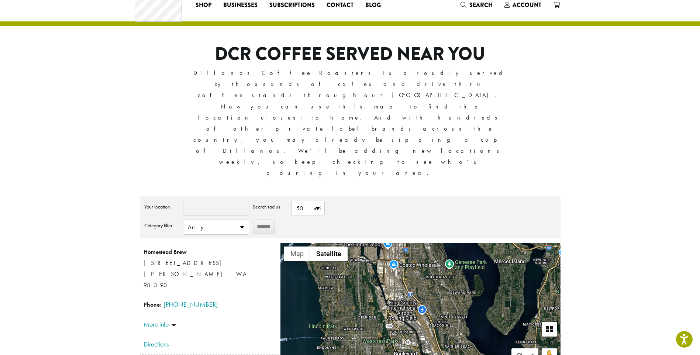
drag, startPoint x: 407, startPoint y: 206, endPoint x: 407, endPoint y: 242, distance: 36.2
click at [407, 243] on div "Homestead Brew [STREET_ADDRESS] [PERSON_NAME] WA 98390 Phone : [PHONE_NUMBER] D…" at bounding box center [420, 307] width 280 height 129
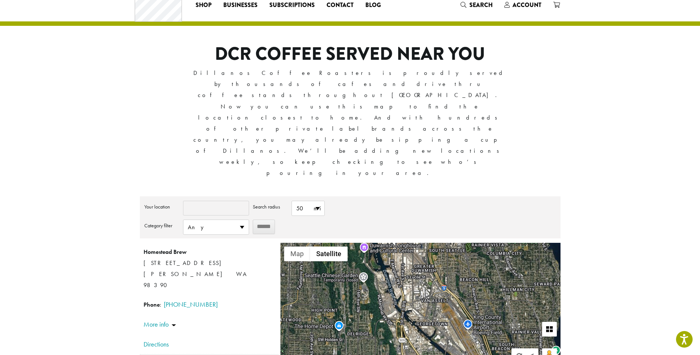
drag, startPoint x: 422, startPoint y: 249, endPoint x: 422, endPoint y: 240, distance: 9.2
click at [422, 243] on div "Homestead Brew [STREET_ADDRESS] [PERSON_NAME] WA 98390 Phone : [PHONE_NUMBER] D…" at bounding box center [420, 307] width 280 height 129
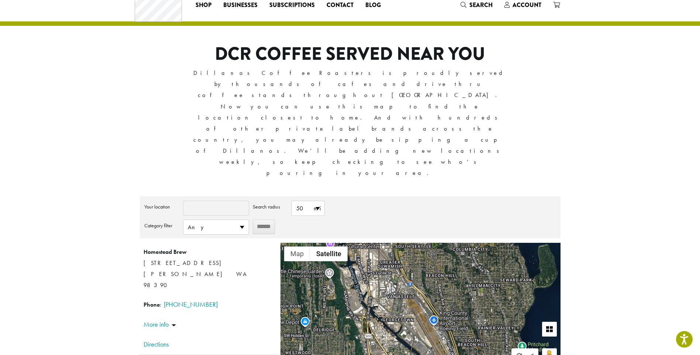
drag, startPoint x: 500, startPoint y: 236, endPoint x: 465, endPoint y: 232, distance: 34.9
click at [465, 243] on div "Homestead Brew [STREET_ADDRESS] [PERSON_NAME] WA 98390 Phone : [PHONE_NUMBER] D…" at bounding box center [420, 307] width 280 height 129
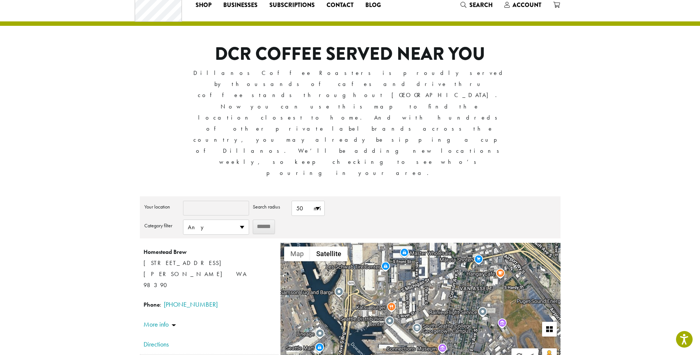
drag, startPoint x: 330, startPoint y: 227, endPoint x: 359, endPoint y: 174, distance: 60.8
click at [359, 243] on div "Homestead Brew [STREET_ADDRESS] [PERSON_NAME] WA 98390 Phone : [PHONE_NUMBER] D…" at bounding box center [420, 307] width 280 height 129
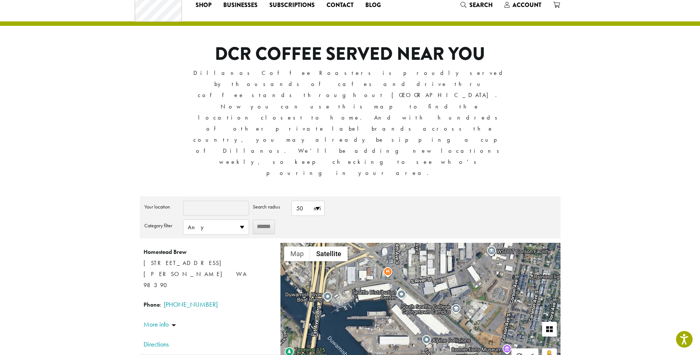
drag, startPoint x: 360, startPoint y: 210, endPoint x: 368, endPoint y: 177, distance: 34.0
click at [368, 243] on div "Homestead Brew [STREET_ADDRESS] [PERSON_NAME] WA 98390 Phone : [PHONE_NUMBER] D…" at bounding box center [420, 307] width 280 height 129
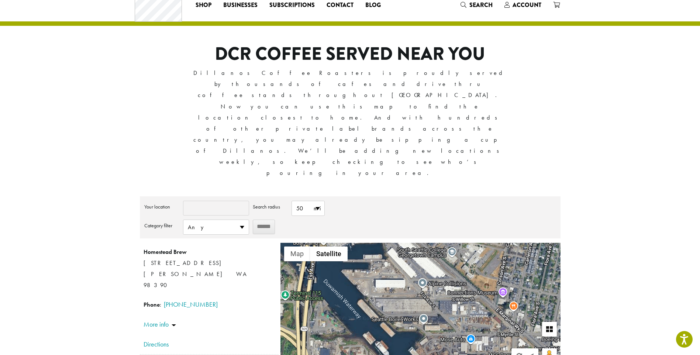
drag, startPoint x: 400, startPoint y: 247, endPoint x: 396, endPoint y: 189, distance: 57.7
click at [396, 243] on div "Homestead Brew [STREET_ADDRESS] [PERSON_NAME] WA 98390 Phone : [PHONE_NUMBER] D…" at bounding box center [420, 307] width 280 height 129
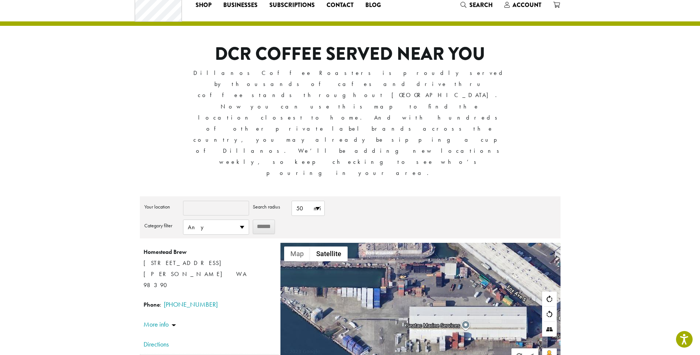
drag, startPoint x: 391, startPoint y: 191, endPoint x: 425, endPoint y: 268, distance: 83.6
click at [424, 268] on div "Homestead Brew [STREET_ADDRESS] [PERSON_NAME] WA 98390 Phone : [PHONE_NUMBER] D…" at bounding box center [420, 307] width 280 height 129
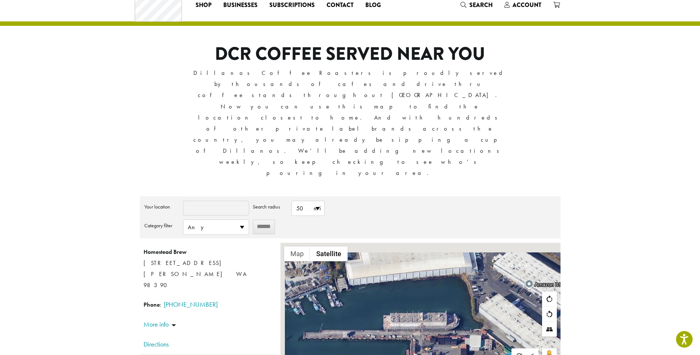
drag, startPoint x: 405, startPoint y: 206, endPoint x: 422, endPoint y: 255, distance: 51.7
click at [421, 254] on div "Homestead Brew [STREET_ADDRESS] [PERSON_NAME] WA 98390 Phone : [PHONE_NUMBER] D…" at bounding box center [420, 307] width 280 height 129
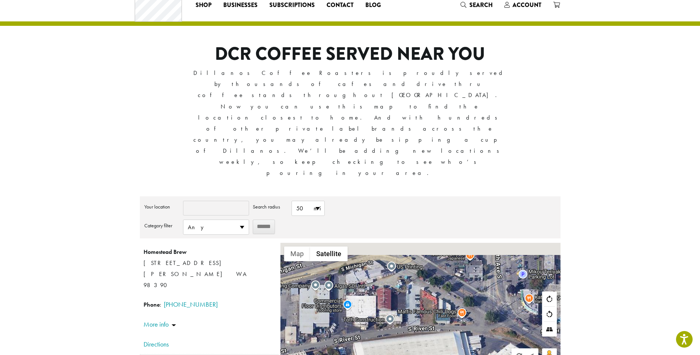
drag, startPoint x: 442, startPoint y: 186, endPoint x: 428, endPoint y: 282, distance: 97.0
click at [428, 282] on div "Homestead Brew [STREET_ADDRESS] [PERSON_NAME] WA 98390 Phone : [PHONE_NUMBER] D…" at bounding box center [420, 307] width 280 height 129
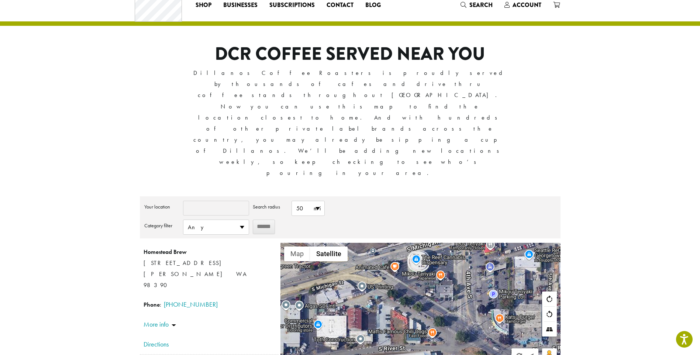
drag, startPoint x: 440, startPoint y: 210, endPoint x: 408, endPoint y: 221, distance: 34.1
click at [408, 243] on div "Homestead Brew [STREET_ADDRESS] [PERSON_NAME] WA 98390 Phone : [PHONE_NUMBER] D…" at bounding box center [420, 307] width 280 height 129
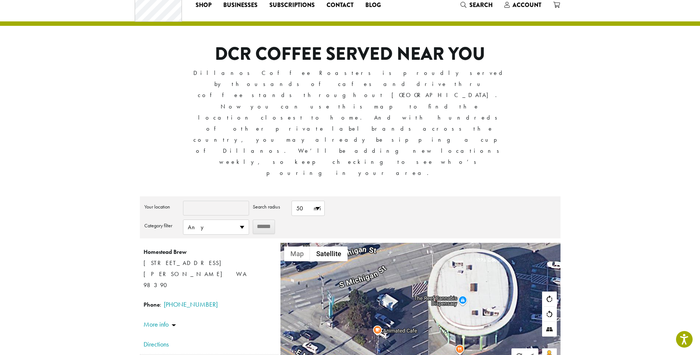
drag, startPoint x: 415, startPoint y: 179, endPoint x: 465, endPoint y: 224, distance: 67.1
click at [465, 243] on div "Homestead Brew [STREET_ADDRESS] [PERSON_NAME] WA 98390 Phone : [PHONE_NUMBER] D…" at bounding box center [420, 307] width 280 height 129
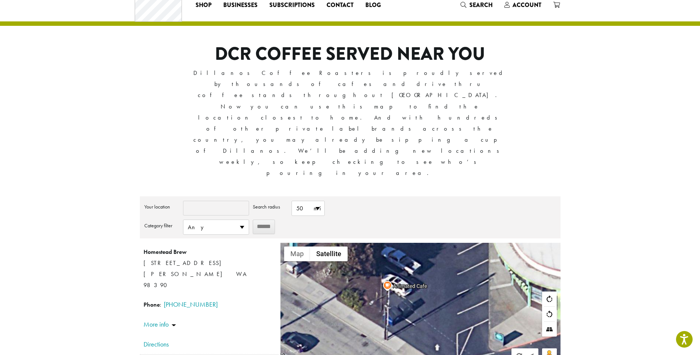
drag, startPoint x: 384, startPoint y: 256, endPoint x: 387, endPoint y: 191, distance: 65.0
click at [397, 243] on div "Homestead Brew [STREET_ADDRESS] [PERSON_NAME] WA 98390 Phone : [PHONE_NUMBER] D…" at bounding box center [420, 307] width 280 height 129
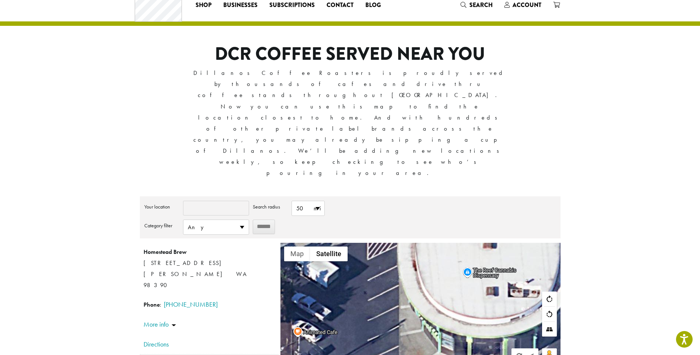
drag, startPoint x: 509, startPoint y: 182, endPoint x: 419, endPoint y: 229, distance: 101.5
click at [419, 243] on div "Homestead Brew [STREET_ADDRESS] [PERSON_NAME] WA 98390 Phone : [PHONE_NUMBER] D…" at bounding box center [420, 307] width 280 height 129
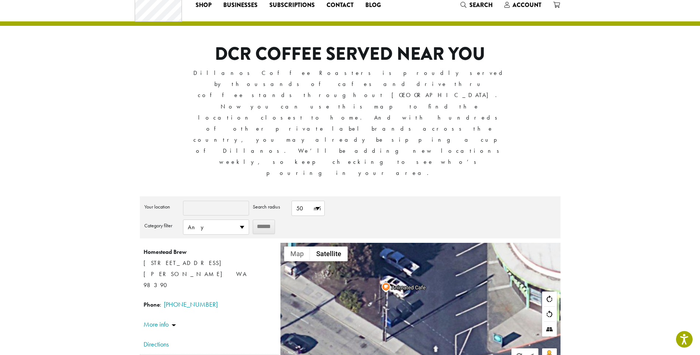
drag, startPoint x: 303, startPoint y: 217, endPoint x: 393, endPoint y: 171, distance: 100.5
click at [393, 243] on div "Homestead Brew [STREET_ADDRESS] [PERSON_NAME] WA 98390 Phone : [PHONE_NUMBER] D…" at bounding box center [420, 307] width 280 height 129
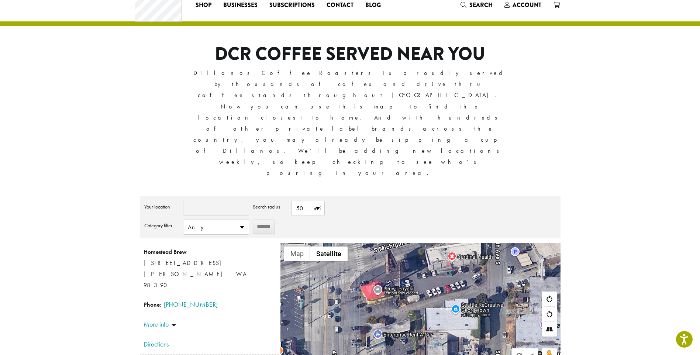
drag, startPoint x: 474, startPoint y: 221, endPoint x: 346, endPoint y: 230, distance: 128.0
click at [346, 243] on div "Homestead Brew [STREET_ADDRESS] [PERSON_NAME] WA 98390 Phone : [PHONE_NUMBER] D…" at bounding box center [420, 307] width 280 height 129
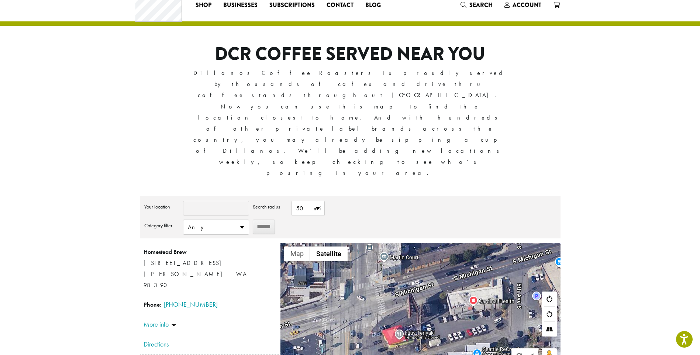
drag, startPoint x: 431, startPoint y: 203, endPoint x: 453, endPoint y: 248, distance: 50.0
click at [453, 248] on div "Homestead Brew [STREET_ADDRESS] [PERSON_NAME] WA 98390 Phone : [PHONE_NUMBER] D…" at bounding box center [420, 307] width 280 height 129
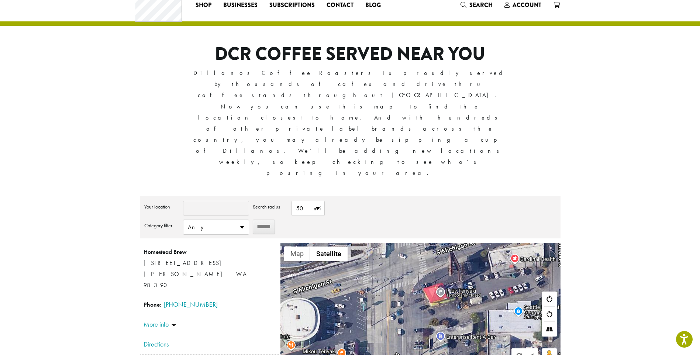
drag, startPoint x: 378, startPoint y: 237, endPoint x: 422, endPoint y: 194, distance: 61.3
click at [422, 243] on div "Homestead Brew [STREET_ADDRESS] [PERSON_NAME] WA 98390 Phone : [PHONE_NUMBER] D…" at bounding box center [420, 307] width 280 height 129
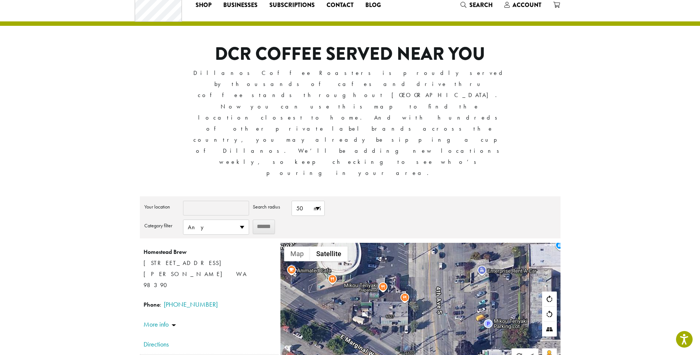
drag, startPoint x: 374, startPoint y: 249, endPoint x: 410, endPoint y: 183, distance: 75.8
click at [410, 243] on div "Homestead Brew [STREET_ADDRESS] [PERSON_NAME] WA 98390 Phone : [PHONE_NUMBER] D…" at bounding box center [420, 307] width 280 height 129
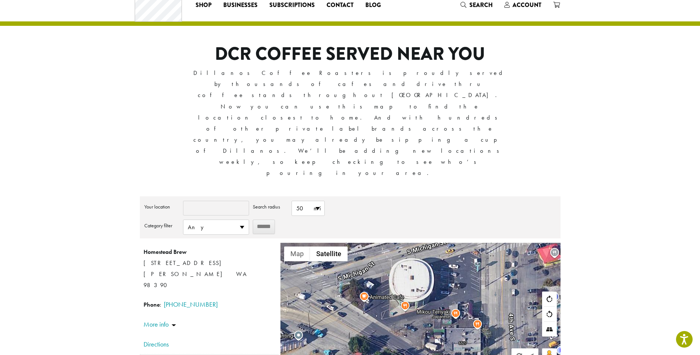
drag, startPoint x: 390, startPoint y: 190, endPoint x: 463, endPoint y: 218, distance: 78.0
click at [463, 243] on div "Homestead Brew [STREET_ADDRESS] [PERSON_NAME] WA 98390 Phone : [PHONE_NUMBER] D…" at bounding box center [420, 307] width 280 height 129
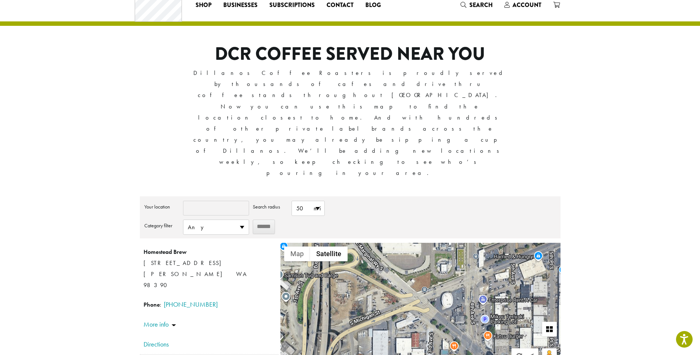
drag, startPoint x: 498, startPoint y: 240, endPoint x: 465, endPoint y: 234, distance: 34.2
click at [465, 243] on div "Homestead Brew [STREET_ADDRESS] [PERSON_NAME] WA 98390 Phone : [PHONE_NUMBER] D…" at bounding box center [420, 307] width 280 height 129
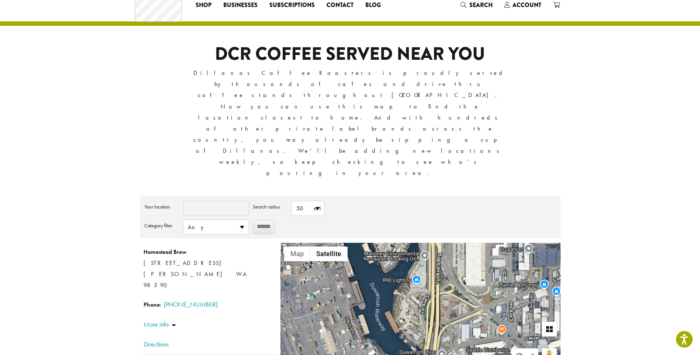
drag, startPoint x: 411, startPoint y: 249, endPoint x: 459, endPoint y: 256, distance: 48.1
click at [459, 256] on div "Homestead Brew [STREET_ADDRESS] [PERSON_NAME] WA 98390 Phone : [PHONE_NUMBER] D…" at bounding box center [420, 307] width 280 height 129
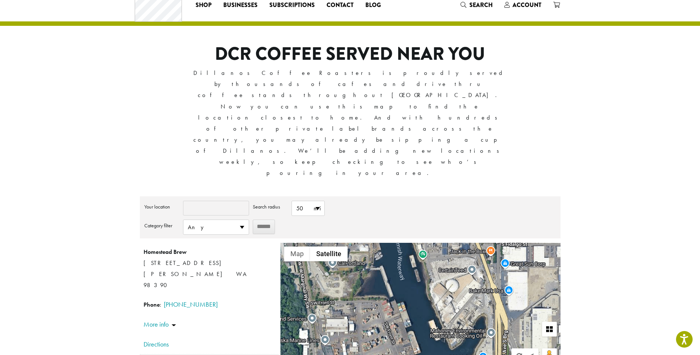
drag, startPoint x: 393, startPoint y: 193, endPoint x: 434, endPoint y: 209, distance: 43.7
click at [459, 270] on div "Homestead Brew [STREET_ADDRESS] [PERSON_NAME] WA 98390 Phone : [PHONE_NUMBER] D…" at bounding box center [420, 307] width 280 height 129
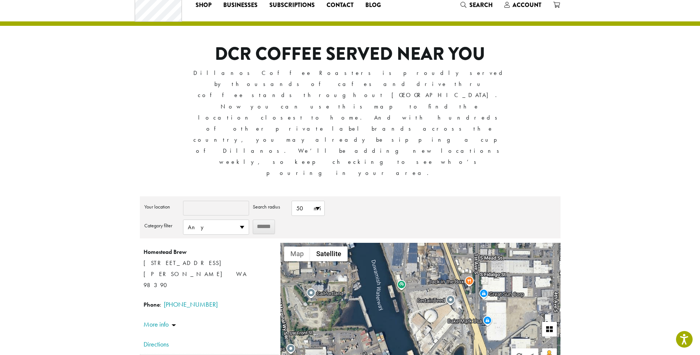
drag, startPoint x: 438, startPoint y: 186, endPoint x: 392, endPoint y: 226, distance: 60.6
click at [396, 243] on div "Homestead Brew [STREET_ADDRESS] [PERSON_NAME] WA 98390 Phone : [PHONE_NUMBER] D…" at bounding box center [420, 307] width 280 height 129
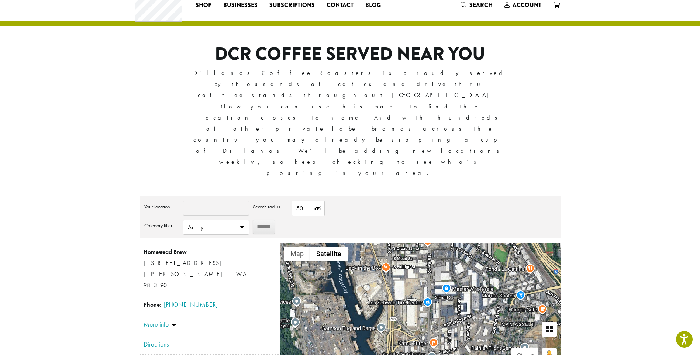
drag, startPoint x: 522, startPoint y: 227, endPoint x: 431, endPoint y: 207, distance: 93.8
click at [431, 243] on div "Homestead Brew [STREET_ADDRESS] [PERSON_NAME] WA 98390 Phone : [PHONE_NUMBER] D…" at bounding box center [420, 307] width 280 height 129
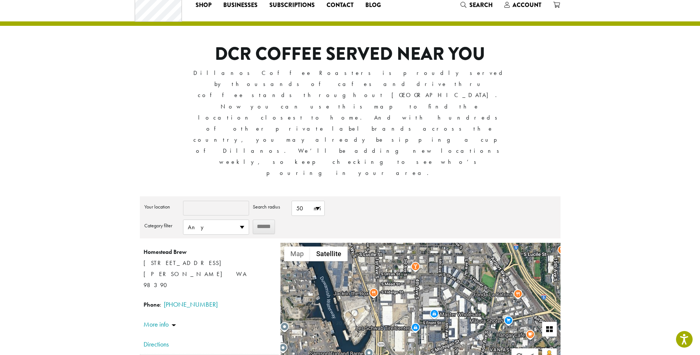
drag, startPoint x: 456, startPoint y: 236, endPoint x: 443, endPoint y: 261, distance: 28.5
click at [443, 261] on div "Homestead Brew [STREET_ADDRESS] [PERSON_NAME] WA 98390 Phone : [PHONE_NUMBER] D…" at bounding box center [420, 307] width 280 height 129
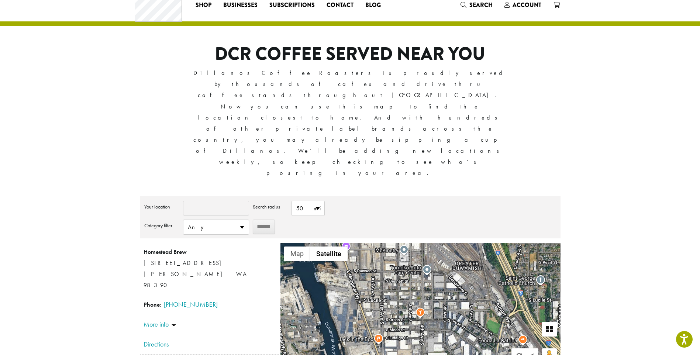
drag, startPoint x: 444, startPoint y: 200, endPoint x: 448, endPoint y: 246, distance: 46.3
click at [448, 246] on div "Homestead Brew [STREET_ADDRESS] [PERSON_NAME] WA 98390 Phone : [PHONE_NUMBER] D…" at bounding box center [420, 307] width 280 height 129
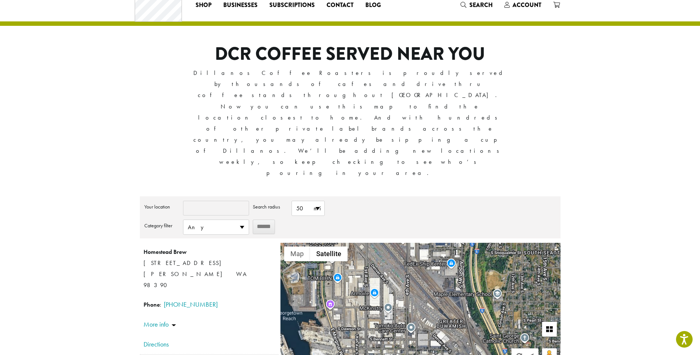
drag, startPoint x: 457, startPoint y: 194, endPoint x: 441, endPoint y: 253, distance: 61.1
click at [441, 253] on div "Homestead Brew [STREET_ADDRESS] [PERSON_NAME] WA 98390 Phone : [PHONE_NUMBER] D…" at bounding box center [420, 307] width 280 height 129
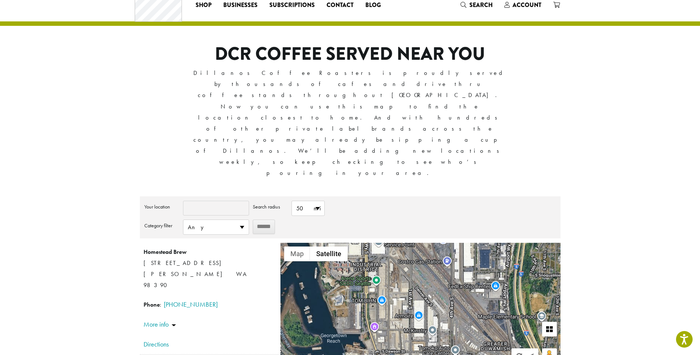
drag, startPoint x: 414, startPoint y: 208, endPoint x: 460, endPoint y: 234, distance: 53.0
click at [460, 243] on div "Homestead Brew [STREET_ADDRESS] [PERSON_NAME] WA 98390 Phone : [PHONE_NUMBER] D…" at bounding box center [420, 307] width 280 height 129
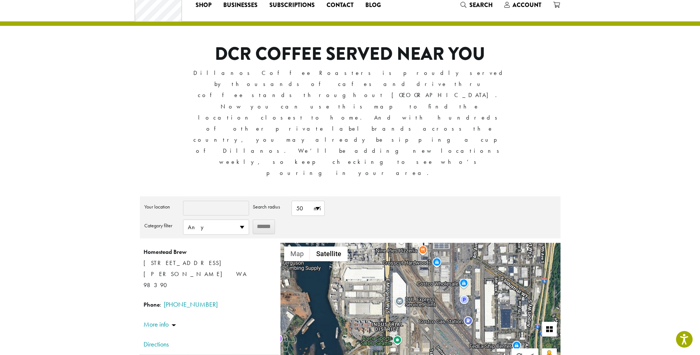
drag, startPoint x: 427, startPoint y: 190, endPoint x: 445, endPoint y: 248, distance: 60.4
click at [445, 248] on div "Homestead Brew [STREET_ADDRESS] [PERSON_NAME] WA 98390 Phone : [PHONE_NUMBER] D…" at bounding box center [420, 307] width 280 height 129
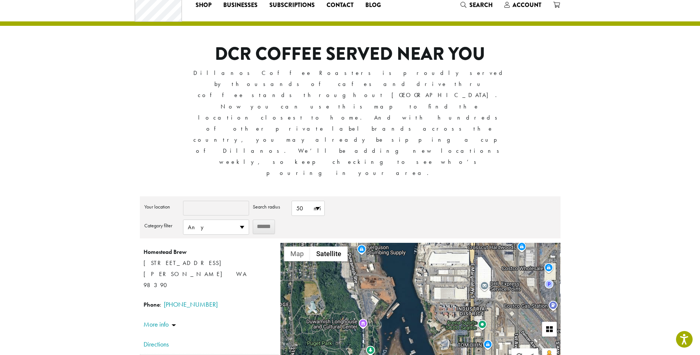
drag, startPoint x: 346, startPoint y: 218, endPoint x: 432, endPoint y: 203, distance: 87.7
click at [432, 243] on div "Homestead Brew [STREET_ADDRESS] [PERSON_NAME] WA 98390 Phone : [PHONE_NUMBER] D…" at bounding box center [420, 307] width 280 height 129
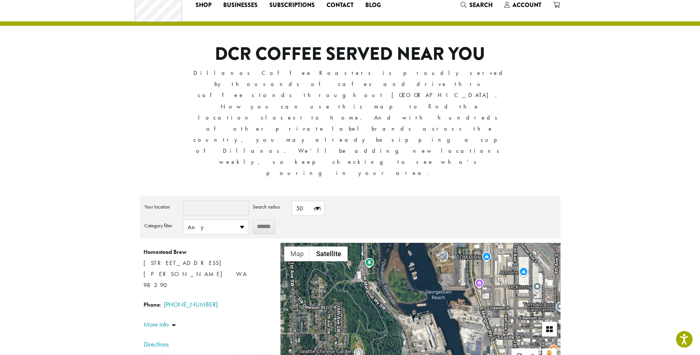
drag, startPoint x: 403, startPoint y: 262, endPoint x: 401, endPoint y: 173, distance: 88.6
click at [401, 243] on div "Homestead Brew [STREET_ADDRESS] [PERSON_NAME] WA 98390 Phone : [PHONE_NUMBER] D…" at bounding box center [420, 307] width 280 height 129
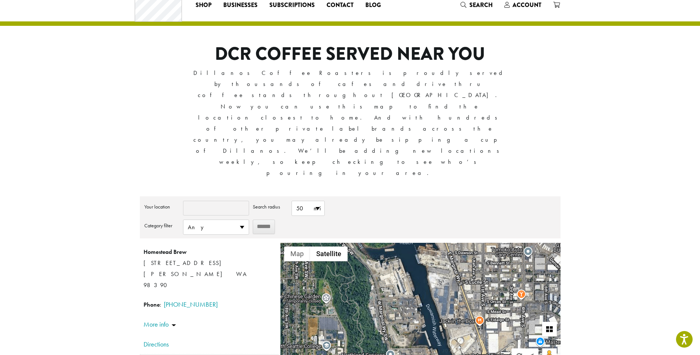
drag, startPoint x: 413, startPoint y: 252, endPoint x: 377, endPoint y: 191, distance: 70.3
click at [377, 243] on div "Homestead Brew [STREET_ADDRESS] [PERSON_NAME] WA 98390 Phone : [PHONE_NUMBER] D…" at bounding box center [420, 307] width 280 height 129
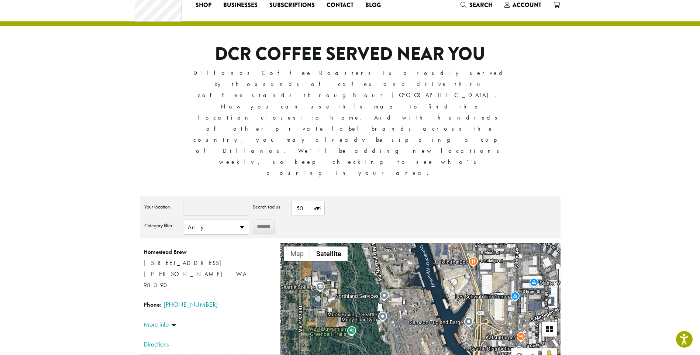
drag, startPoint x: 382, startPoint y: 252, endPoint x: 379, endPoint y: 197, distance: 54.7
click at [379, 243] on div "Homestead Brew [STREET_ADDRESS] [PERSON_NAME] WA 98390 Phone : [PHONE_NUMBER] D…" at bounding box center [420, 307] width 280 height 129
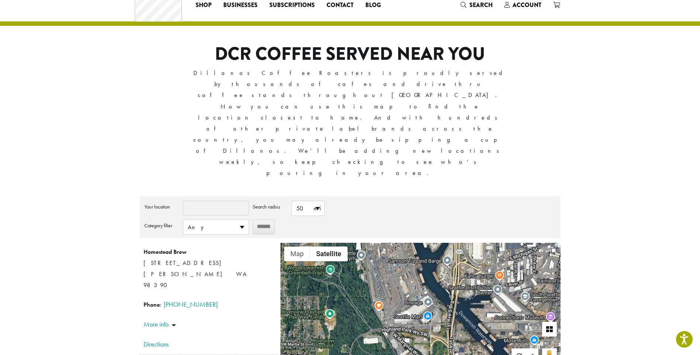
drag, startPoint x: 403, startPoint y: 233, endPoint x: 393, endPoint y: 198, distance: 36.5
click at [393, 243] on div "Homestead Brew [STREET_ADDRESS] [PERSON_NAME] WA 98390 Phone : [PHONE_NUMBER] D…" at bounding box center [420, 307] width 280 height 129
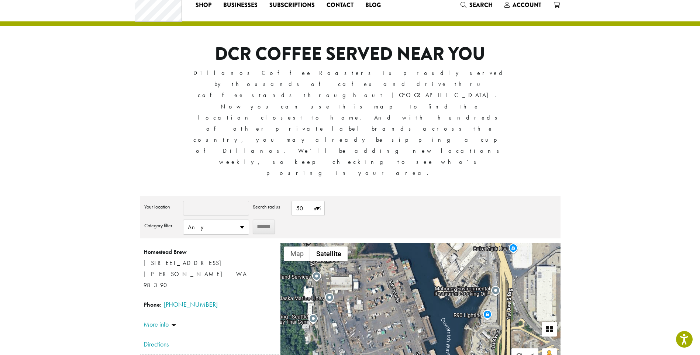
drag, startPoint x: 418, startPoint y: 192, endPoint x: 414, endPoint y: 256, distance: 64.3
click at [414, 256] on div "Homestead Brew [STREET_ADDRESS] [PERSON_NAME] WA 98390 Phone : [PHONE_NUMBER] D…" at bounding box center [420, 307] width 280 height 129
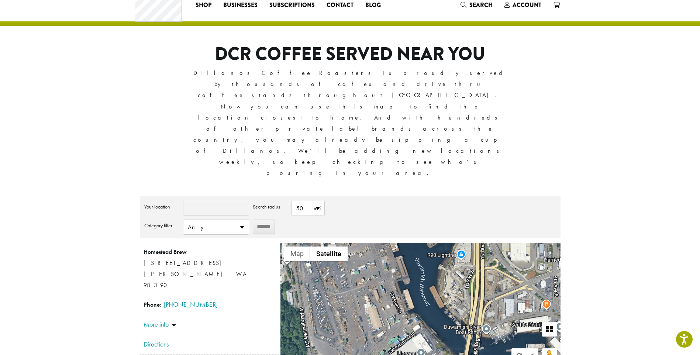
drag, startPoint x: 409, startPoint y: 253, endPoint x: 382, endPoint y: 193, distance: 66.2
click at [382, 243] on div "Homestead Brew [STREET_ADDRESS] [PERSON_NAME] WA 98390 Phone : [PHONE_NUMBER] D…" at bounding box center [420, 307] width 280 height 129
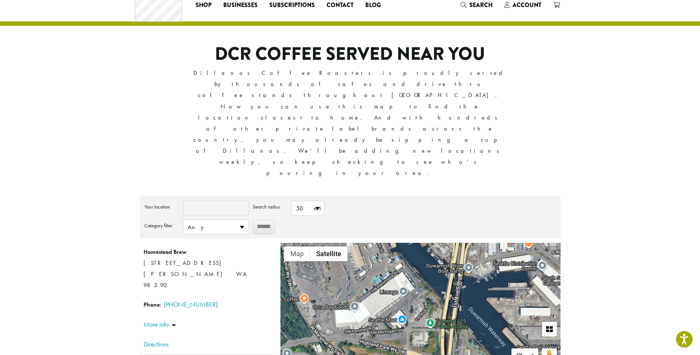
drag, startPoint x: 390, startPoint y: 241, endPoint x: 372, endPoint y: 179, distance: 64.5
click at [372, 243] on div "Homestead Brew [STREET_ADDRESS] [PERSON_NAME] WA 98390 Phone : [PHONE_NUMBER] D…" at bounding box center [420, 307] width 280 height 129
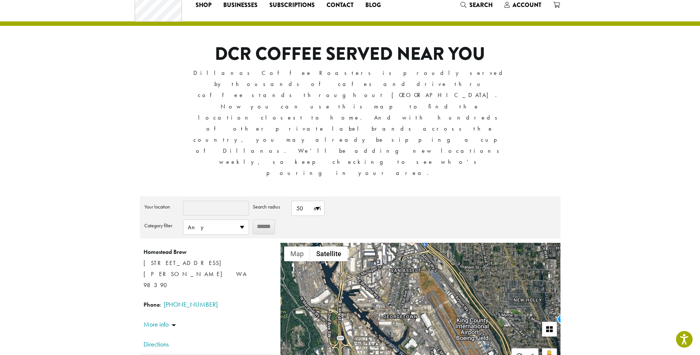
drag, startPoint x: 438, startPoint y: 246, endPoint x: 370, endPoint y: 235, distance: 69.2
click at [370, 243] on div "Homestead Brew [STREET_ADDRESS] [PERSON_NAME] WA 98390 Phone : [PHONE_NUMBER] D…" at bounding box center [420, 307] width 280 height 129
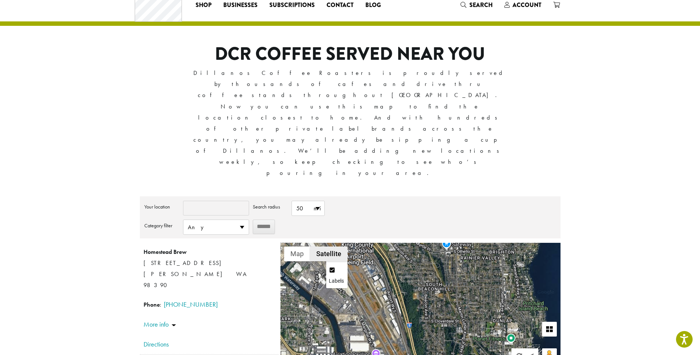
drag, startPoint x: 452, startPoint y: 250, endPoint x: 337, endPoint y: 174, distance: 138.6
click at [337, 243] on div "Homestead Brew [STREET_ADDRESS] [PERSON_NAME] WA 98390 Phone : [PHONE_NUMBER] D…" at bounding box center [420, 307] width 280 height 129
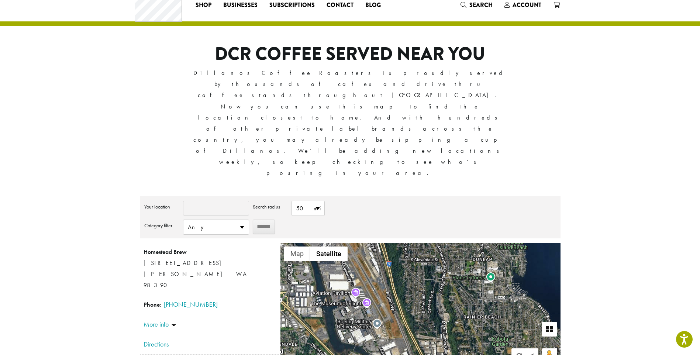
drag, startPoint x: 390, startPoint y: 253, endPoint x: 369, endPoint y: 191, distance: 65.2
click at [369, 243] on div "Homestead Brew [STREET_ADDRESS] [PERSON_NAME] WA 98390 Phone : [PHONE_NUMBER] D…" at bounding box center [420, 307] width 280 height 129
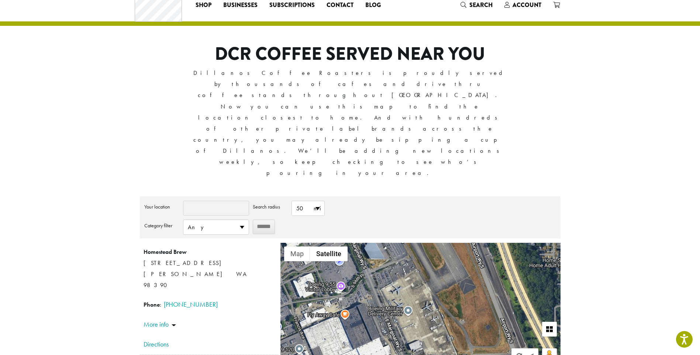
drag, startPoint x: 369, startPoint y: 242, endPoint x: 412, endPoint y: 246, distance: 43.0
click at [412, 246] on div "Homestead Brew [STREET_ADDRESS] [PERSON_NAME] WA 98390 Phone : [PHONE_NUMBER] D…" at bounding box center [420, 307] width 280 height 129
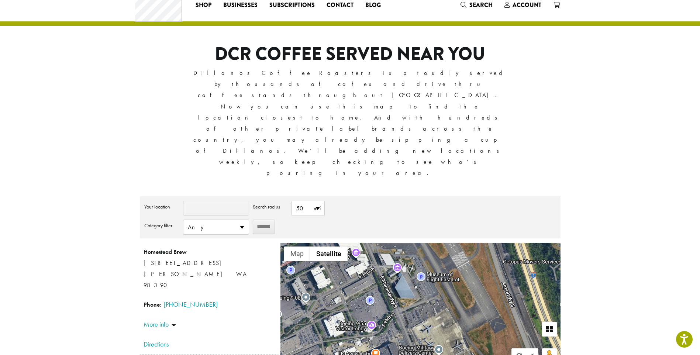
drag, startPoint x: 384, startPoint y: 199, endPoint x: 415, endPoint y: 238, distance: 50.3
click at [415, 243] on div "Homestead Brew [STREET_ADDRESS] [PERSON_NAME] WA 98390 Phone : [PHONE_NUMBER] D…" at bounding box center [420, 307] width 280 height 129
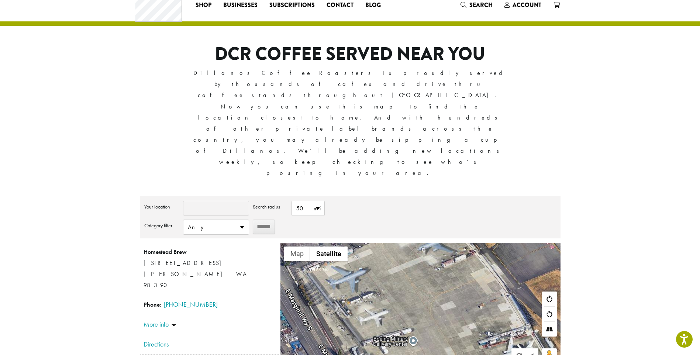
drag, startPoint x: 453, startPoint y: 257, endPoint x: 413, endPoint y: 202, distance: 68.0
click at [413, 243] on div "Homestead Brew [STREET_ADDRESS] [PERSON_NAME] WA 98390 Phone : [PHONE_NUMBER] D…" at bounding box center [420, 307] width 280 height 129
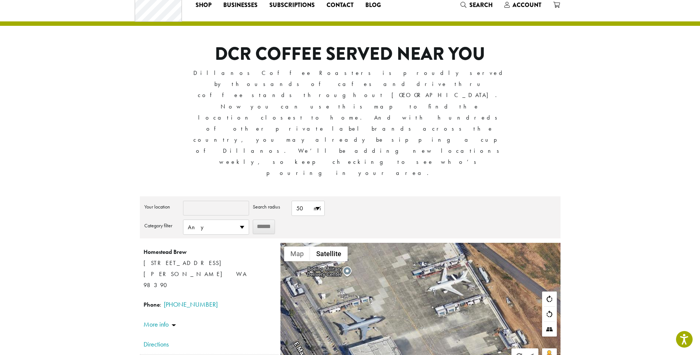
drag, startPoint x: 439, startPoint y: 257, endPoint x: 374, endPoint y: 187, distance: 96.1
click at [374, 243] on div "Homestead Brew [STREET_ADDRESS] [PERSON_NAME] WA 98390 Phone : [PHONE_NUMBER] D…" at bounding box center [420, 307] width 280 height 129
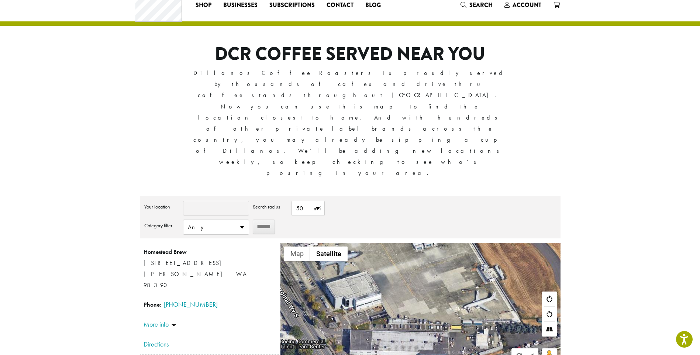
drag, startPoint x: 404, startPoint y: 252, endPoint x: 375, endPoint y: 177, distance: 79.9
click at [375, 243] on div "Homestead Brew [STREET_ADDRESS] [PERSON_NAME] WA 98390 Phone : [PHONE_NUMBER] D…" at bounding box center [420, 307] width 280 height 129
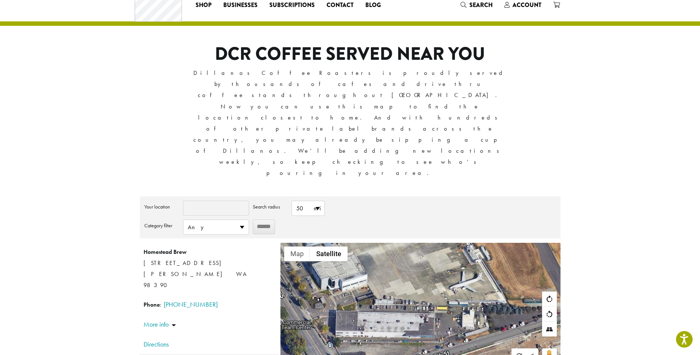
drag, startPoint x: 414, startPoint y: 226, endPoint x: 408, endPoint y: 217, distance: 10.8
click at [408, 243] on div "Homestead Brew [STREET_ADDRESS] [PERSON_NAME] WA 98390 Phone : [PHONE_NUMBER] D…" at bounding box center [420, 307] width 280 height 129
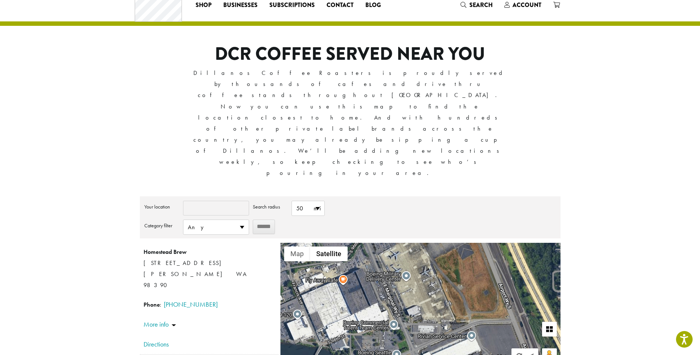
drag, startPoint x: 352, startPoint y: 222, endPoint x: 404, endPoint y: 234, distance: 53.3
click at [404, 243] on div "Homestead Brew [STREET_ADDRESS] [PERSON_NAME] WA 98390 Phone : [PHONE_NUMBER] D…" at bounding box center [420, 307] width 280 height 129
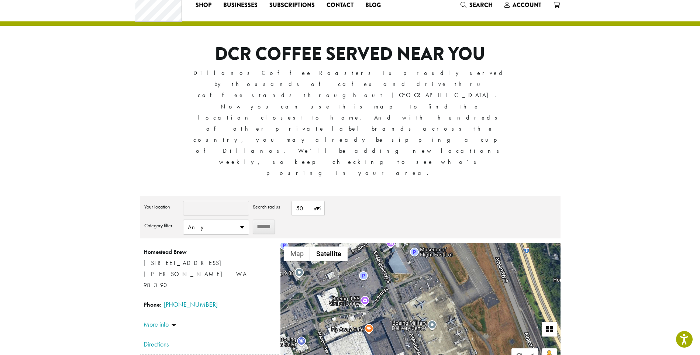
drag, startPoint x: 400, startPoint y: 191, endPoint x: 430, endPoint y: 248, distance: 63.5
click at [430, 248] on div "Homestead Brew [STREET_ADDRESS] [PERSON_NAME] WA 98390 Phone : [PHONE_NUMBER] D…" at bounding box center [420, 307] width 280 height 129
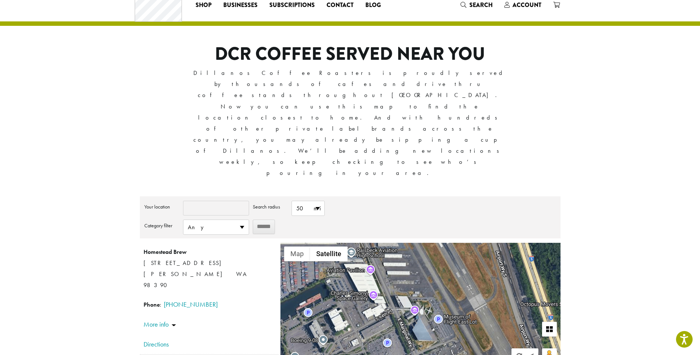
drag, startPoint x: 411, startPoint y: 189, endPoint x: 431, endPoint y: 251, distance: 65.1
click at [431, 251] on div "Homestead Brew [STREET_ADDRESS] [PERSON_NAME] WA 98390 Phone : [PHONE_NUMBER] D…" at bounding box center [420, 307] width 280 height 129
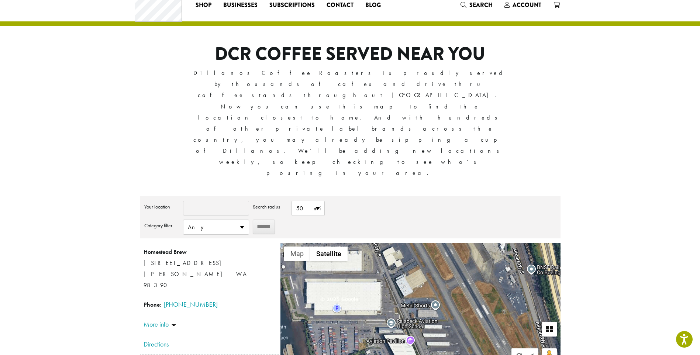
drag, startPoint x: 413, startPoint y: 194, endPoint x: 454, endPoint y: 264, distance: 81.5
click at [454, 265] on div "Homestead Brew [STREET_ADDRESS] [PERSON_NAME] WA 98390 Phone : [PHONE_NUMBER] D…" at bounding box center [420, 307] width 280 height 129
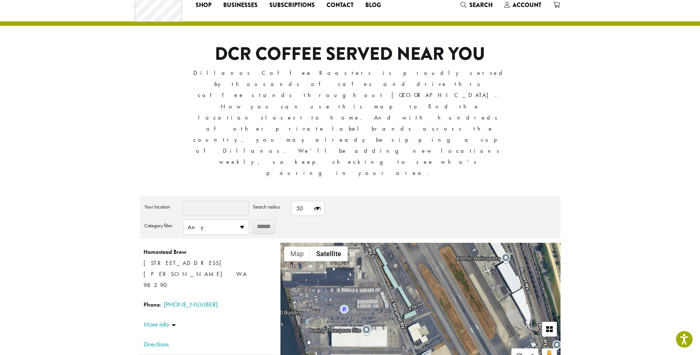
drag, startPoint x: 419, startPoint y: 189, endPoint x: 444, endPoint y: 265, distance: 79.2
click at [444, 265] on div "Homestead Brew [STREET_ADDRESS] [PERSON_NAME] WA 98390 Phone : [PHONE_NUMBER] D…" at bounding box center [420, 307] width 280 height 129
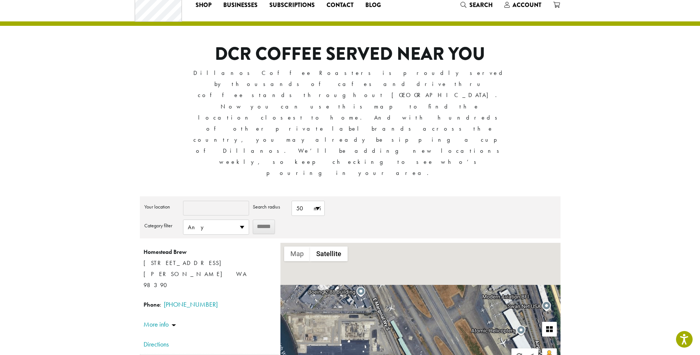
drag, startPoint x: 428, startPoint y: 176, endPoint x: 447, endPoint y: 265, distance: 90.8
click at [447, 265] on div "Homestead Brew [STREET_ADDRESS] [PERSON_NAME] WA 98390 Phone : [PHONE_NUMBER] D…" at bounding box center [420, 307] width 280 height 129
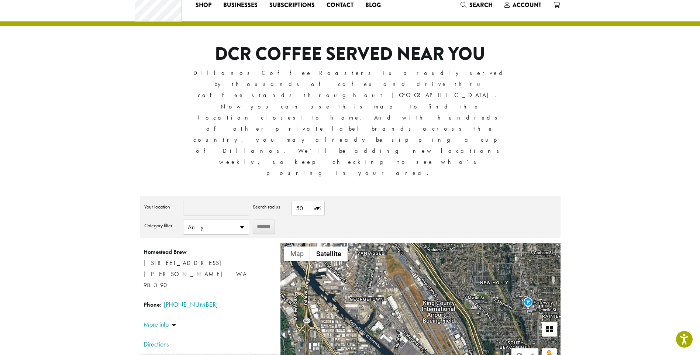
drag, startPoint x: 413, startPoint y: 177, endPoint x: 448, endPoint y: 267, distance: 96.6
click at [448, 267] on div "Homestead Brew [STREET_ADDRESS] [PERSON_NAME] WA 98390 Phone : [PHONE_NUMBER] D…" at bounding box center [420, 307] width 280 height 129
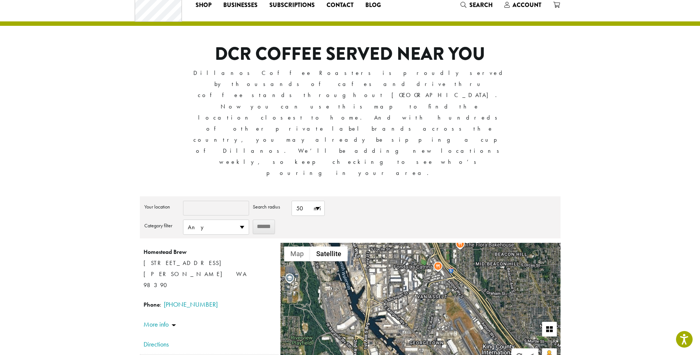
drag, startPoint x: 393, startPoint y: 204, endPoint x: 453, endPoint y: 248, distance: 74.4
click at [453, 248] on div "Homestead Brew [STREET_ADDRESS] [PERSON_NAME] WA 98390 Phone : [PHONE_NUMBER] D…" at bounding box center [420, 307] width 280 height 129
